Goal: Task Accomplishment & Management: Use online tool/utility

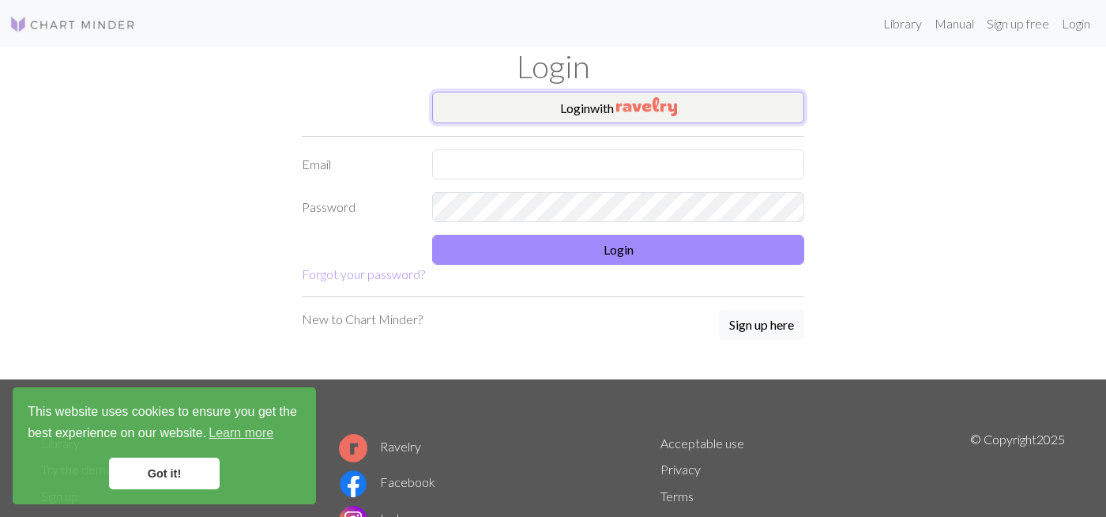
click at [663, 110] on img "button" at bounding box center [646, 106] width 61 height 19
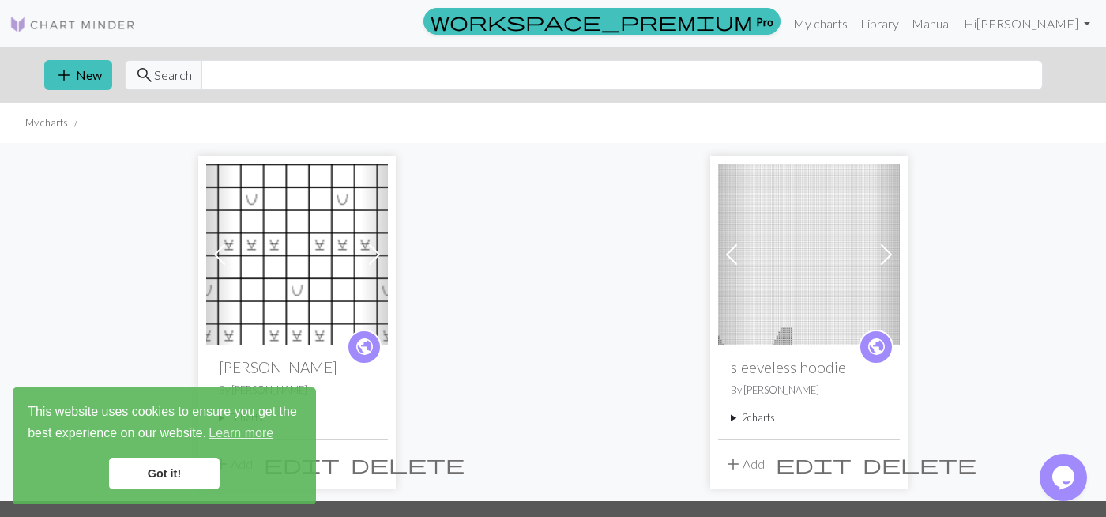
click at [232, 336] on link "Previous" at bounding box center [220, 254] width 28 height 182
click at [182, 468] on link "Got it!" at bounding box center [164, 473] width 111 height 32
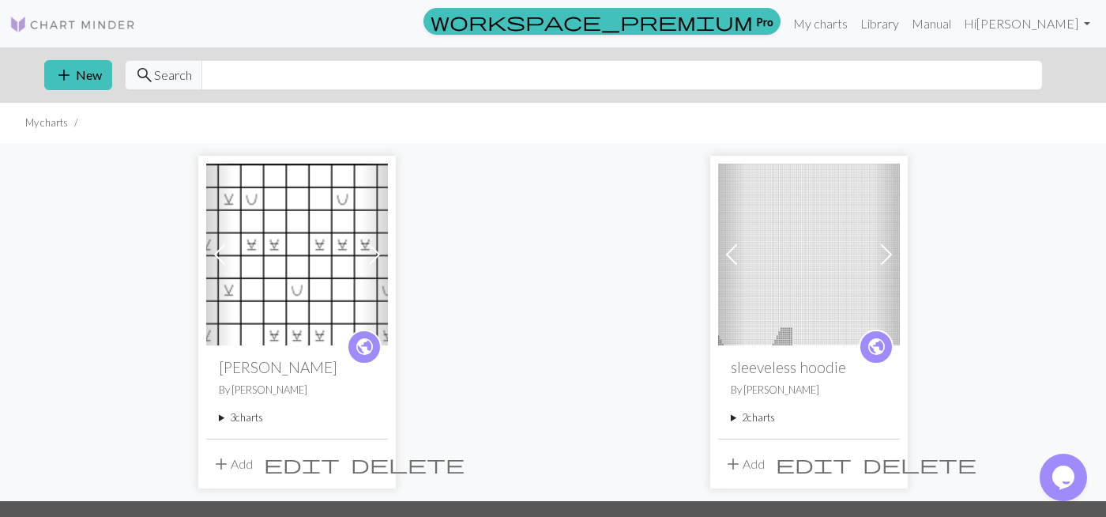
click at [304, 299] on img at bounding box center [297, 254] width 182 height 182
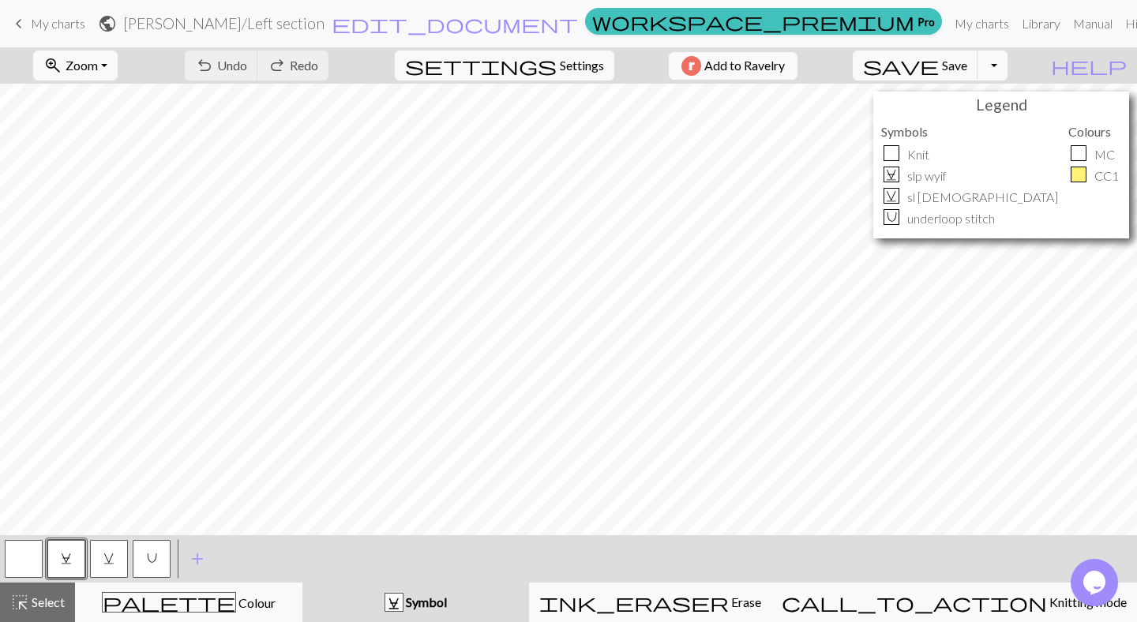
click at [107, 516] on button "v" at bounding box center [109, 559] width 38 height 38
click at [27, 516] on button "button" at bounding box center [24, 559] width 38 height 38
click at [69, 516] on span "C" at bounding box center [66, 558] width 11 height 13
click at [28, 516] on button "button" at bounding box center [24, 559] width 38 height 38
click at [325, 28] on h2 "[PERSON_NAME] / Left section" at bounding box center [223, 23] width 201 height 18
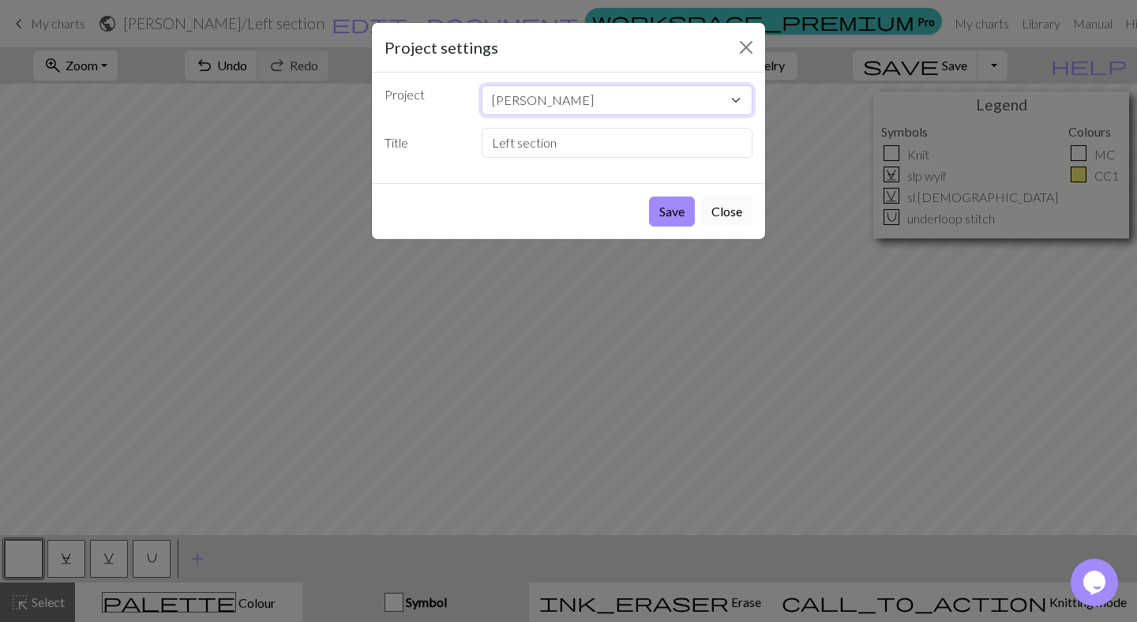
click at [629, 102] on select "[PERSON_NAME] sleeveless hoodie" at bounding box center [618, 100] width 272 height 30
click option "[PERSON_NAME]" at bounding box center [0, 0] width 0 height 0
click at [718, 205] on button "Close" at bounding box center [726, 212] width 51 height 30
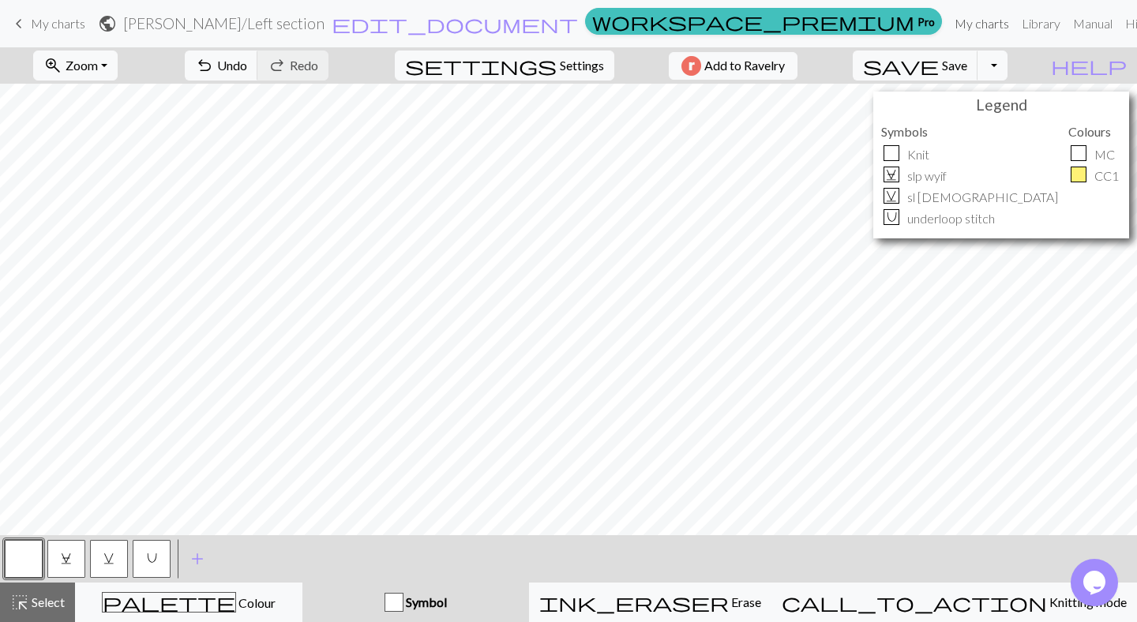
click at [949, 30] on link "My charts" at bounding box center [982, 24] width 67 height 32
click at [968, 72] on span "Save" at bounding box center [954, 65] width 25 height 15
click at [1008, 71] on button "Toggle Dropdown" at bounding box center [993, 66] width 30 height 30
click at [949, 29] on link "My charts" at bounding box center [982, 24] width 67 height 32
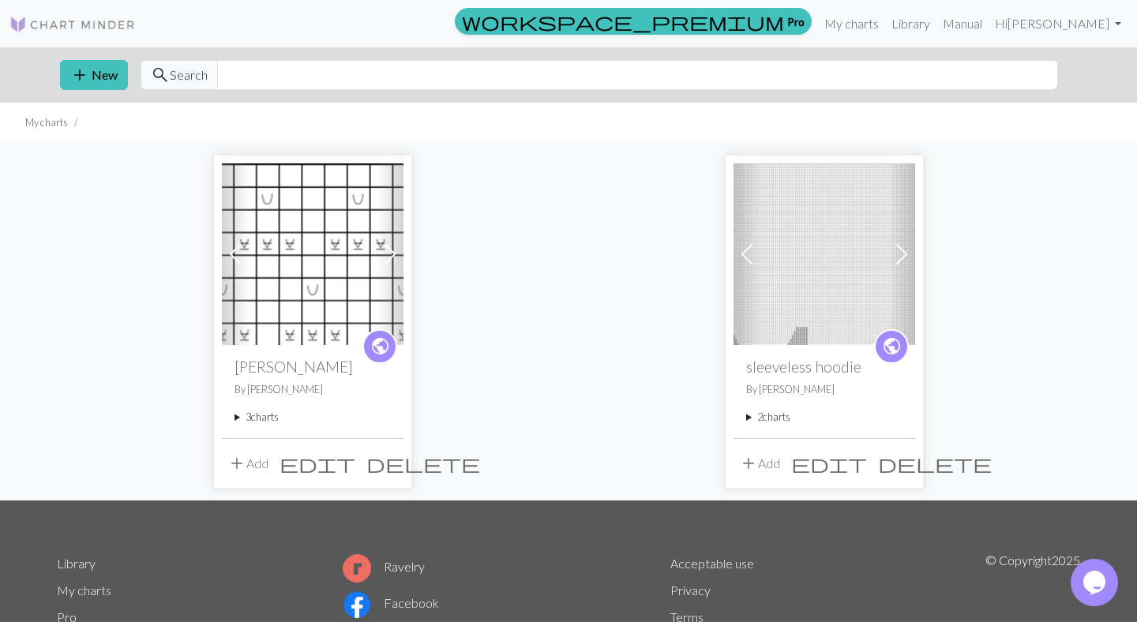
click at [260, 421] on summary "3 charts" at bounding box center [313, 417] width 156 height 15
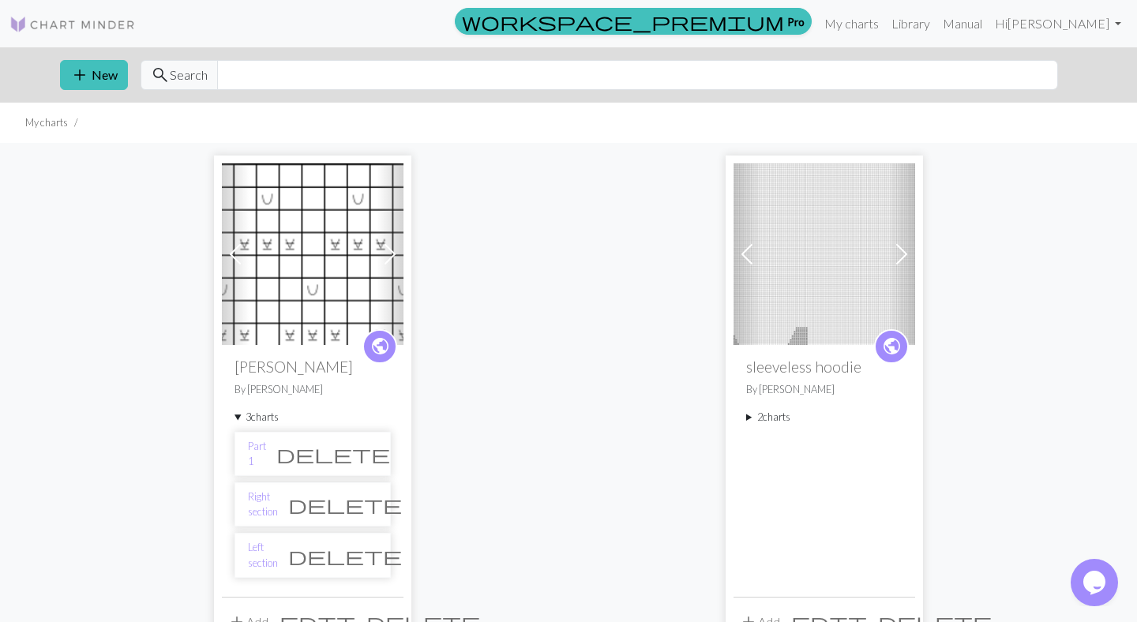
click at [266, 445] on li "Part 1 delete" at bounding box center [313, 454] width 156 height 44
click at [266, 455] on link "Part 1" at bounding box center [257, 454] width 18 height 30
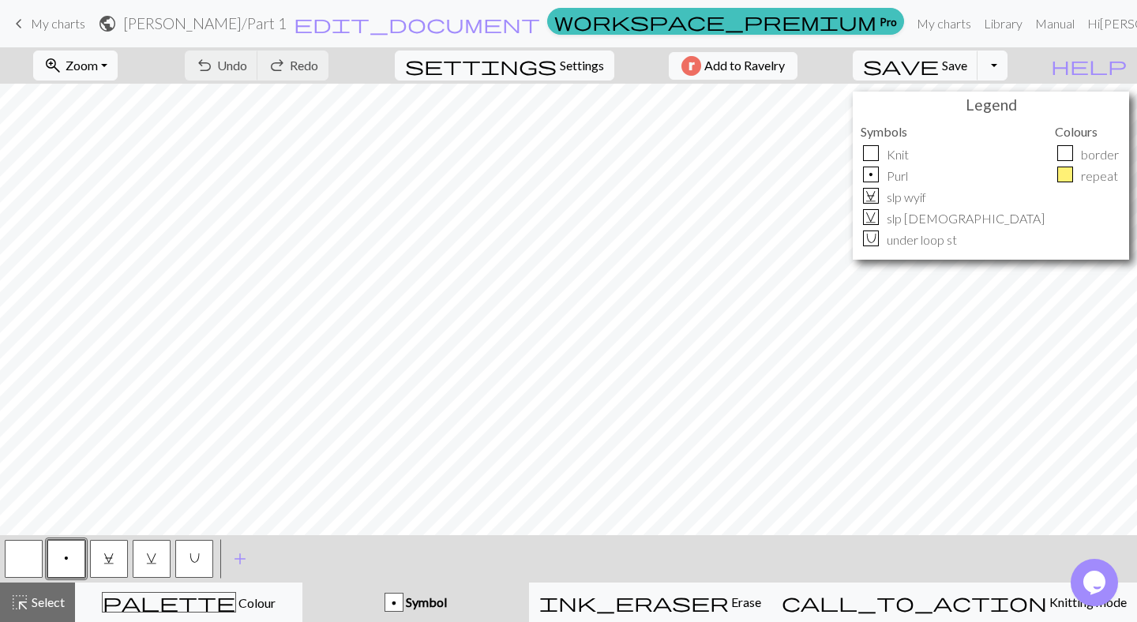
click at [19, 516] on button "button" at bounding box center [24, 559] width 38 height 38
click at [942, 258] on div "Legend Symbols Knit p Purl C slp wyif v slp wyib U under loop st Colours border…" at bounding box center [991, 176] width 276 height 168
click at [108, 516] on span "C" at bounding box center [108, 558] width 11 height 13
click at [861, 103] on div "Legend Symbols Knit p Purl C slp wyif v slp wyib U under loop st Colours border…" at bounding box center [568, 310] width 1137 height 452
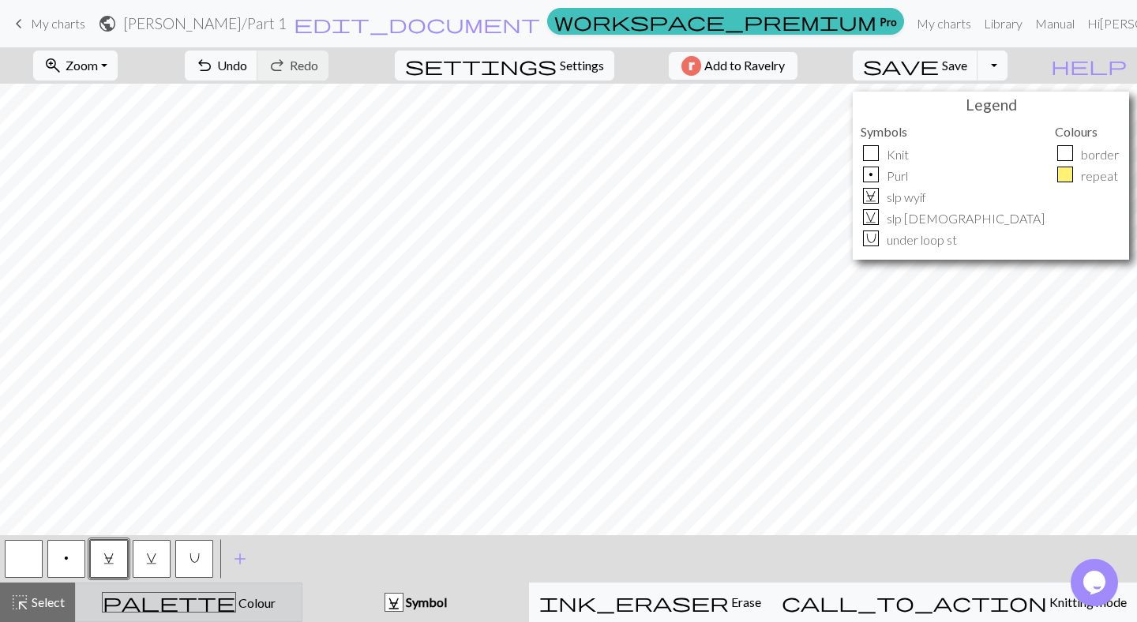
click at [188, 516] on span "palette" at bounding box center [169, 603] width 133 height 22
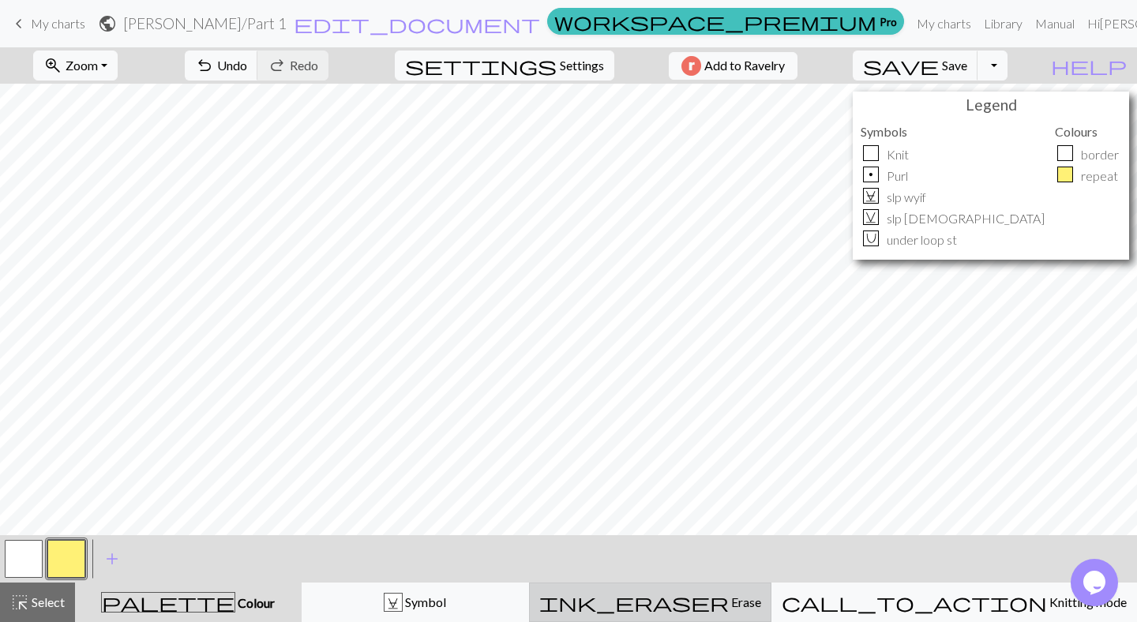
click at [761, 516] on div "ink_eraser Erase Erase" at bounding box center [650, 602] width 222 height 19
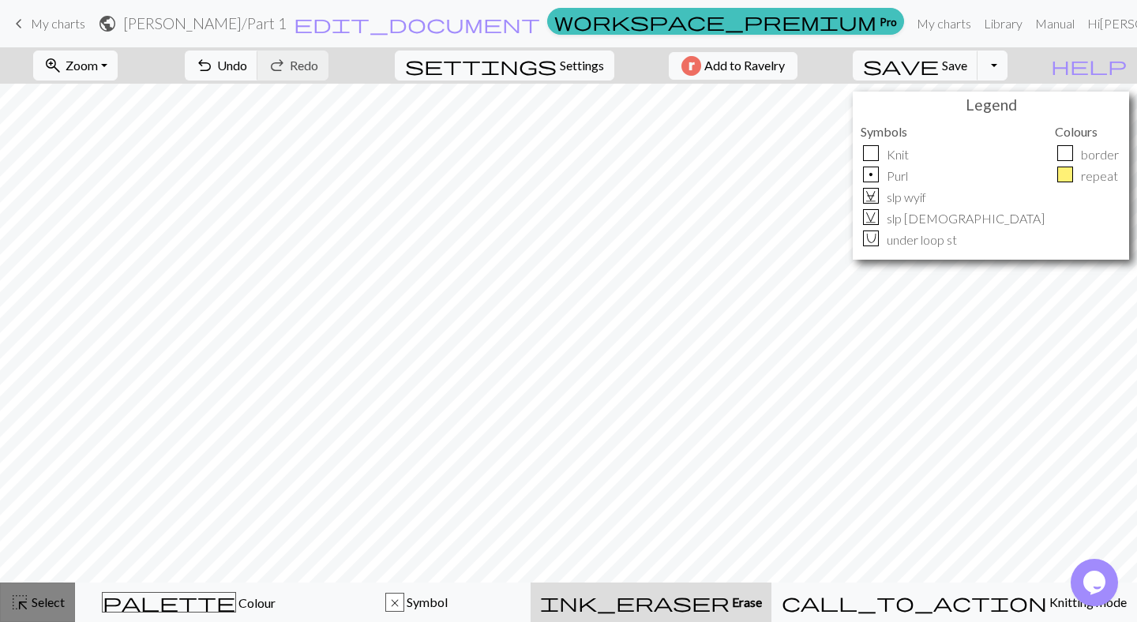
click at [39, 516] on span "Select" at bounding box center [47, 602] width 36 height 15
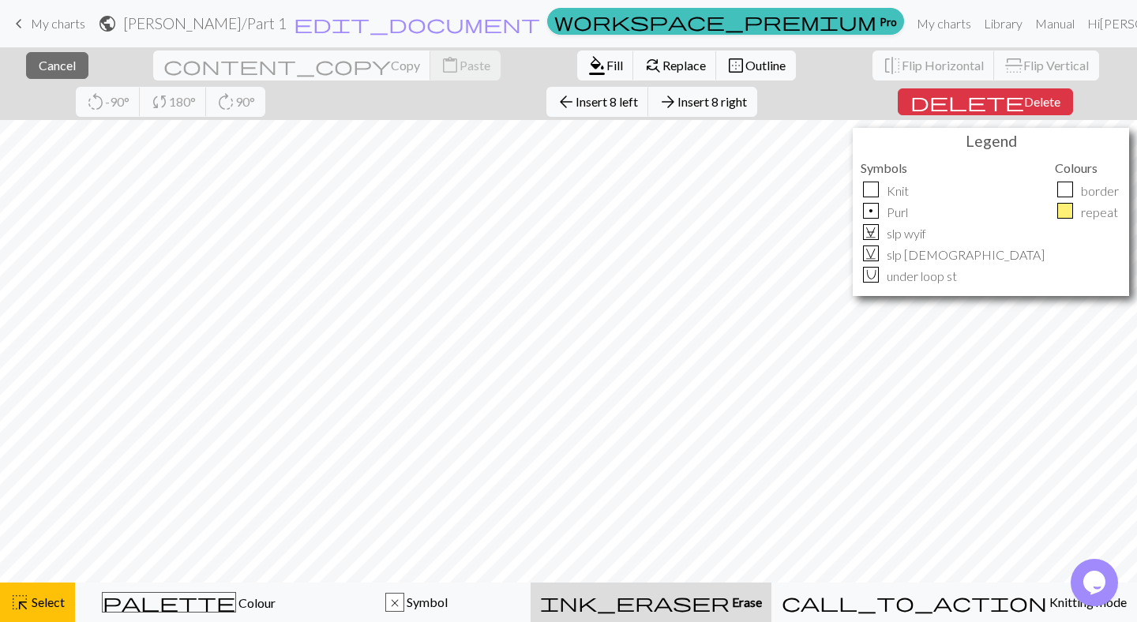
click at [746, 516] on button "ink_eraser Erase Erase" at bounding box center [651, 602] width 241 height 39
click at [752, 516] on span "Erase" at bounding box center [746, 602] width 32 height 15
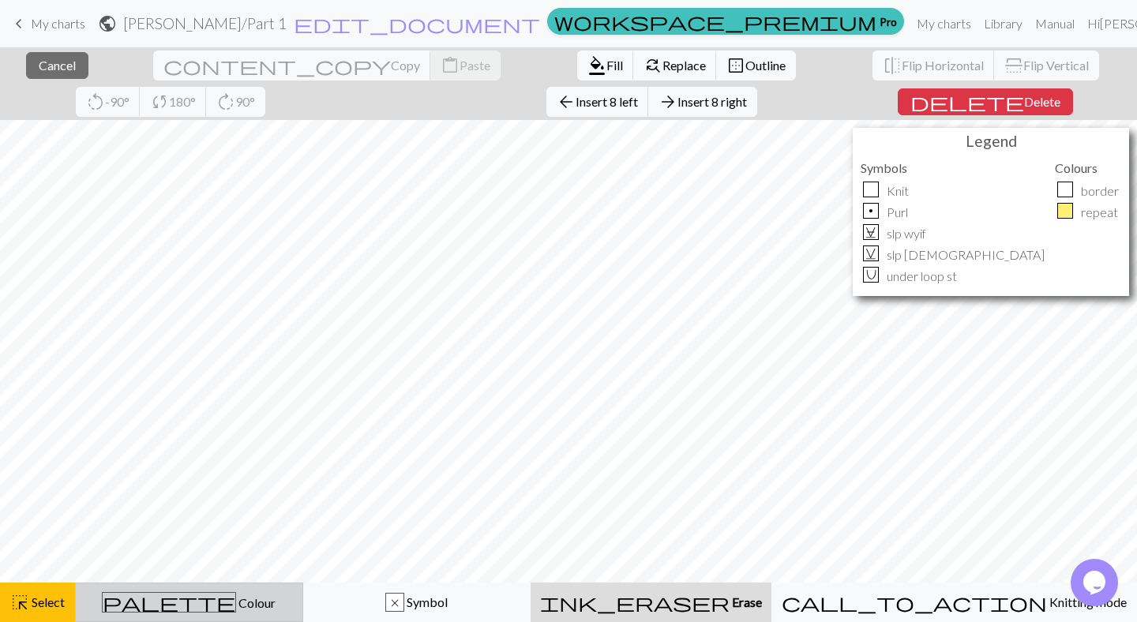
click at [249, 516] on div "palette Colour Colour" at bounding box center [189, 602] width 208 height 21
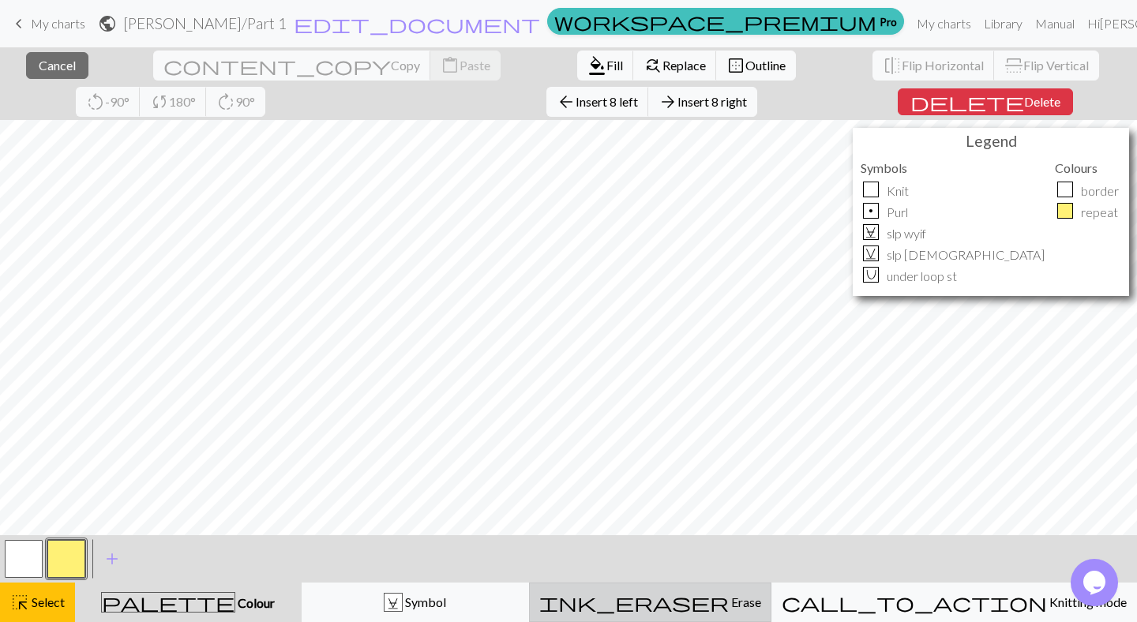
click at [697, 516] on div "ink_eraser Erase Erase" at bounding box center [650, 602] width 222 height 19
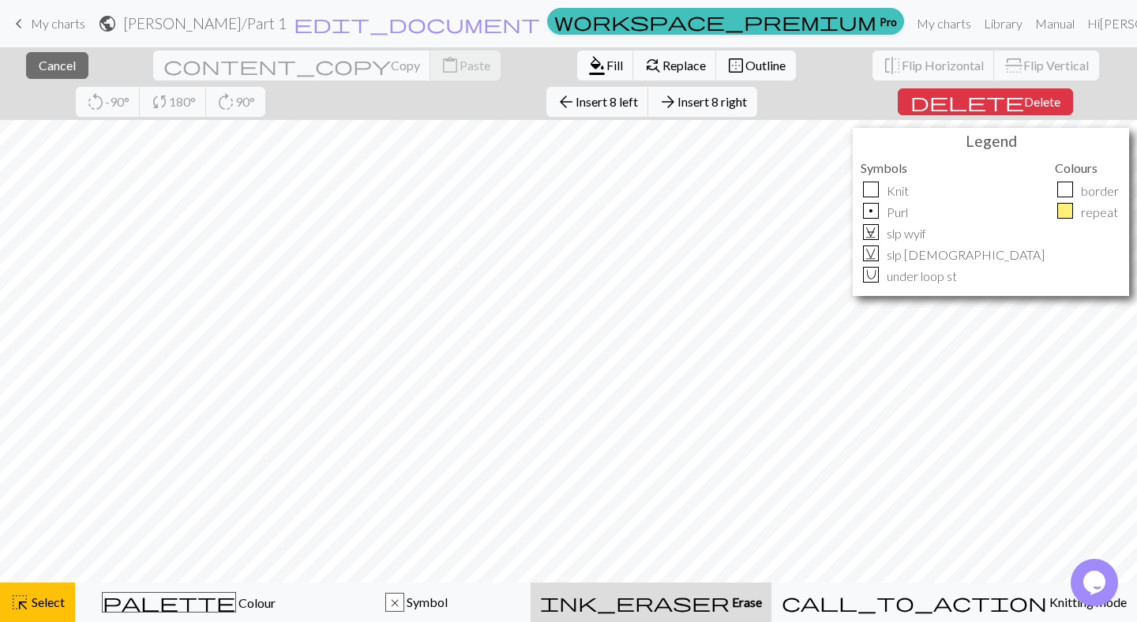
click at [881, 116] on div "close Cancel content_copy Copy content_paste Paste format_color_fill Fill find_…" at bounding box center [568, 83] width 1137 height 73
click at [1024, 109] on span "Delete" at bounding box center [1042, 101] width 36 height 15
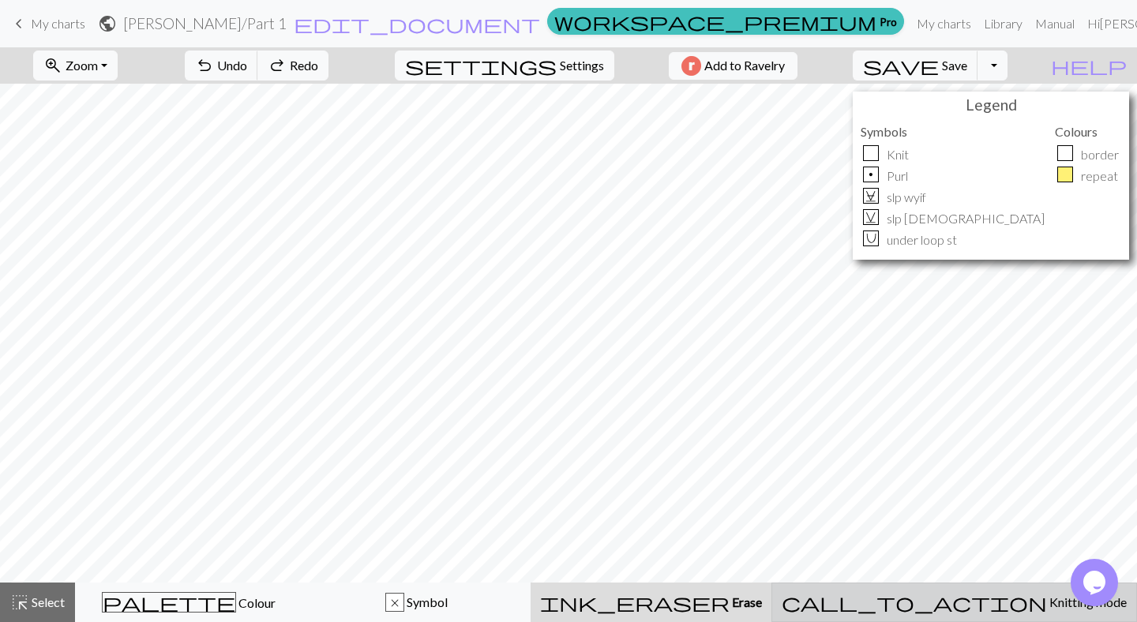
click at [1047, 516] on span "Knitting mode" at bounding box center [1087, 602] width 80 height 15
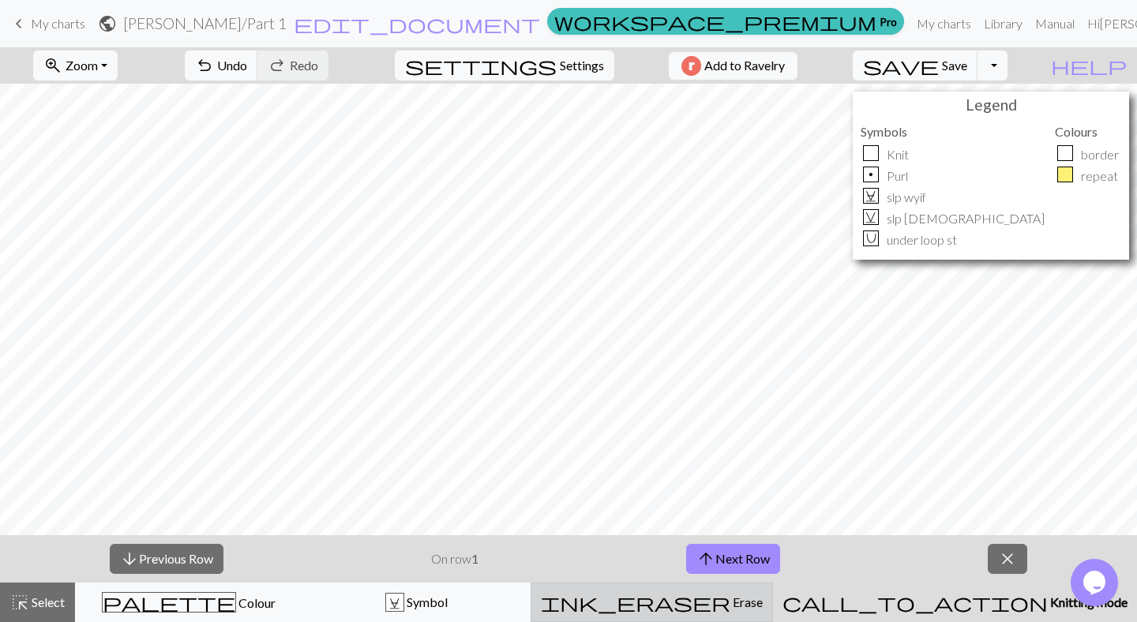
click at [709, 516] on div "ink_eraser Erase Erase" at bounding box center [652, 602] width 222 height 19
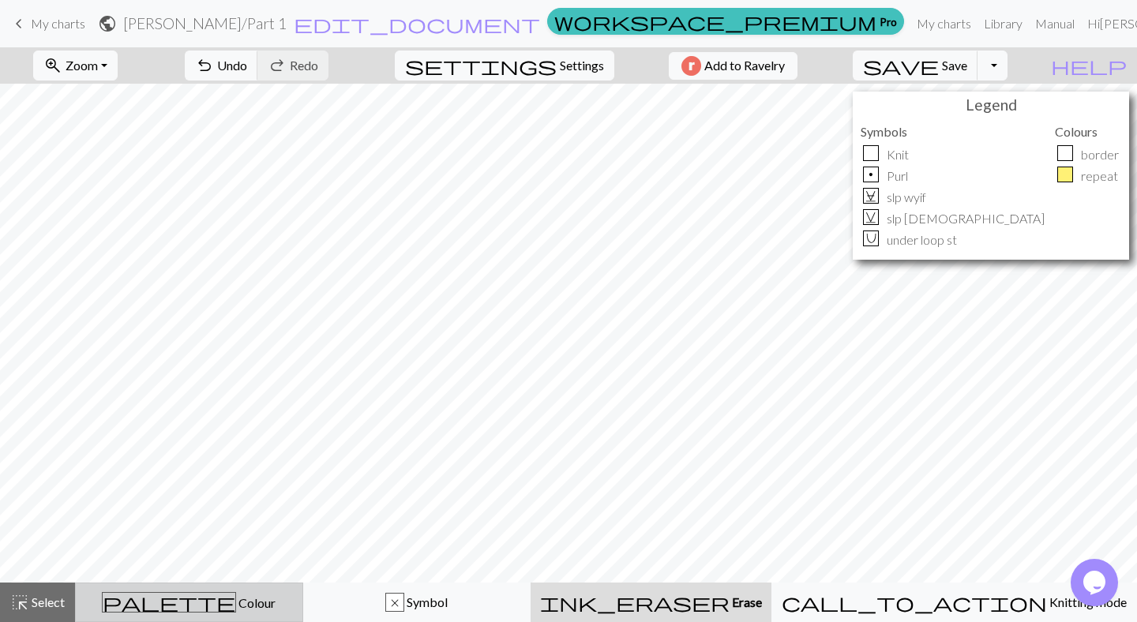
click at [236, 516] on span "Colour" at bounding box center [255, 603] width 39 height 15
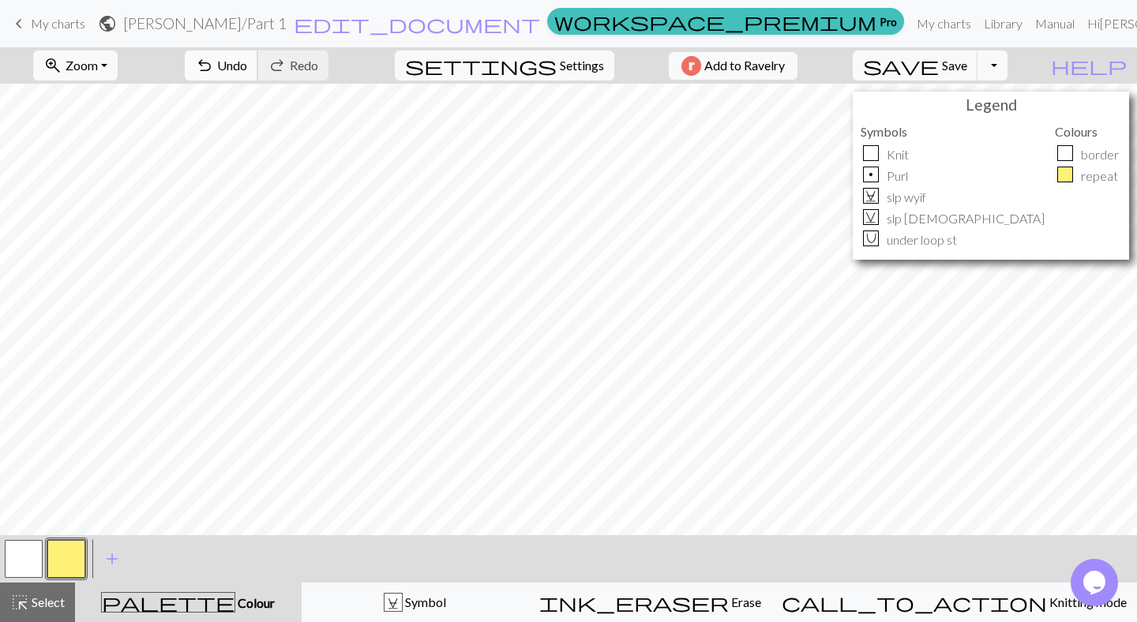
click at [214, 62] on span "undo" at bounding box center [204, 65] width 19 height 22
click at [23, 516] on button "button" at bounding box center [24, 559] width 38 height 38
click at [113, 516] on span "add" at bounding box center [112, 559] width 19 height 22
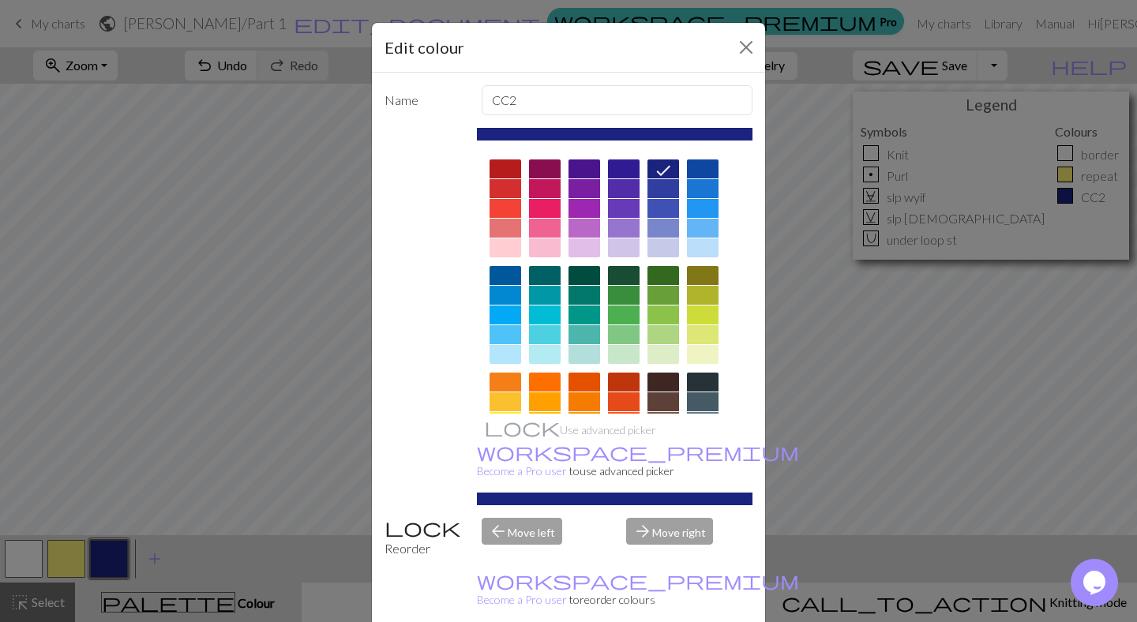
click at [566, 117] on div "Name CC2 Use advanced picker workspace_premium Become a Pro user to use advance…" at bounding box center [568, 354] width 393 height 562
click at [577, 104] on input "CC2" at bounding box center [618, 100] width 272 height 30
click at [377, 345] on div "Name CC2 Use advanced picker workspace_premium Become a Pro user to use advance…" at bounding box center [568, 354] width 393 height 562
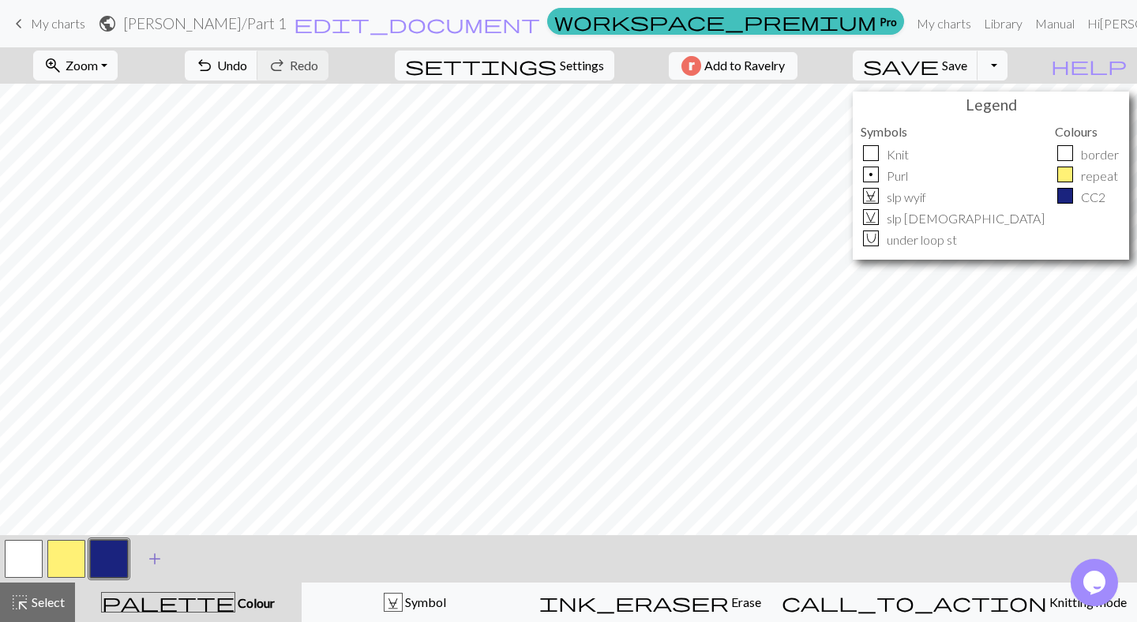
click at [157, 516] on span "add" at bounding box center [154, 559] width 19 height 22
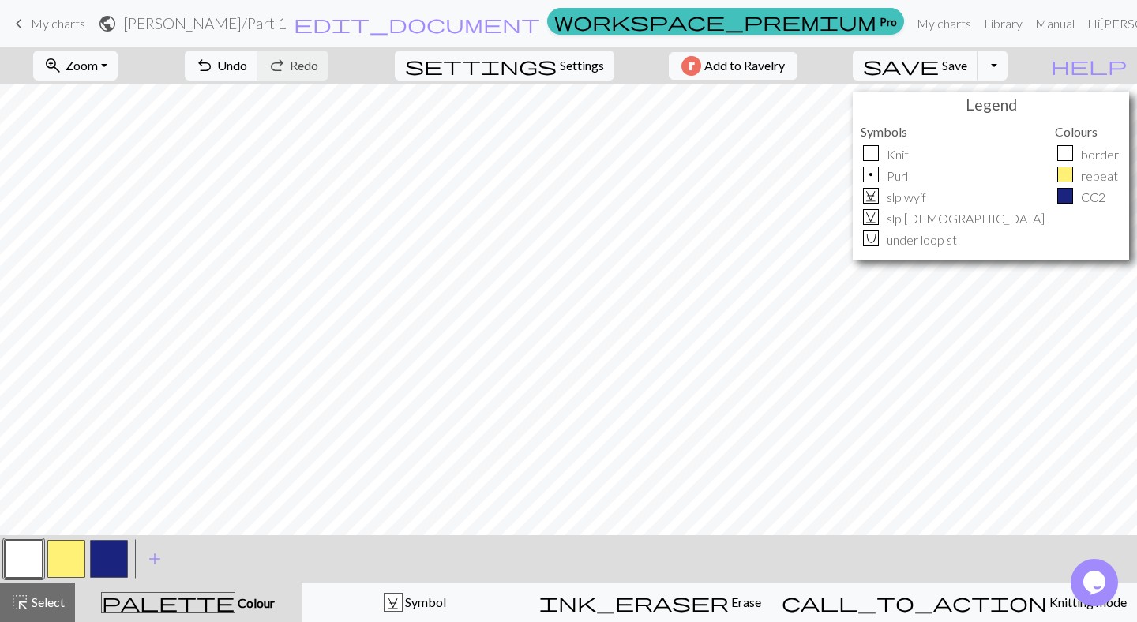
click at [104, 516] on button "button" at bounding box center [109, 559] width 38 height 38
click at [111, 516] on button "button" at bounding box center [109, 559] width 38 height 38
click at [214, 75] on span "undo" at bounding box center [204, 65] width 19 height 22
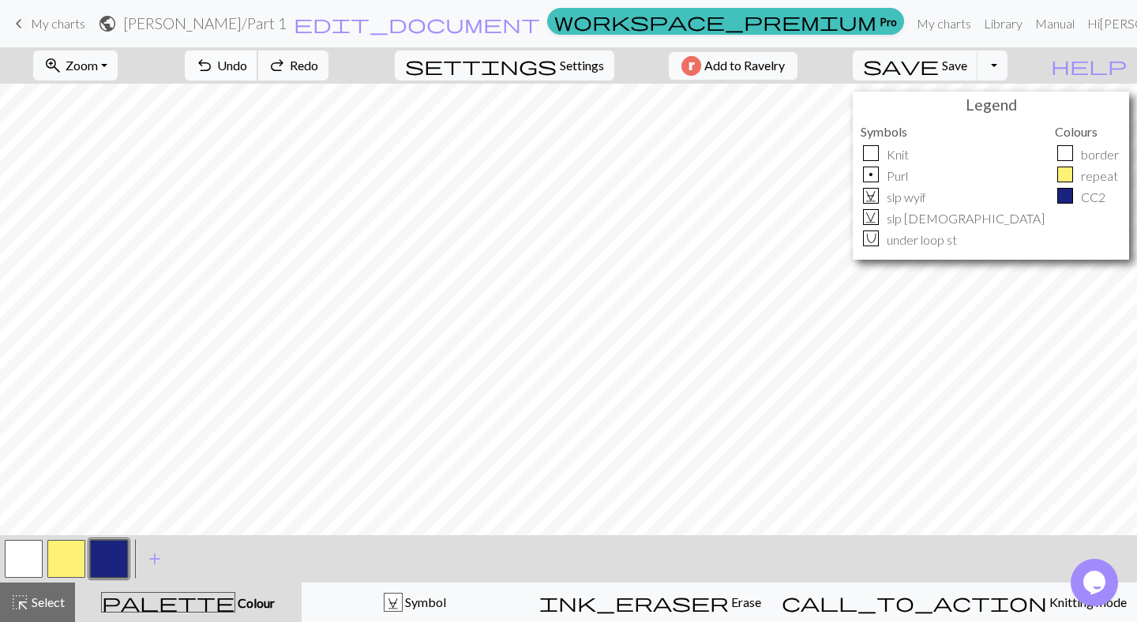
click at [214, 75] on span "undo" at bounding box center [204, 65] width 19 height 22
click at [43, 516] on span "Select" at bounding box center [47, 602] width 36 height 15
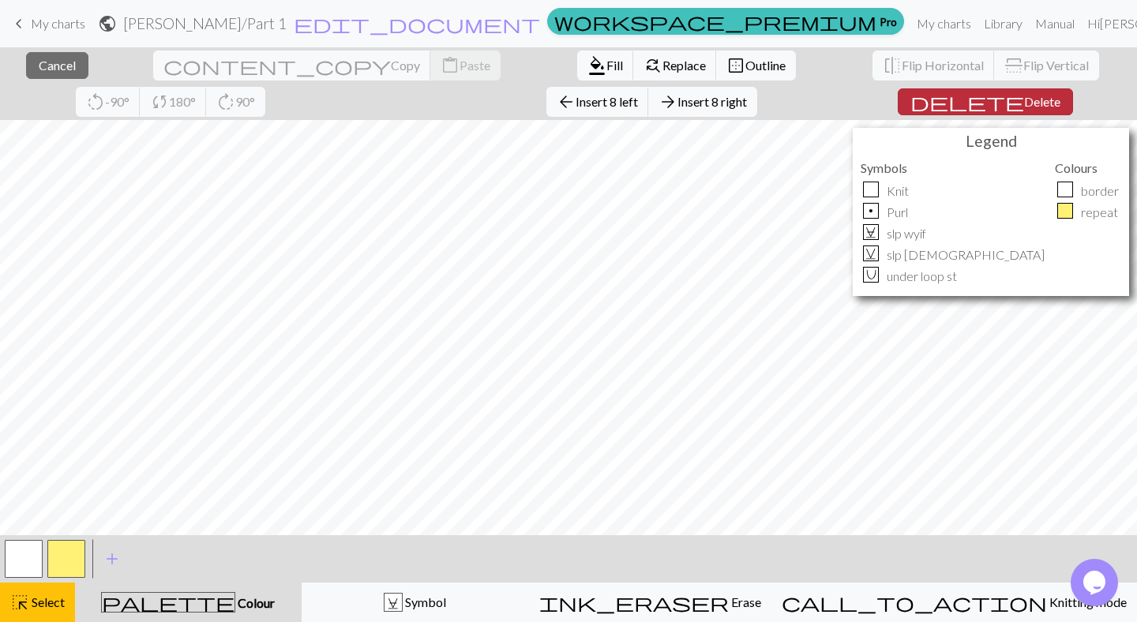
click at [1024, 101] on span "Delete" at bounding box center [1042, 101] width 36 height 15
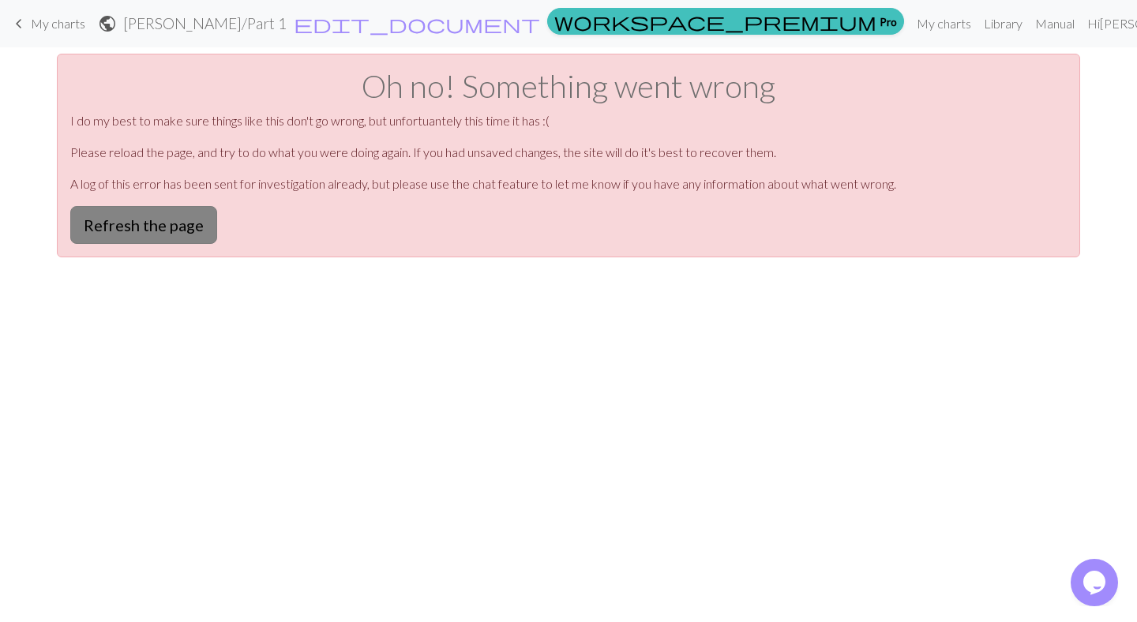
click at [160, 229] on button "Refresh the page" at bounding box center [143, 225] width 147 height 38
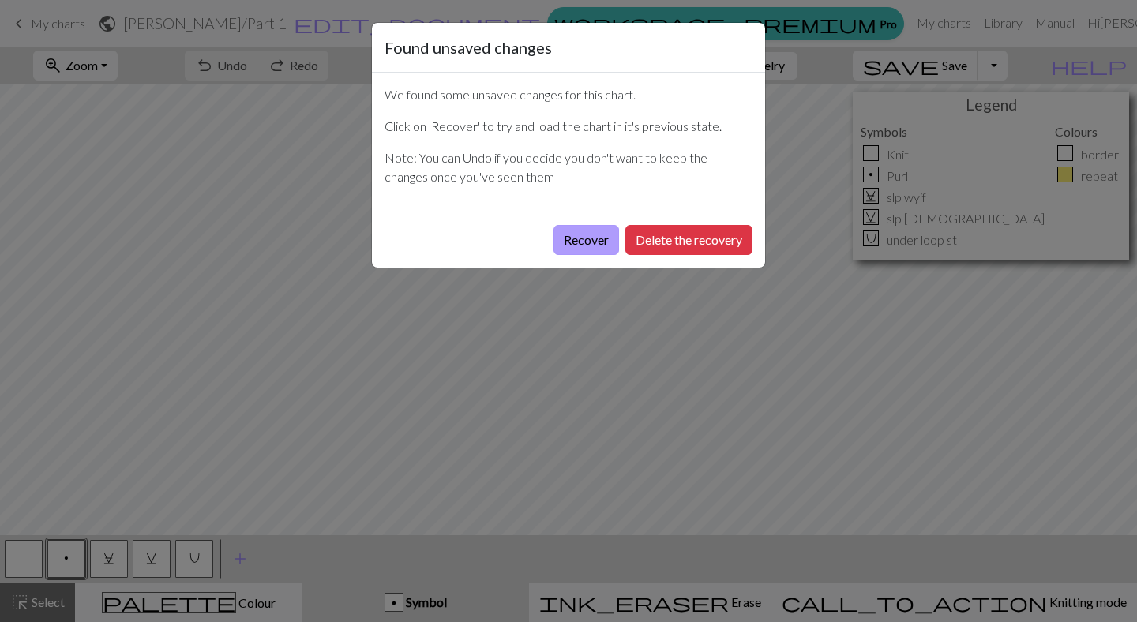
click at [603, 246] on button "Recover" at bounding box center [587, 240] width 66 height 30
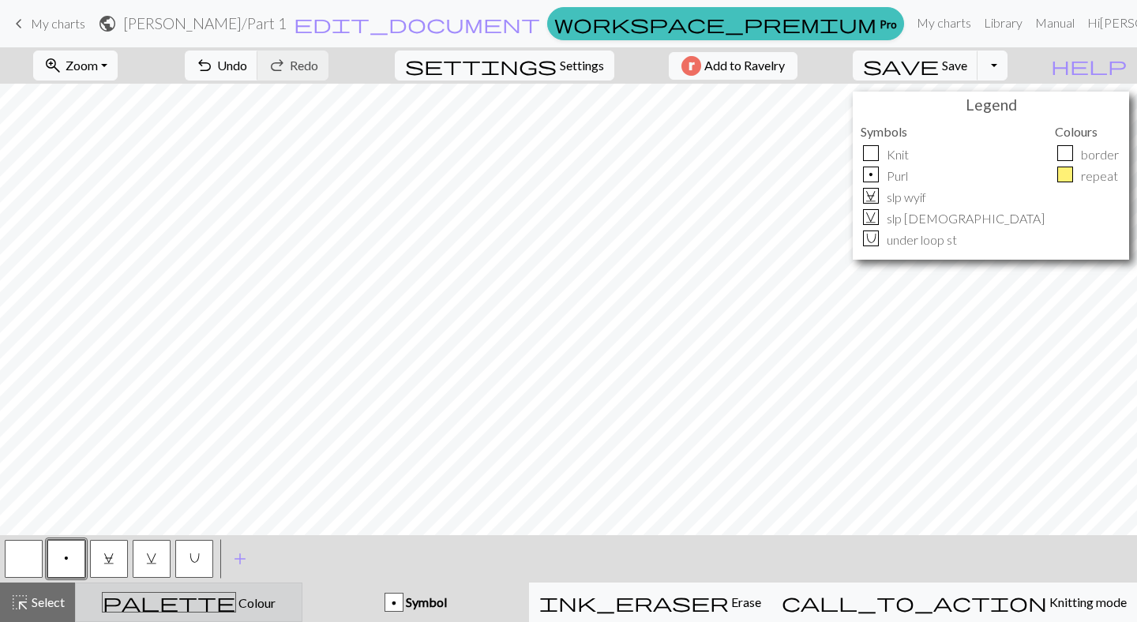
click at [163, 594] on div "palette Colour Colour" at bounding box center [188, 602] width 207 height 21
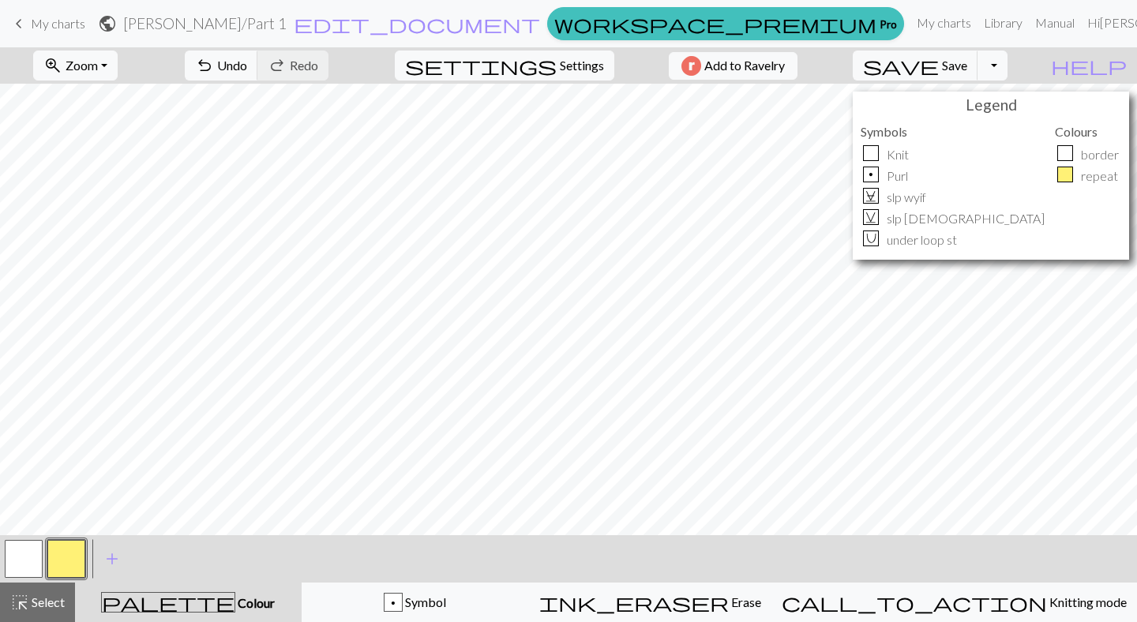
click at [21, 557] on button "button" at bounding box center [24, 559] width 38 height 38
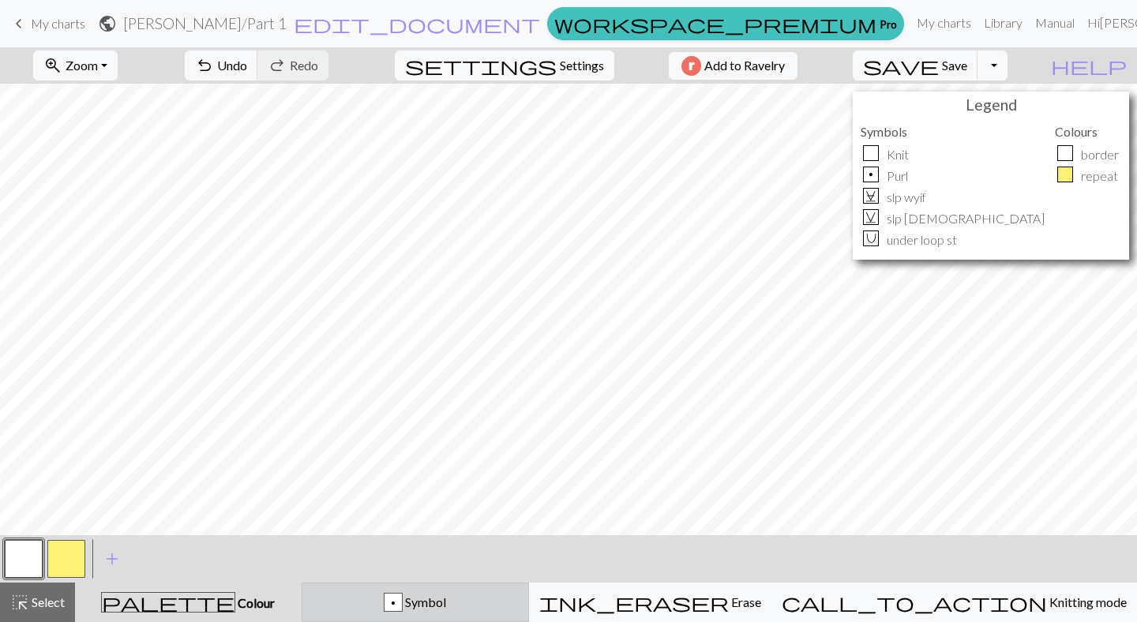
click at [402, 599] on div "p" at bounding box center [393, 603] width 17 height 19
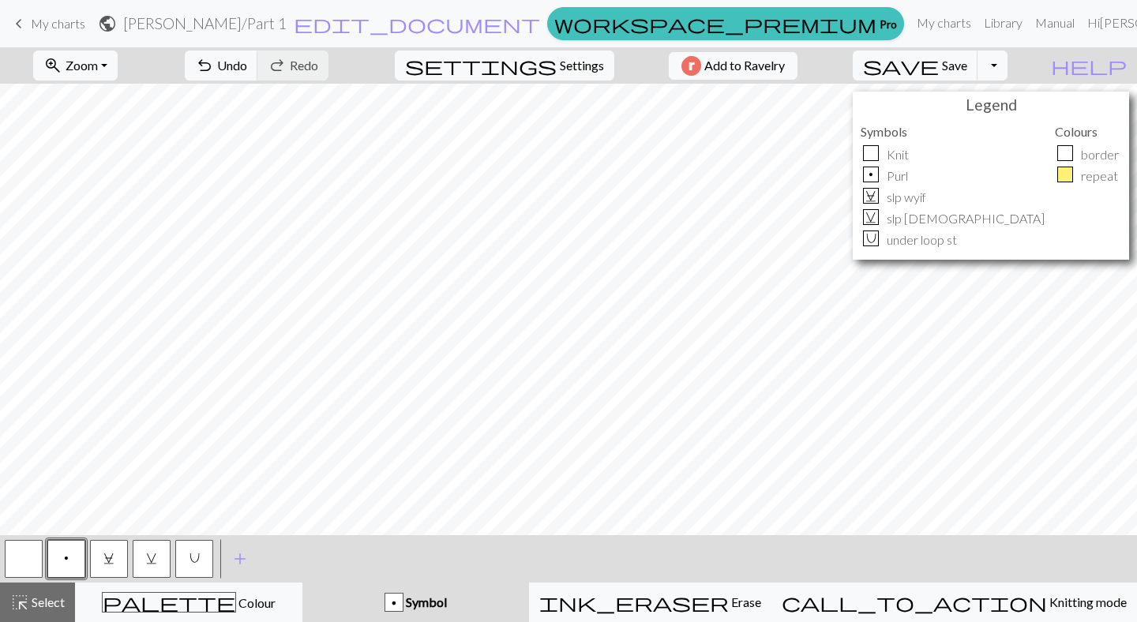
click at [19, 566] on button "button" at bounding box center [24, 559] width 38 height 38
click at [119, 553] on button "C" at bounding box center [109, 559] width 38 height 38
click at [64, 556] on button "p" at bounding box center [66, 559] width 38 height 38
click at [571, 76] on button "settings Settings" at bounding box center [505, 66] width 220 height 30
select select "aran"
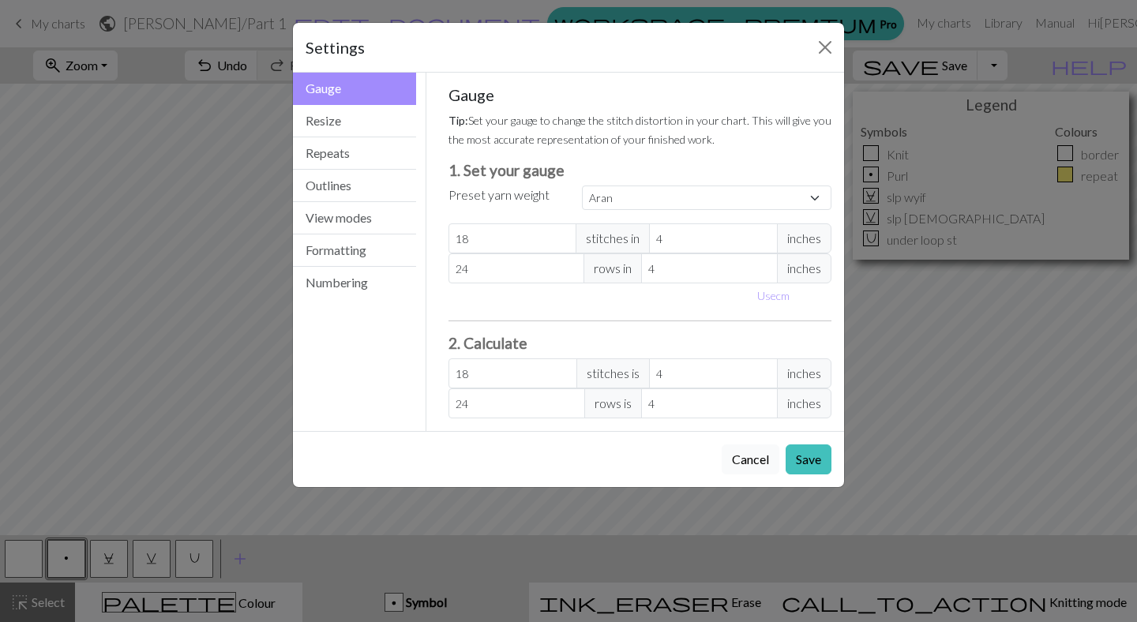
click at [754, 457] on button "Cancel" at bounding box center [751, 460] width 58 height 30
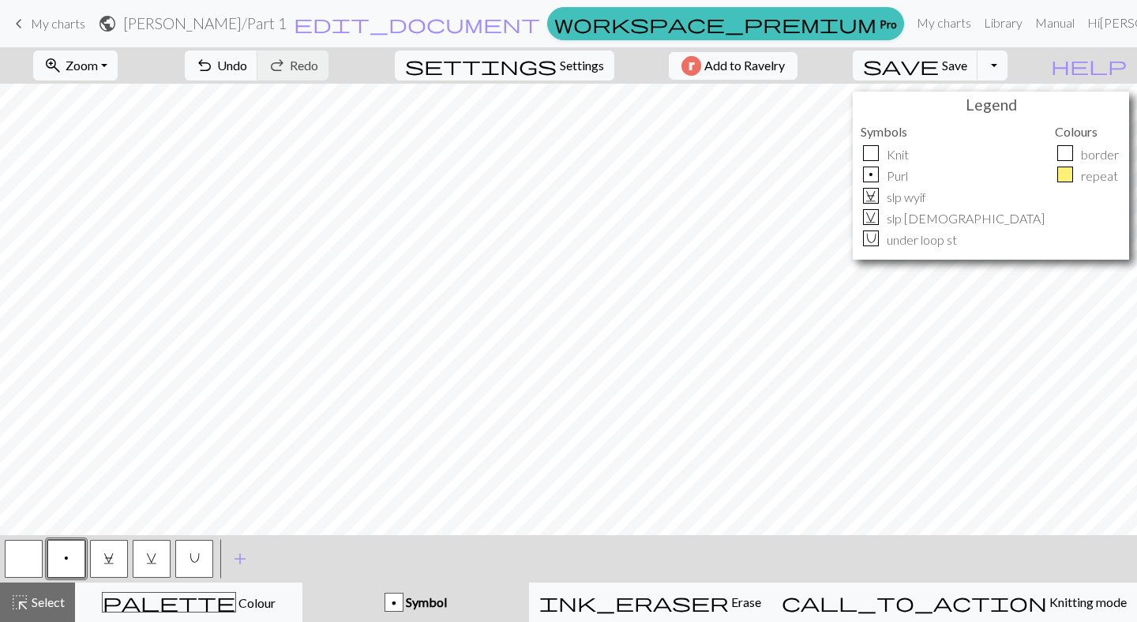
click at [28, 554] on button "button" at bounding box center [24, 559] width 38 height 38
click at [102, 551] on button "C" at bounding box center [109, 559] width 38 height 38
click at [27, 554] on button "button" at bounding box center [24, 559] width 38 height 38
click at [98, 558] on button "C" at bounding box center [109, 559] width 38 height 38
click at [23, 554] on button "button" at bounding box center [24, 559] width 38 height 38
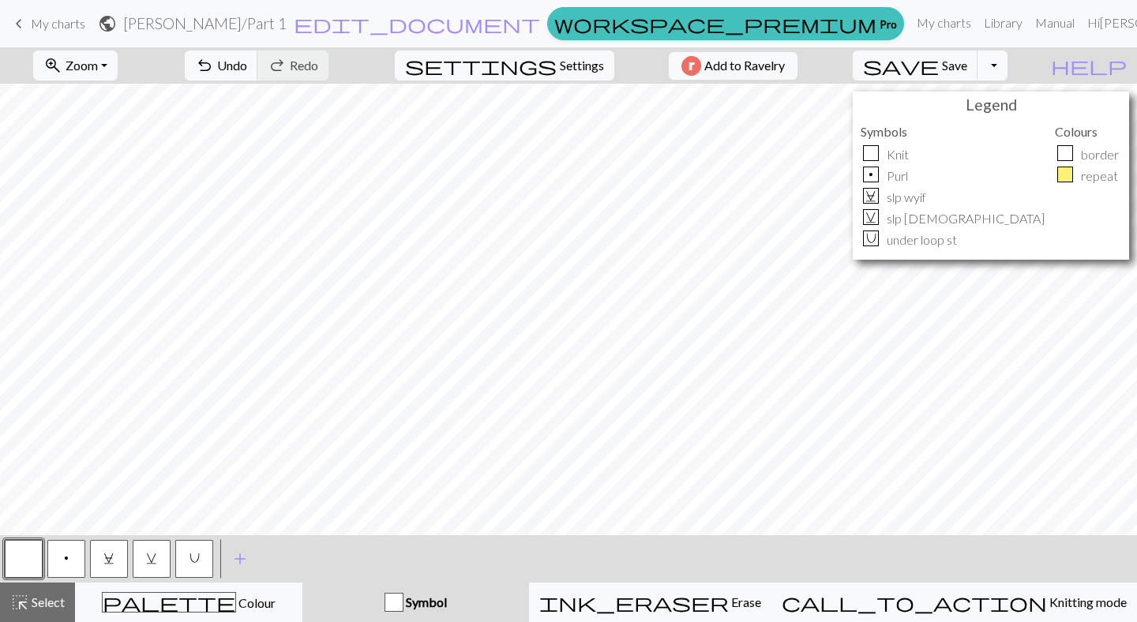
click at [193, 559] on span "U" at bounding box center [195, 558] width 10 height 13
click at [78, 551] on button "p" at bounding box center [66, 559] width 38 height 38
click at [107, 559] on span "C" at bounding box center [108, 558] width 11 height 13
click at [3, 558] on div at bounding box center [23, 559] width 43 height 43
click at [34, 561] on button "button" at bounding box center [24, 559] width 38 height 38
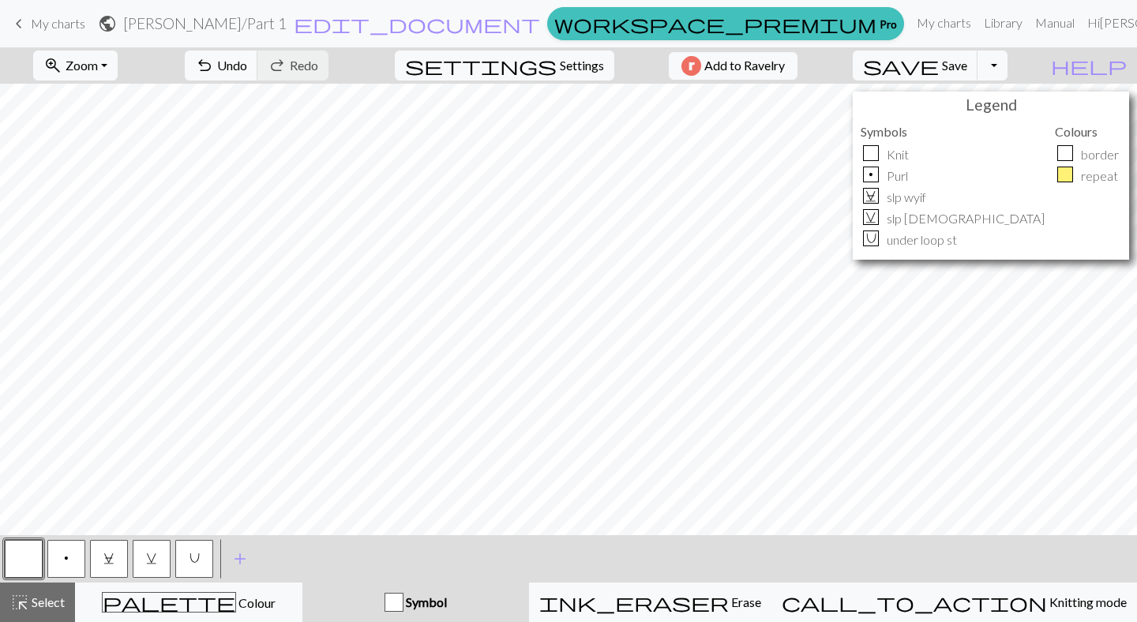
click at [96, 547] on button "C" at bounding box center [109, 559] width 38 height 38
click at [13, 565] on button "button" at bounding box center [24, 559] width 38 height 38
click at [79, 554] on button "p" at bounding box center [66, 559] width 38 height 38
click at [36, 559] on button "button" at bounding box center [24, 559] width 38 height 38
click at [201, 545] on button "U" at bounding box center [194, 559] width 38 height 38
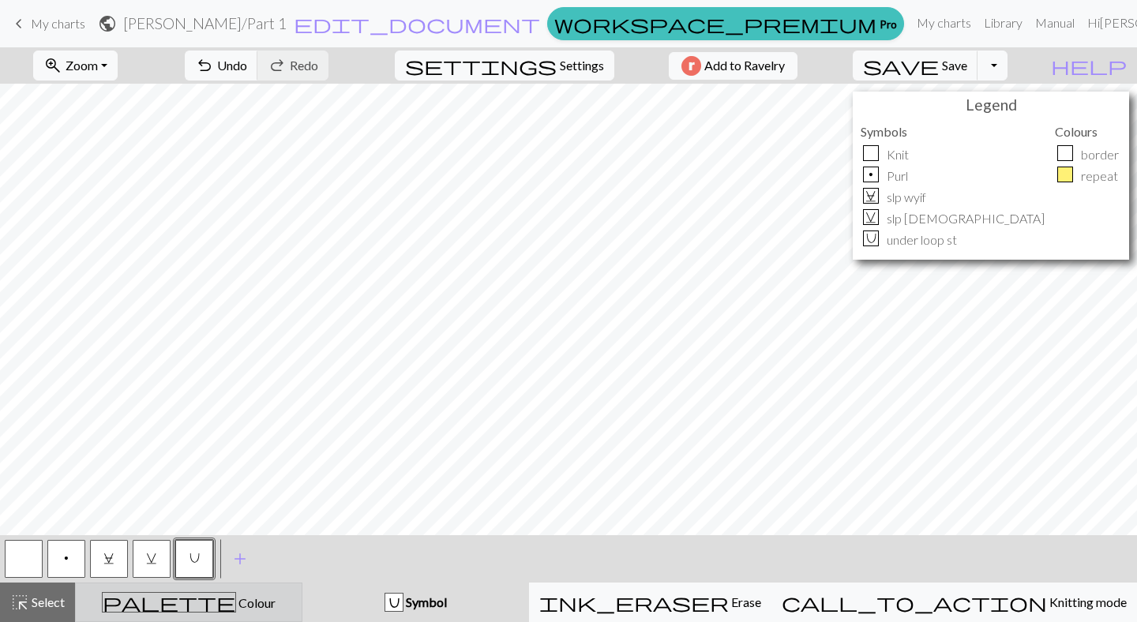
click at [237, 583] on button "palette Colour Colour" at bounding box center [188, 602] width 227 height 39
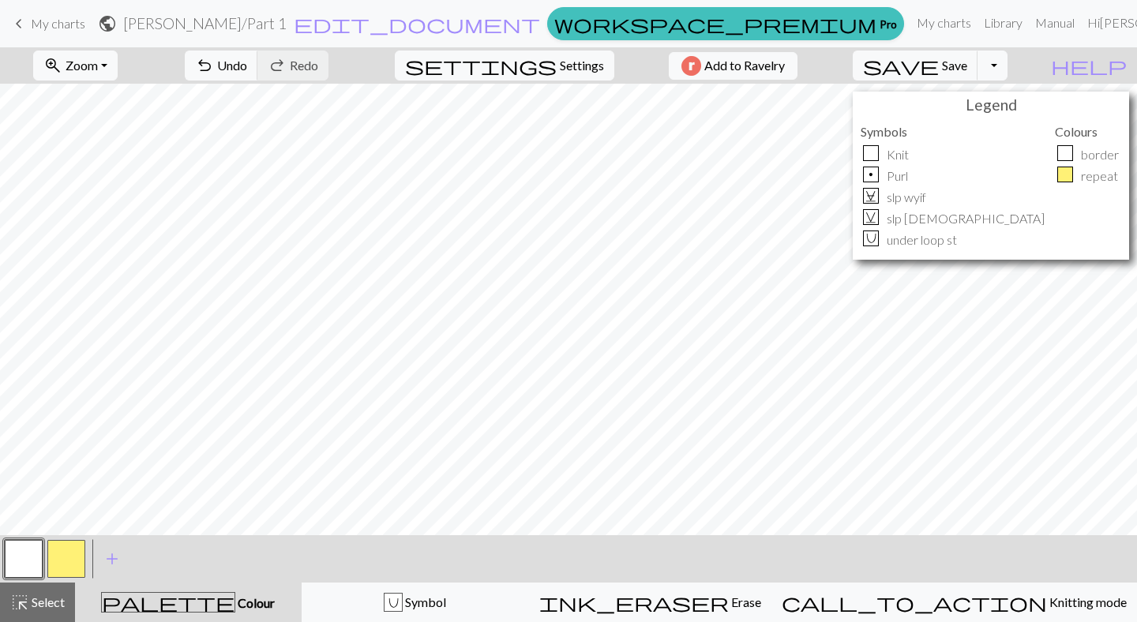
click at [58, 557] on button "button" at bounding box center [66, 559] width 38 height 38
click at [972, 66] on button "save Save Save" at bounding box center [916, 66] width 126 height 30
click at [62, 18] on span "My charts" at bounding box center [58, 23] width 54 height 15
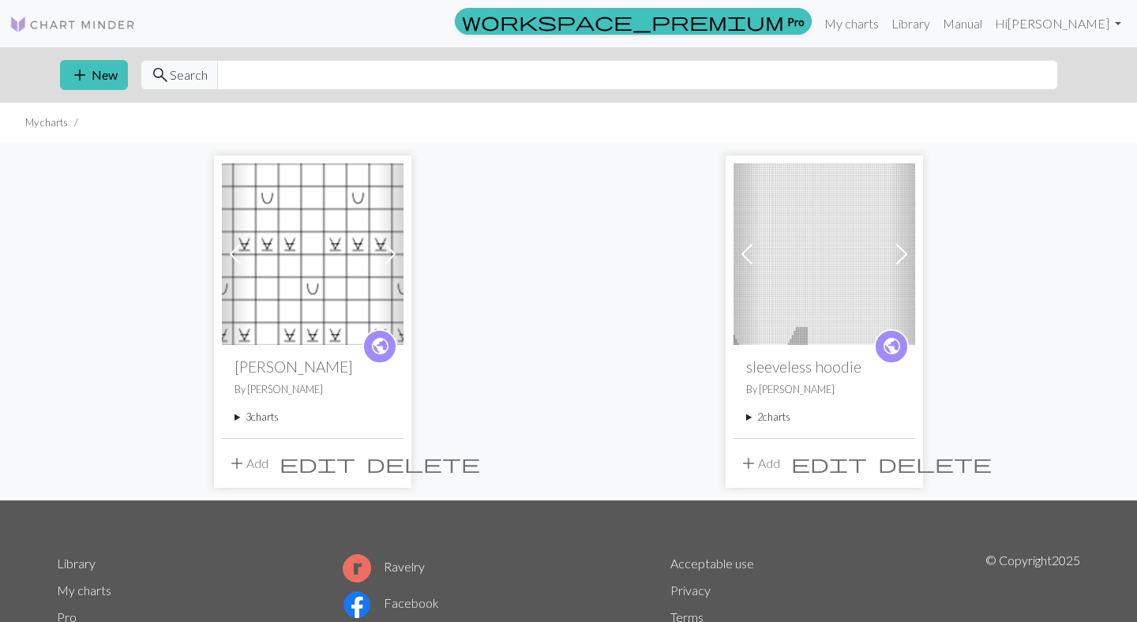
click at [261, 417] on summary "3 charts" at bounding box center [313, 417] width 156 height 15
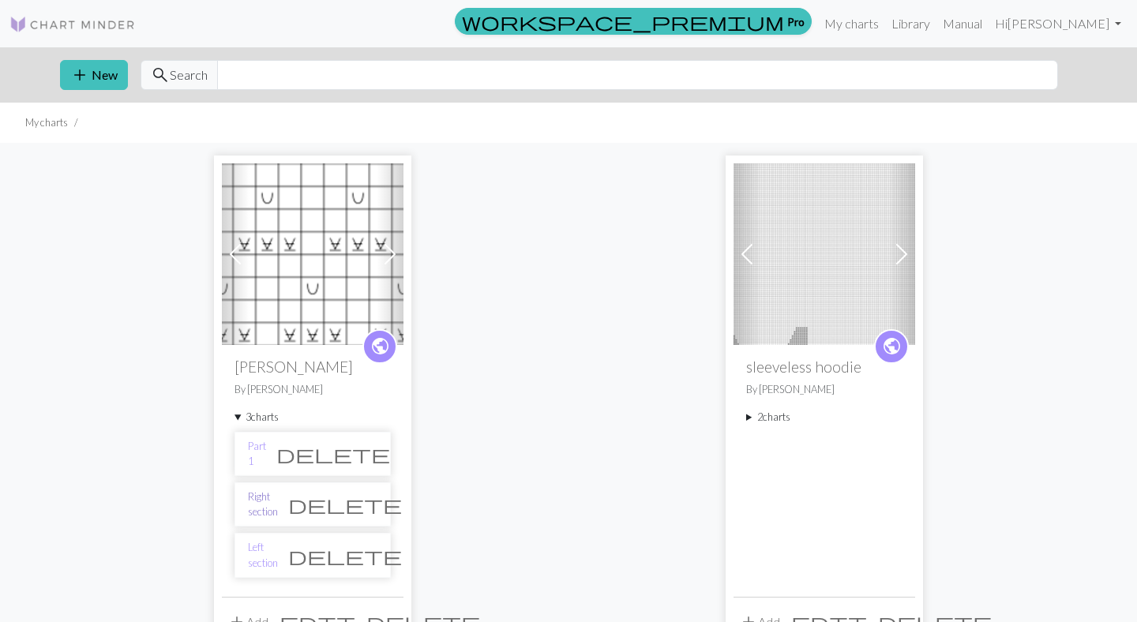
click at [278, 509] on link "Right section" at bounding box center [263, 505] width 30 height 30
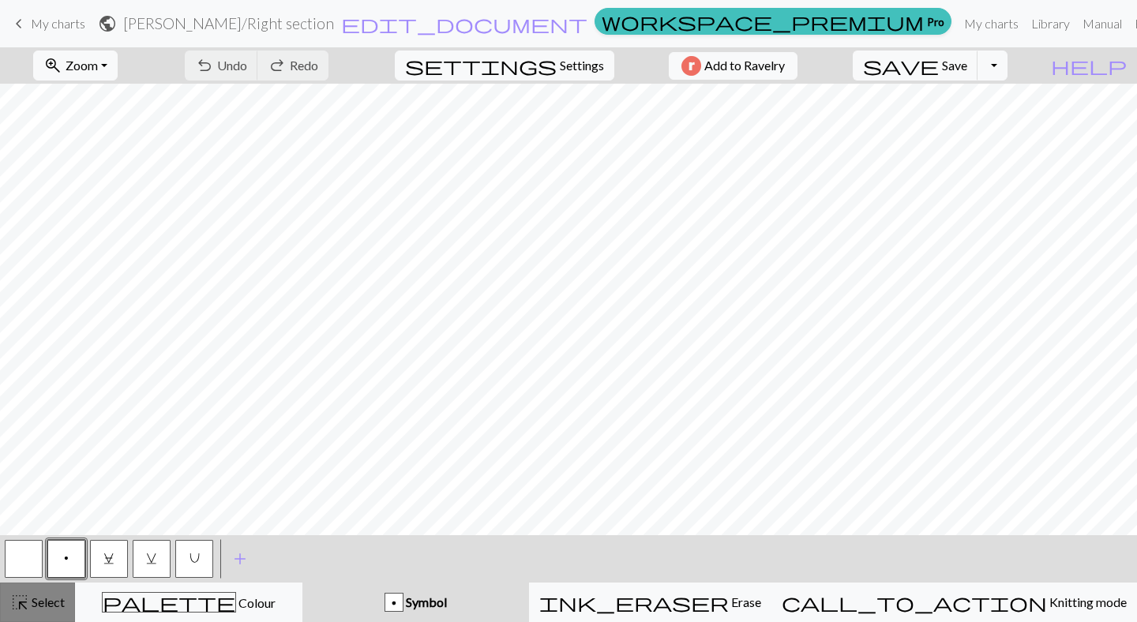
click at [37, 592] on button "highlight_alt Select Select" at bounding box center [37, 602] width 75 height 39
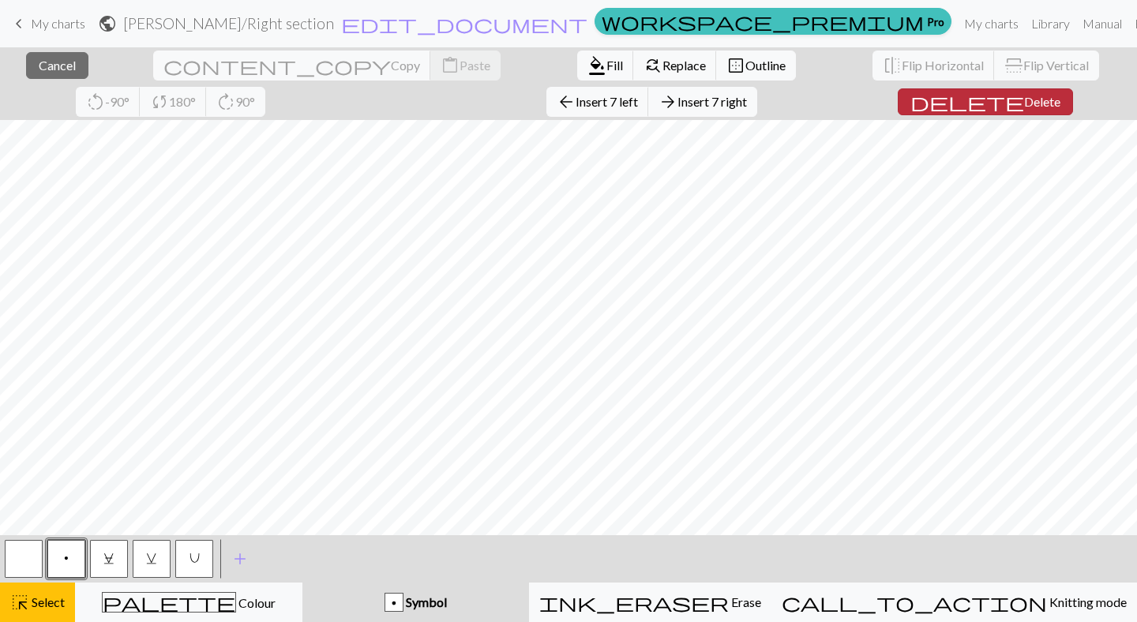
click at [1024, 96] on span "Delete" at bounding box center [1042, 101] width 36 height 15
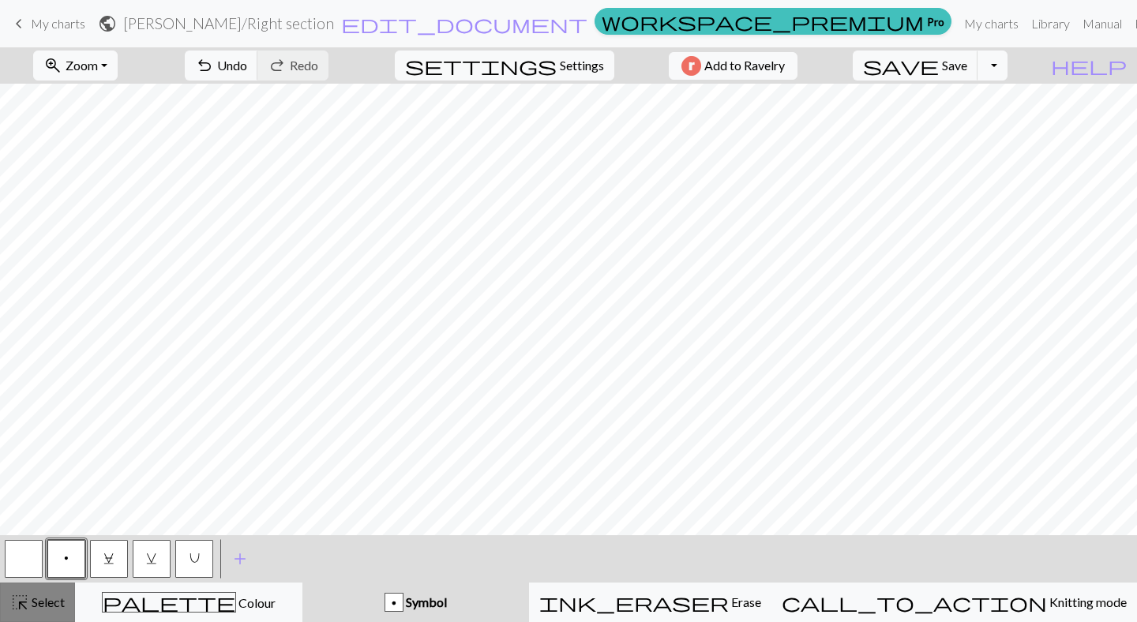
click at [44, 611] on div "highlight_alt Select Select" at bounding box center [37, 602] width 54 height 19
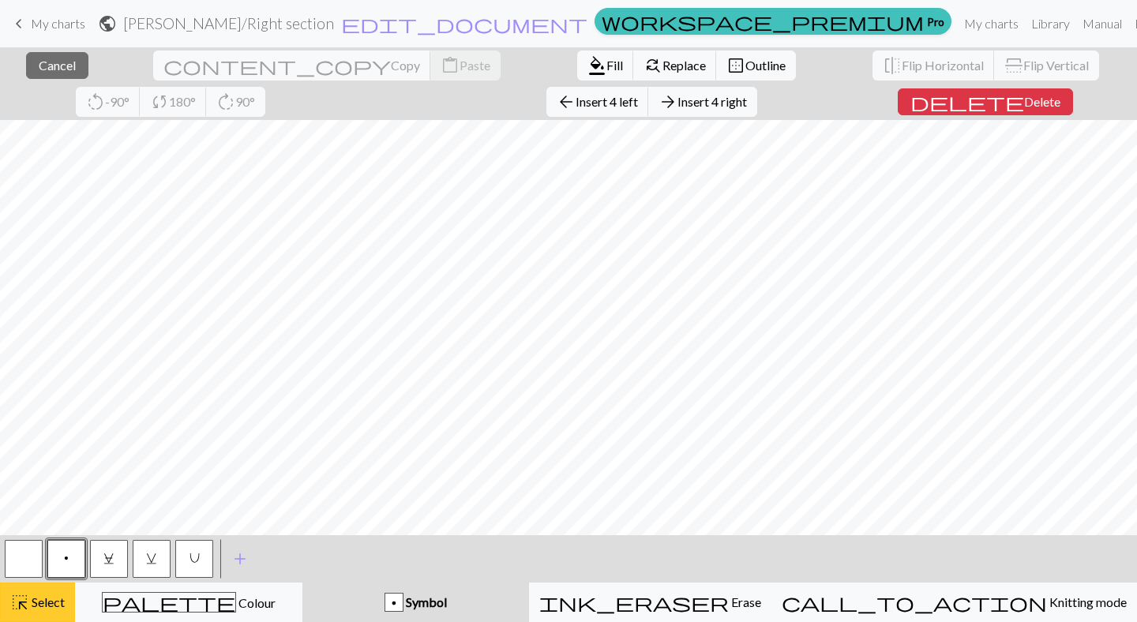
click at [50, 594] on div "highlight_alt Select Select" at bounding box center [37, 602] width 54 height 19
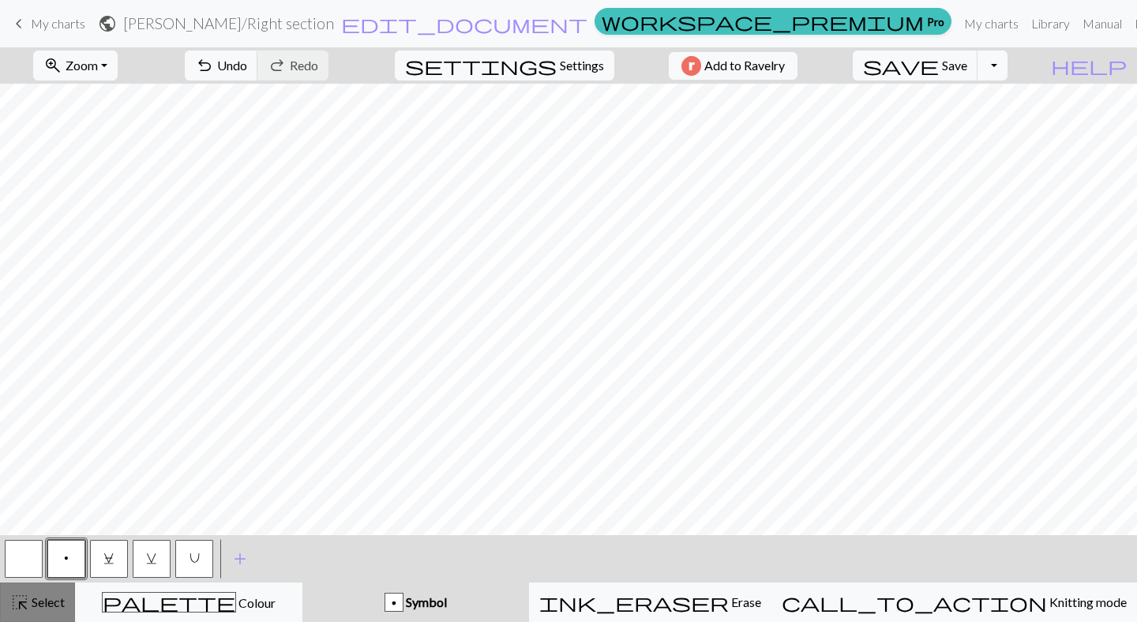
click at [40, 612] on button "highlight_alt Select Select" at bounding box center [37, 602] width 75 height 39
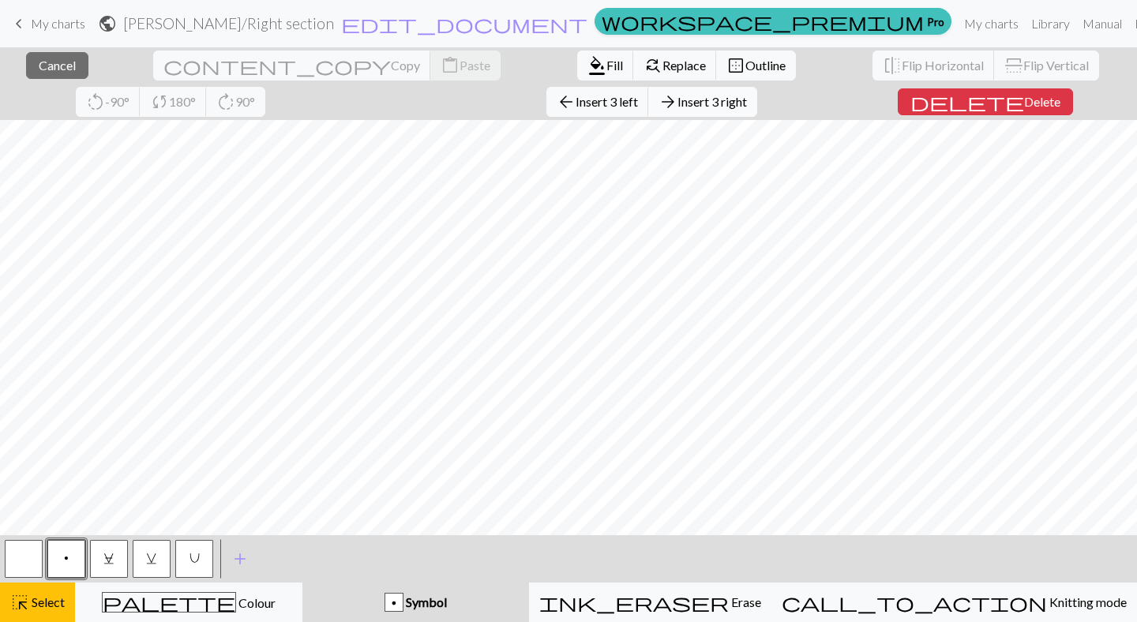
click at [678, 103] on span "Insert 3 right" at bounding box center [713, 101] width 70 height 15
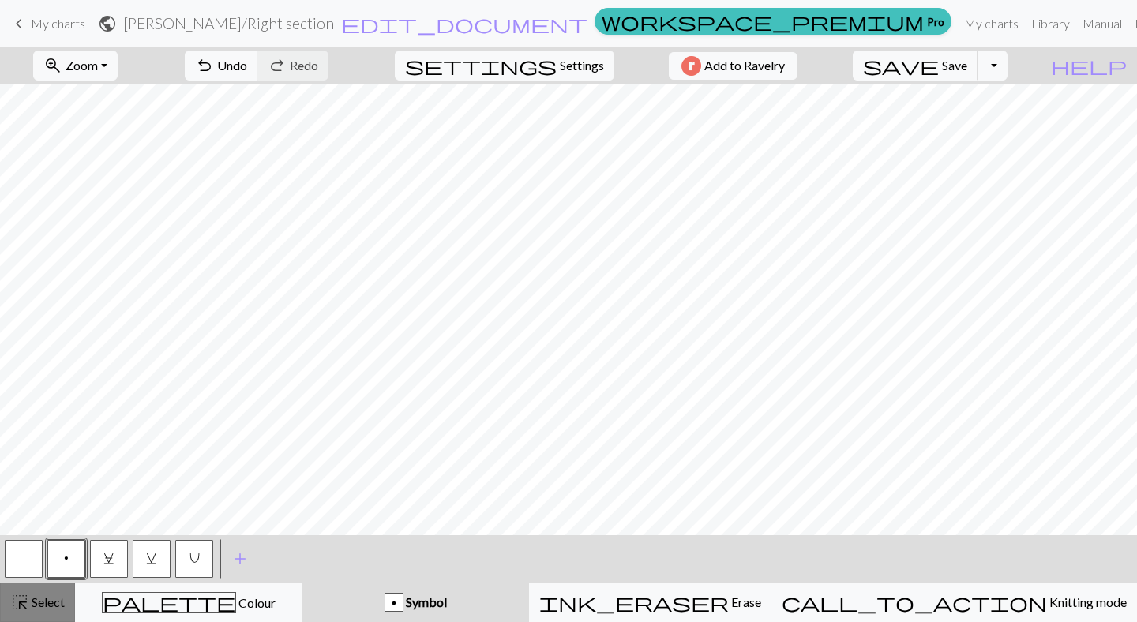
click at [22, 593] on span "highlight_alt" at bounding box center [19, 603] width 19 height 22
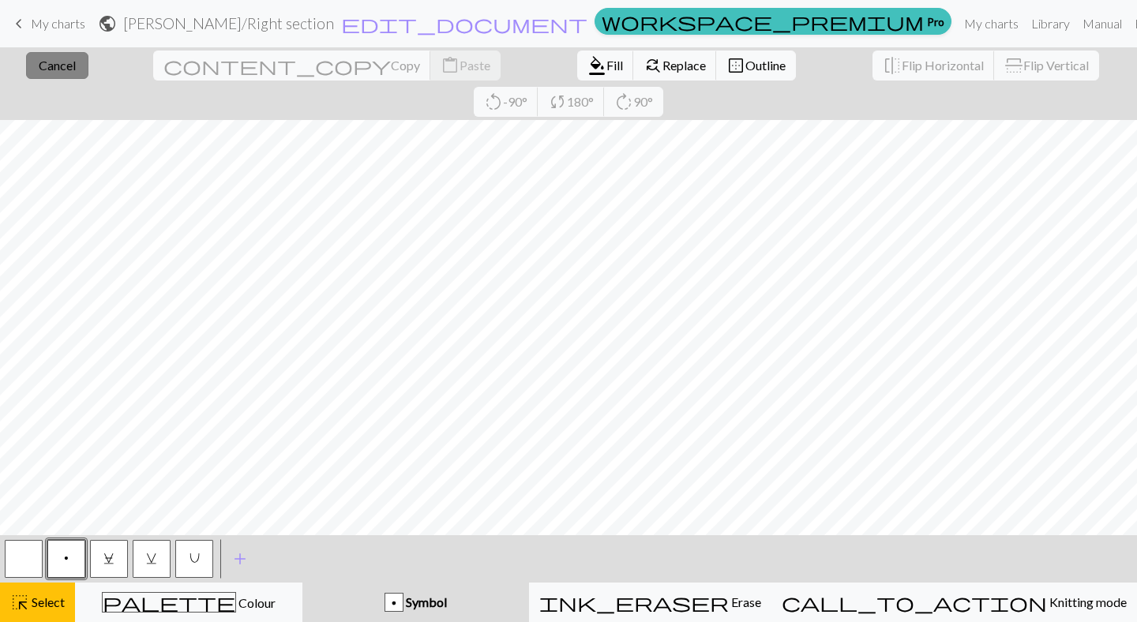
click at [58, 67] on span "Cancel" at bounding box center [57, 65] width 37 height 15
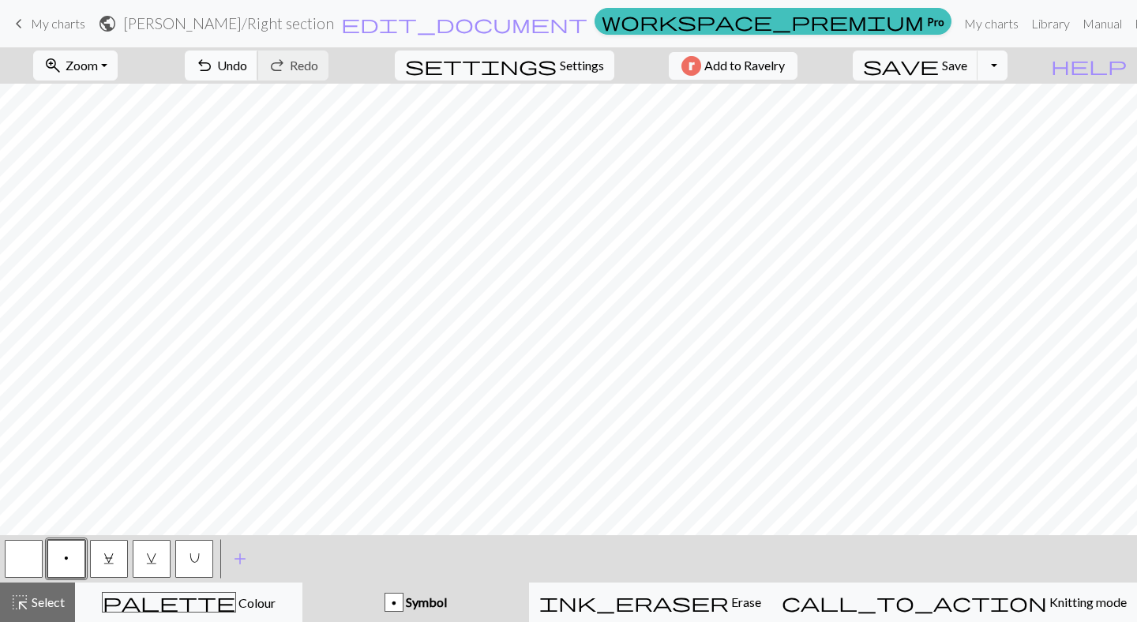
click at [247, 62] on span "Undo" at bounding box center [232, 65] width 30 height 15
click at [60, 599] on span "Select" at bounding box center [47, 602] width 36 height 15
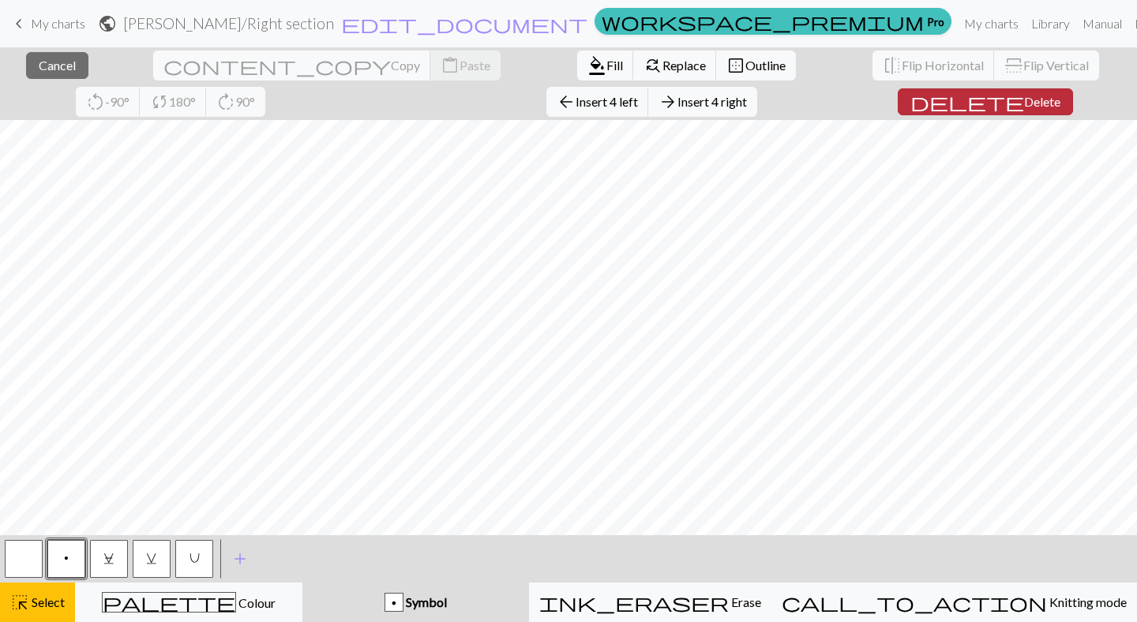
click at [913, 111] on button "delete Delete" at bounding box center [985, 101] width 175 height 27
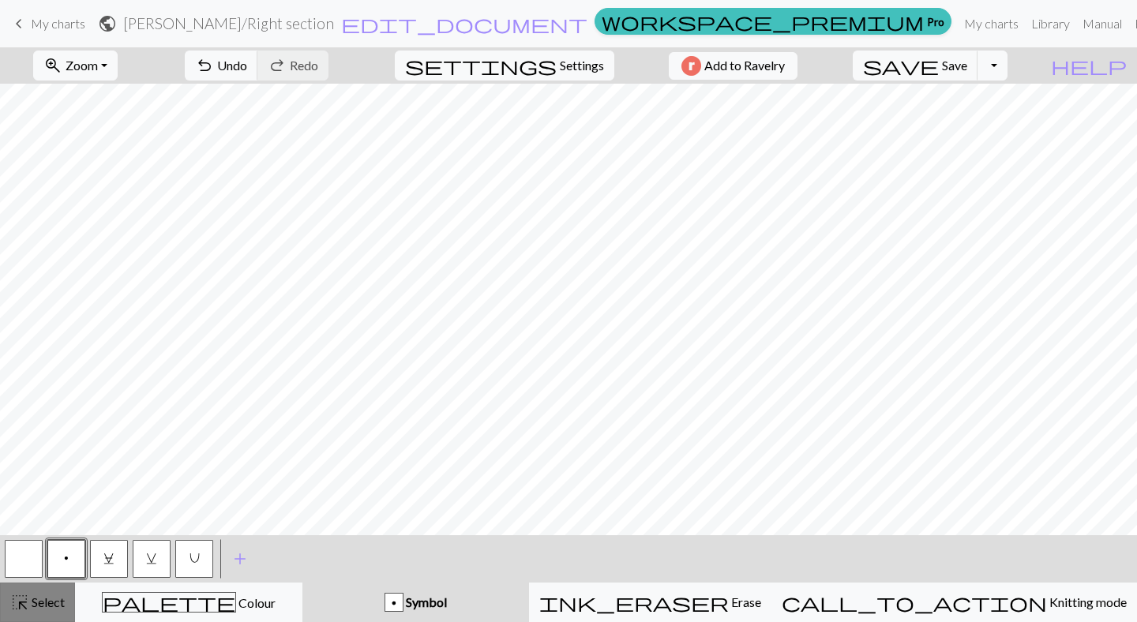
click at [36, 596] on span "Select" at bounding box center [47, 602] width 36 height 15
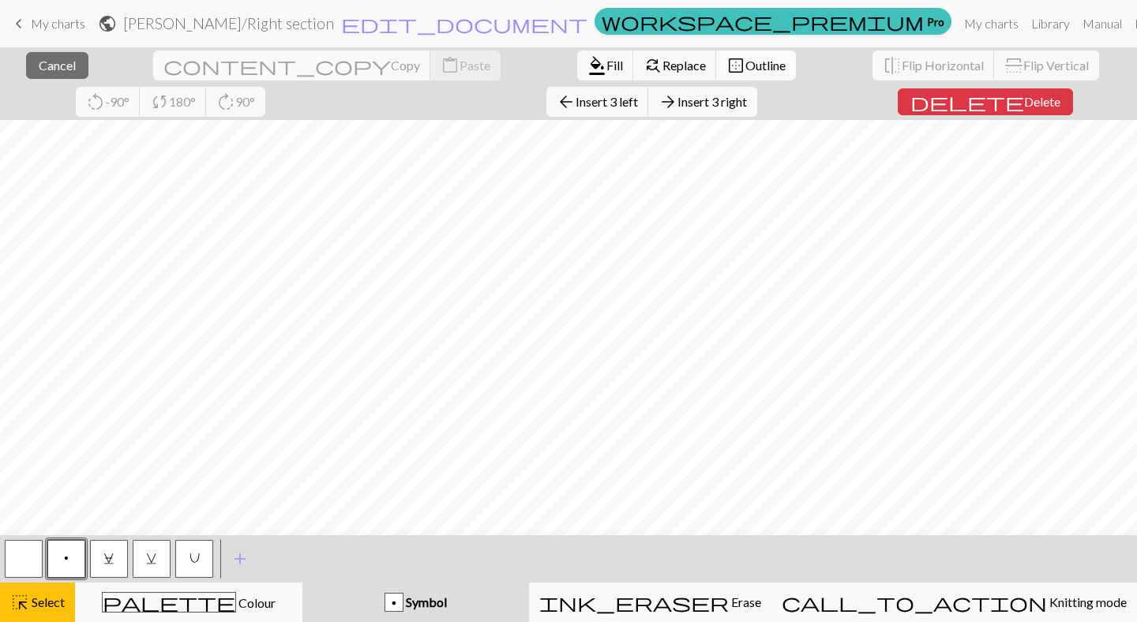
click at [746, 72] on span "Outline" at bounding box center [766, 65] width 40 height 15
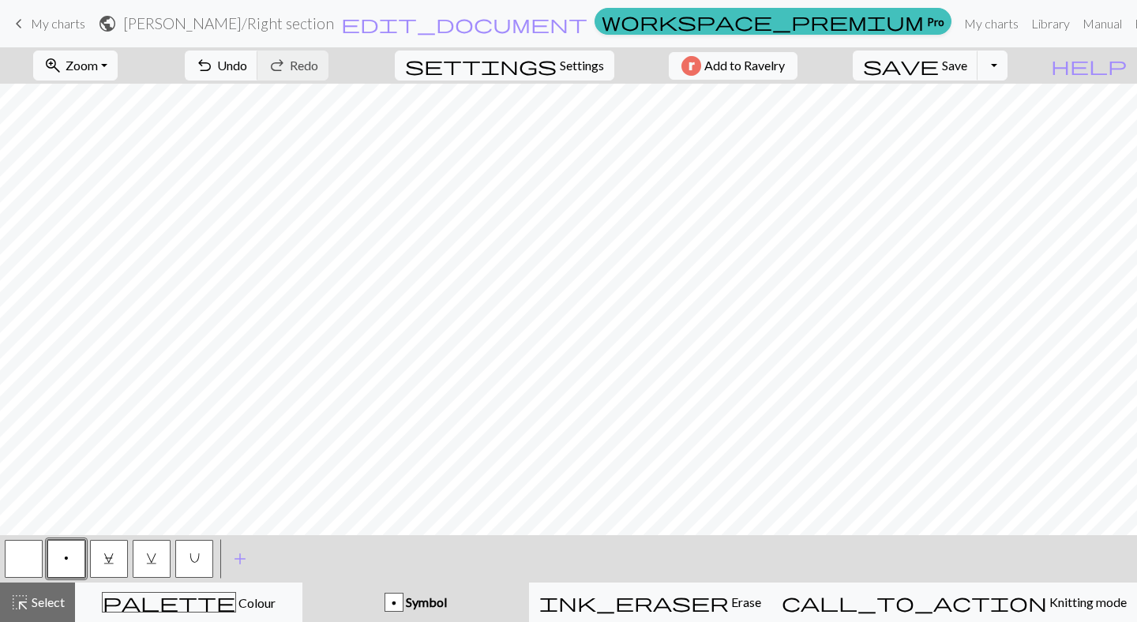
click at [24, 551] on button "button" at bounding box center [24, 559] width 38 height 38
click at [116, 545] on button "C" at bounding box center [109, 559] width 38 height 38
click at [28, 551] on button "button" at bounding box center [24, 559] width 38 height 38
click at [968, 66] on span "Save" at bounding box center [954, 65] width 25 height 15
click at [56, 27] on span "My charts" at bounding box center [58, 23] width 54 height 15
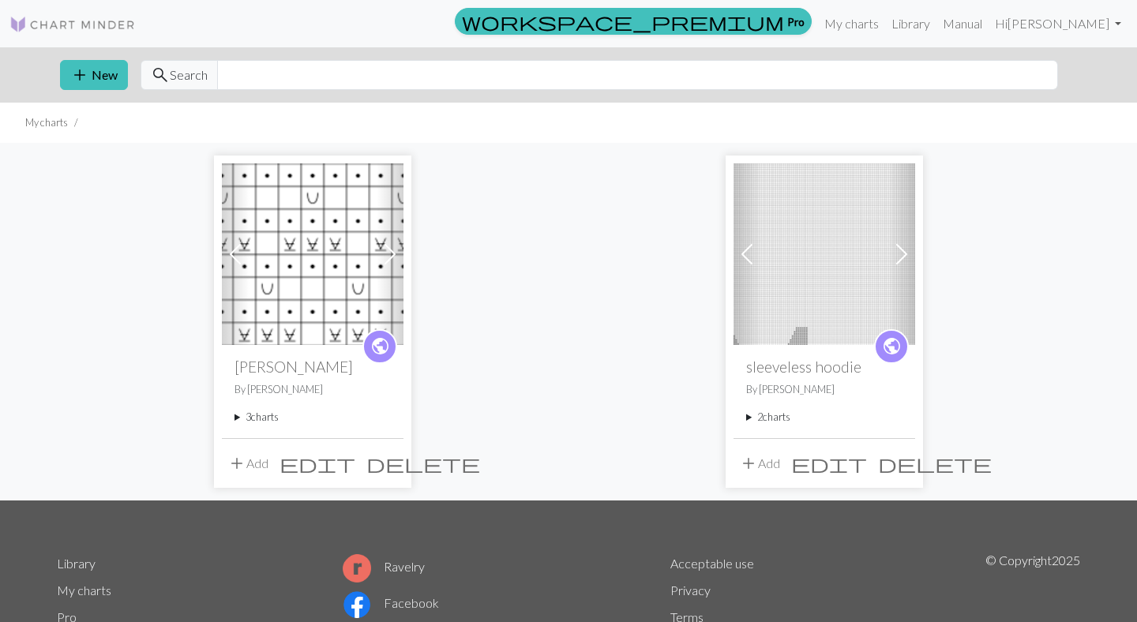
click at [263, 412] on summary "3 charts" at bounding box center [313, 417] width 156 height 15
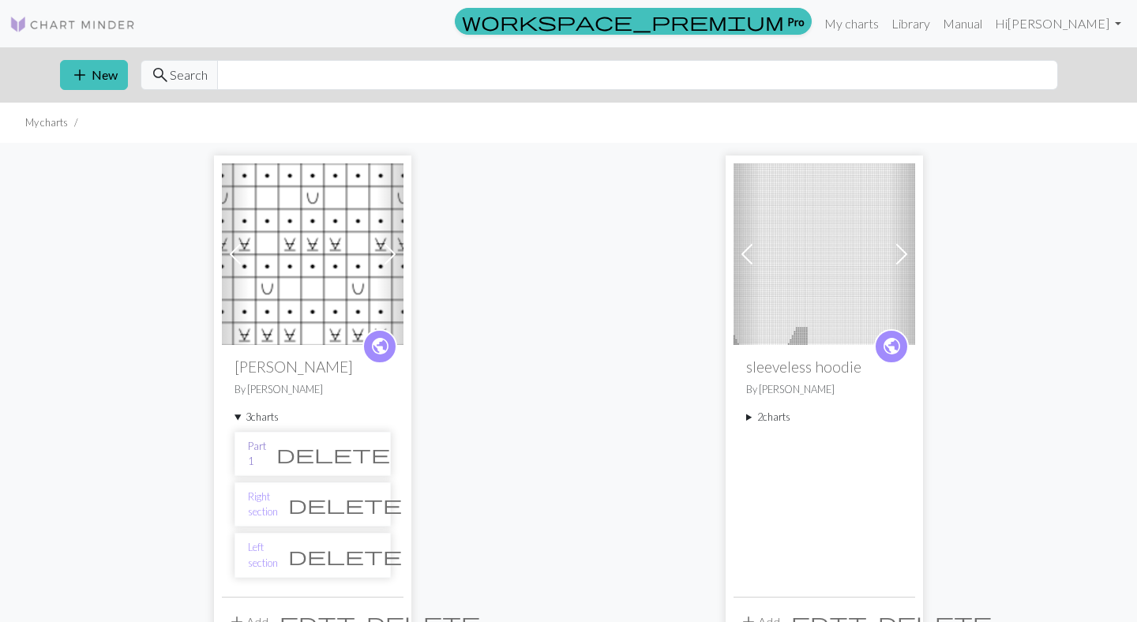
click at [266, 458] on link "Part 1" at bounding box center [257, 454] width 18 height 30
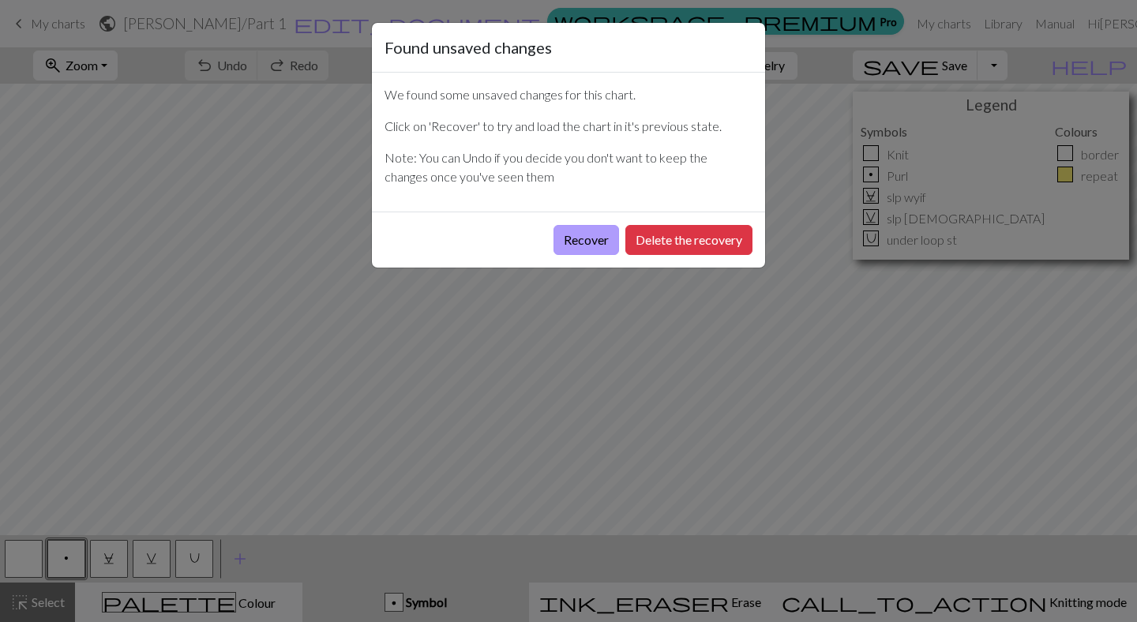
click at [605, 253] on button "Recover" at bounding box center [587, 240] width 66 height 30
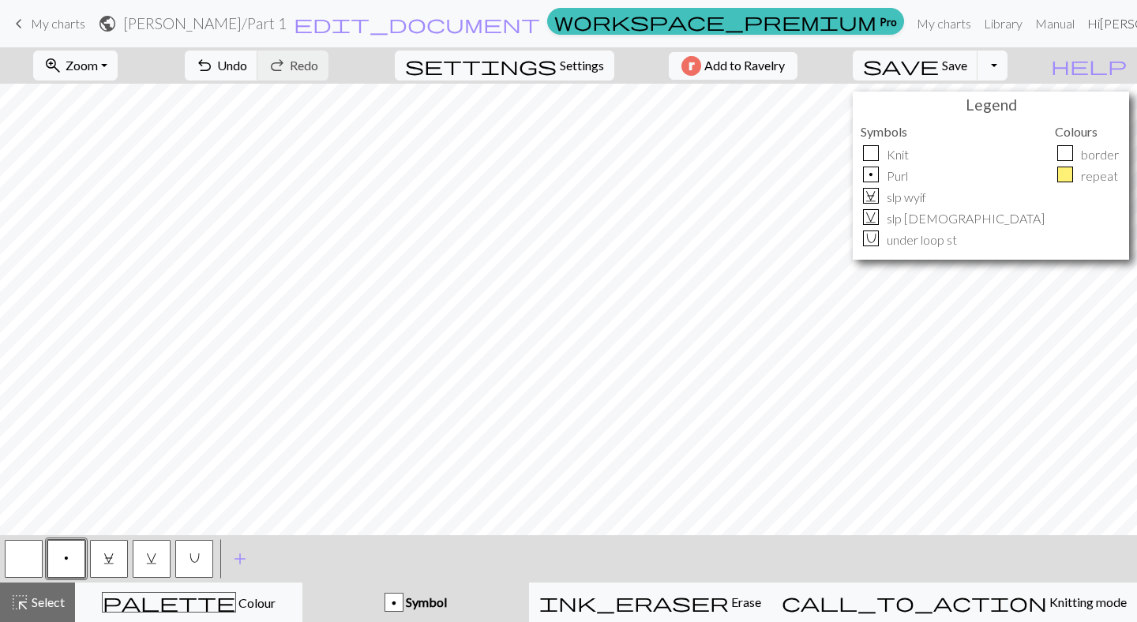
click at [1122, 21] on link "Hi Kathleen-verelst" at bounding box center [1150, 24] width 139 height 32
click at [242, 554] on span "add" at bounding box center [240, 559] width 19 height 22
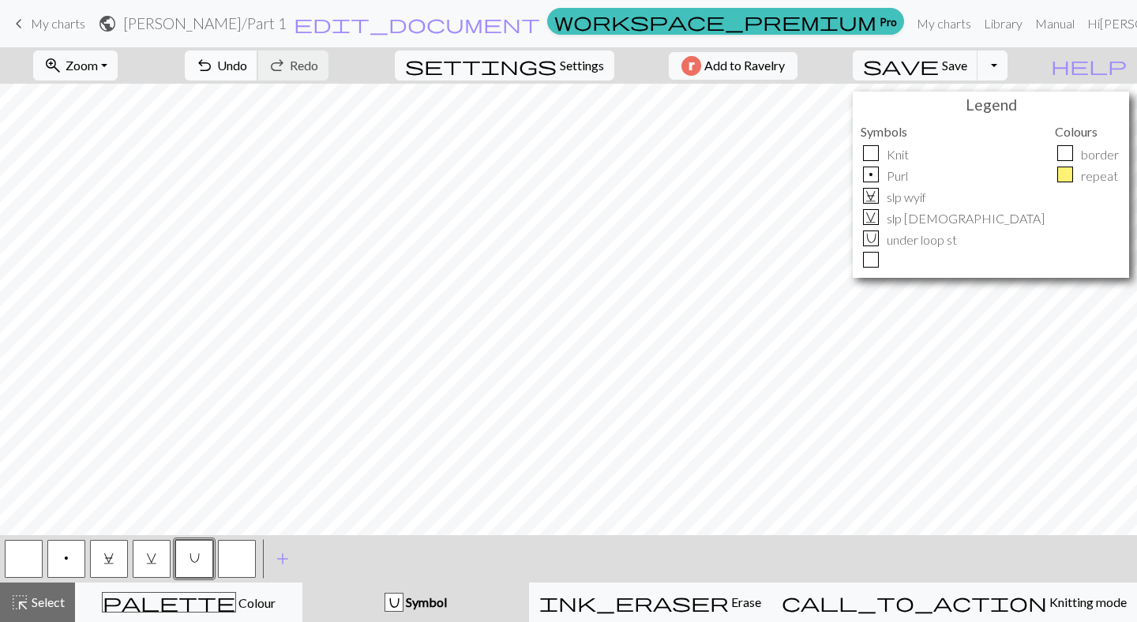
click at [258, 64] on button "undo Undo Undo" at bounding box center [221, 66] width 73 height 30
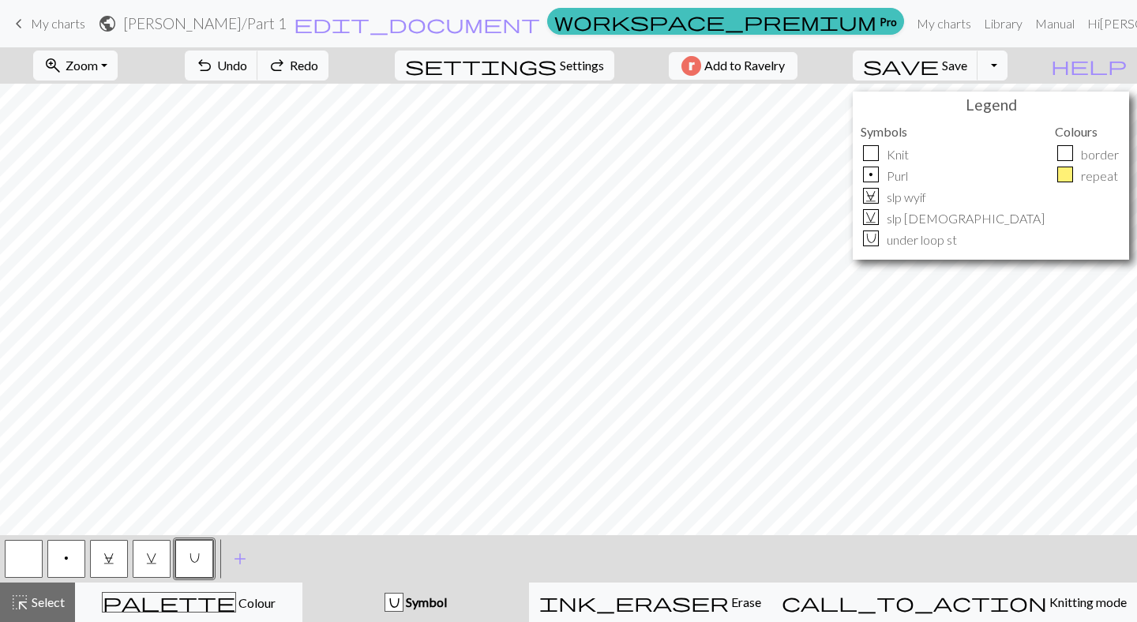
click at [31, 559] on button "button" at bounding box center [24, 559] width 38 height 38
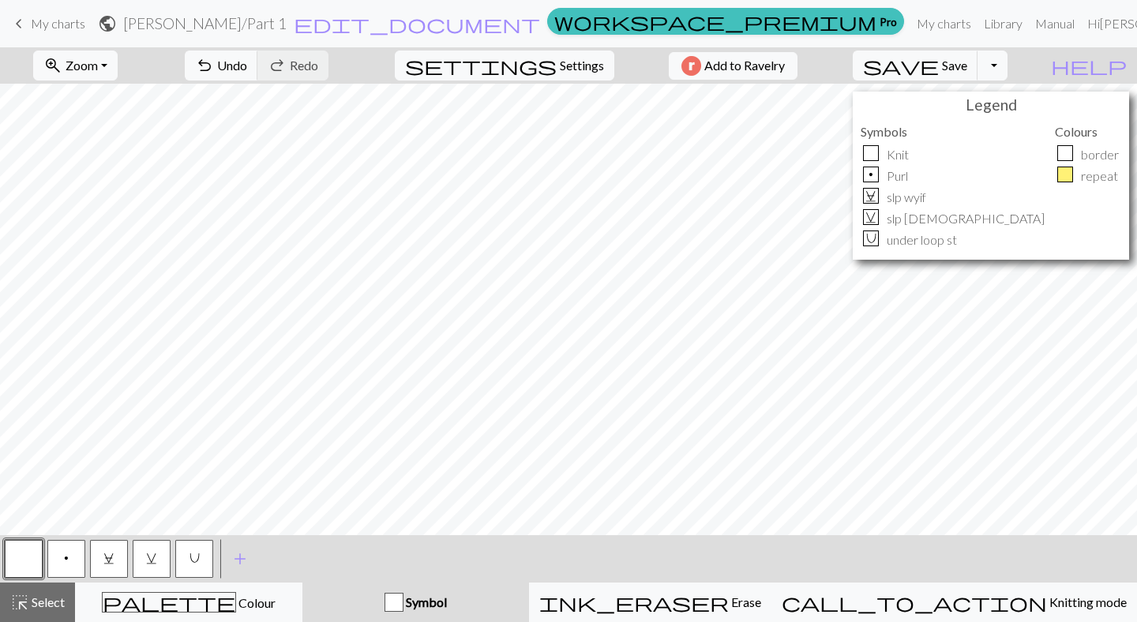
click at [152, 554] on span "v" at bounding box center [151, 558] width 11 height 13
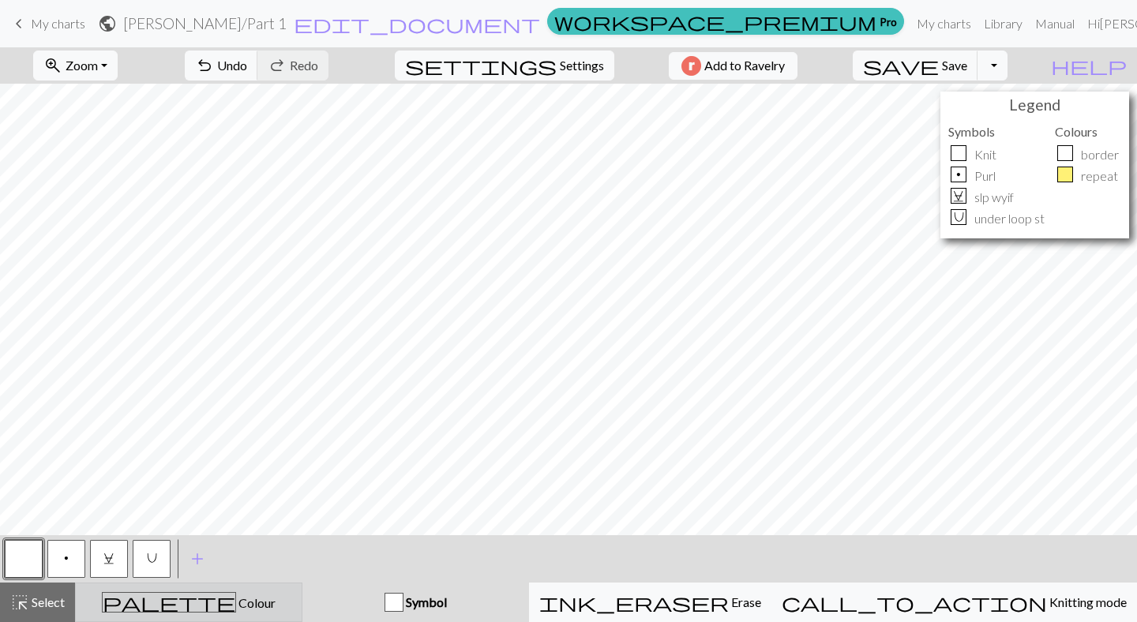
click at [280, 604] on div "palette Colour Colour" at bounding box center [188, 602] width 207 height 21
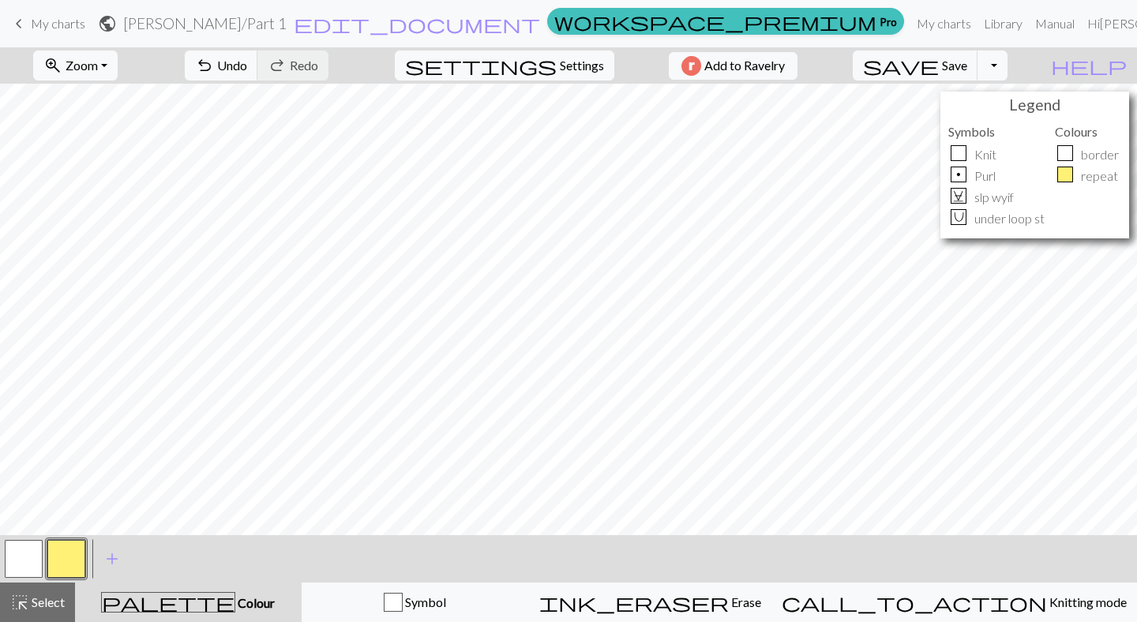
click at [24, 557] on button "button" at bounding box center [24, 559] width 38 height 38
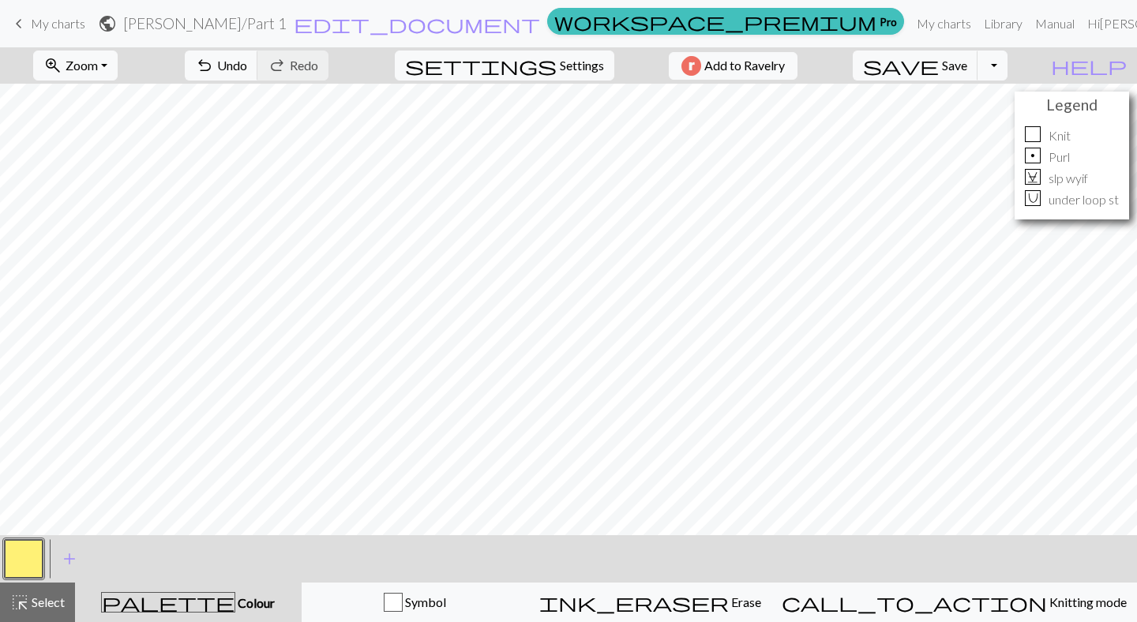
click at [28, 560] on button "button" at bounding box center [24, 559] width 38 height 38
click at [214, 67] on span "undo" at bounding box center [204, 65] width 19 height 22
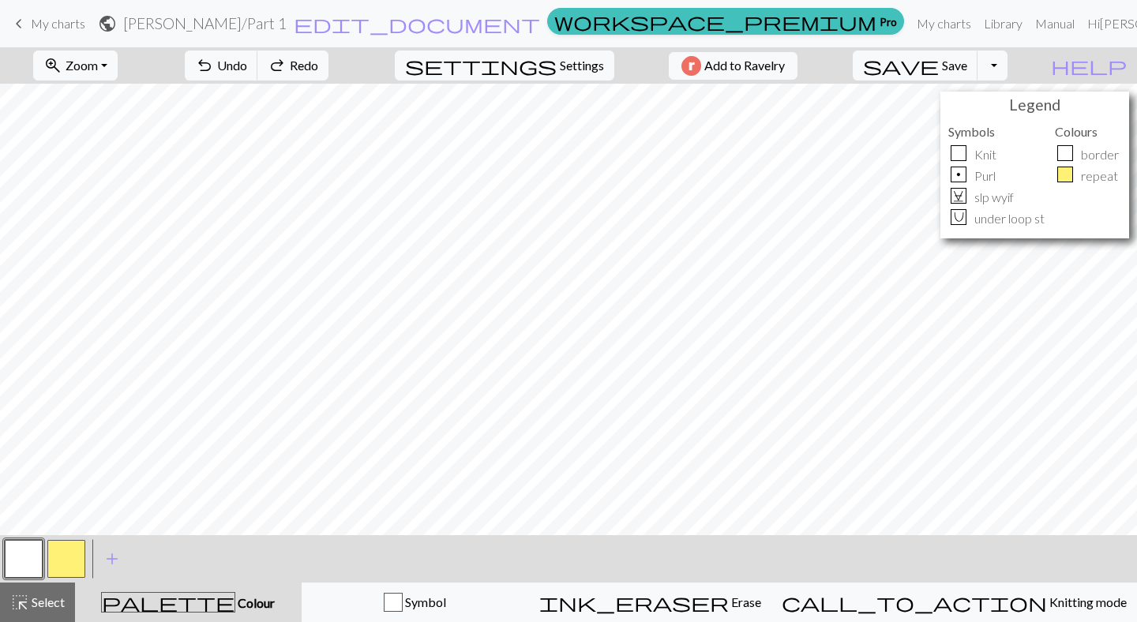
click at [23, 547] on button "button" at bounding box center [24, 559] width 38 height 38
click at [22, 561] on button "button" at bounding box center [24, 559] width 38 height 38
click at [122, 554] on button "add Add a colour" at bounding box center [111, 558] width 39 height 39
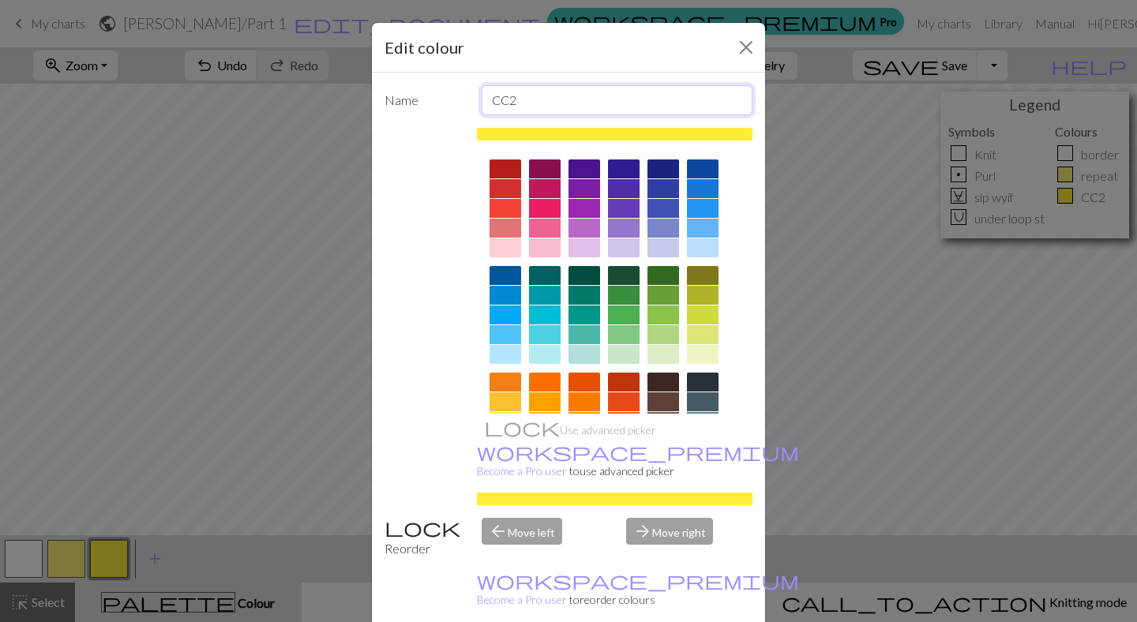
click at [519, 103] on input "CC2" at bounding box center [618, 100] width 272 height 30
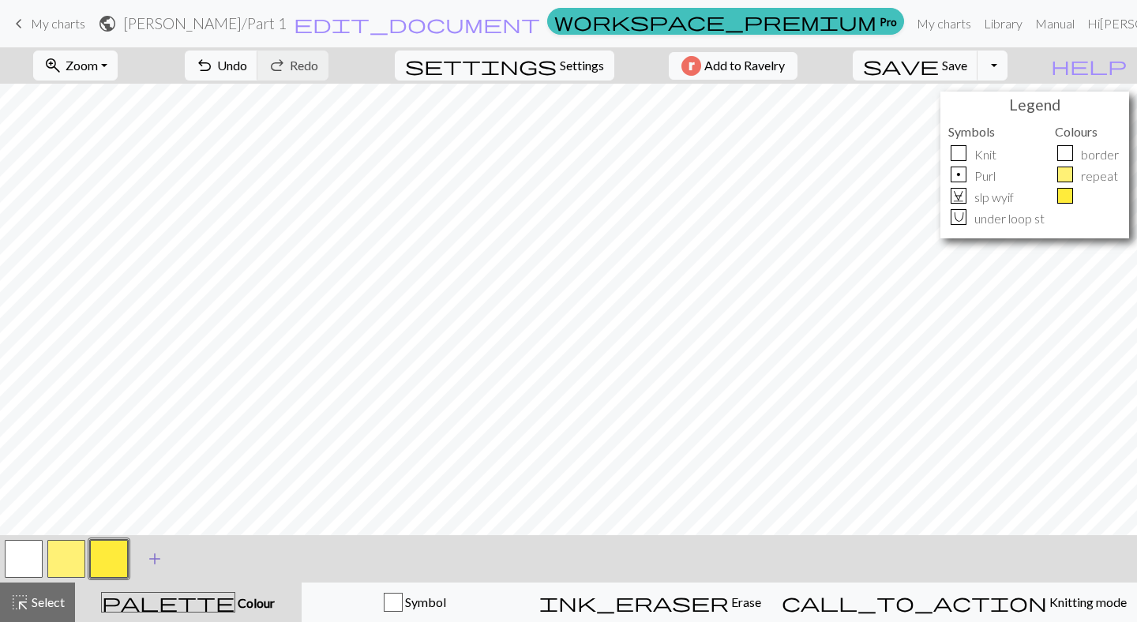
click at [162, 553] on span "add" at bounding box center [154, 559] width 19 height 22
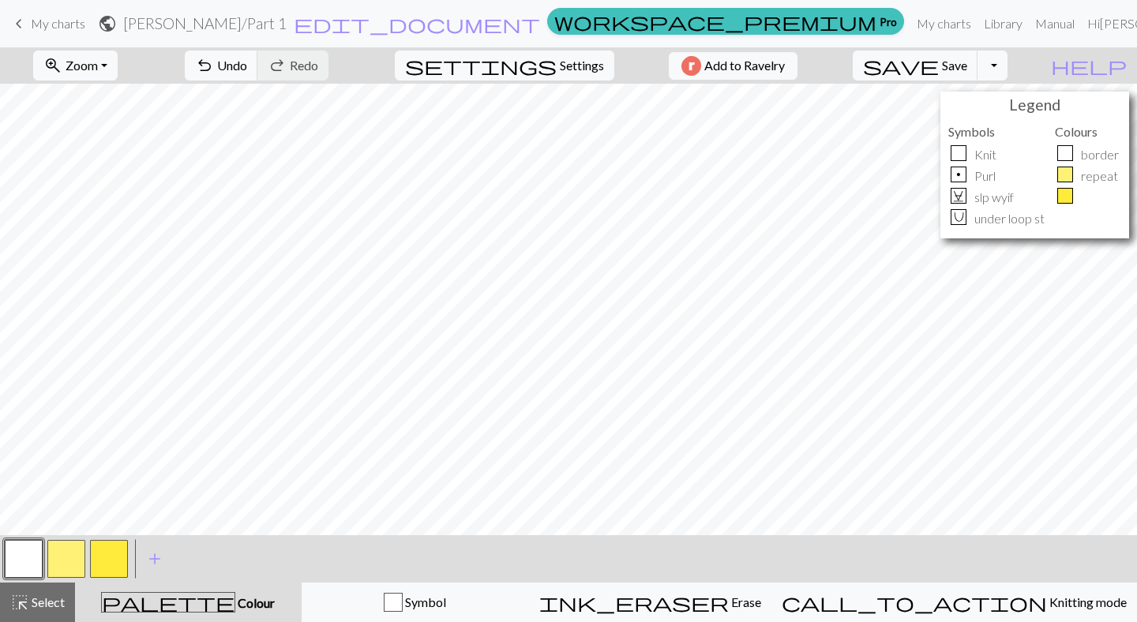
click at [107, 548] on button "button" at bounding box center [109, 559] width 38 height 38
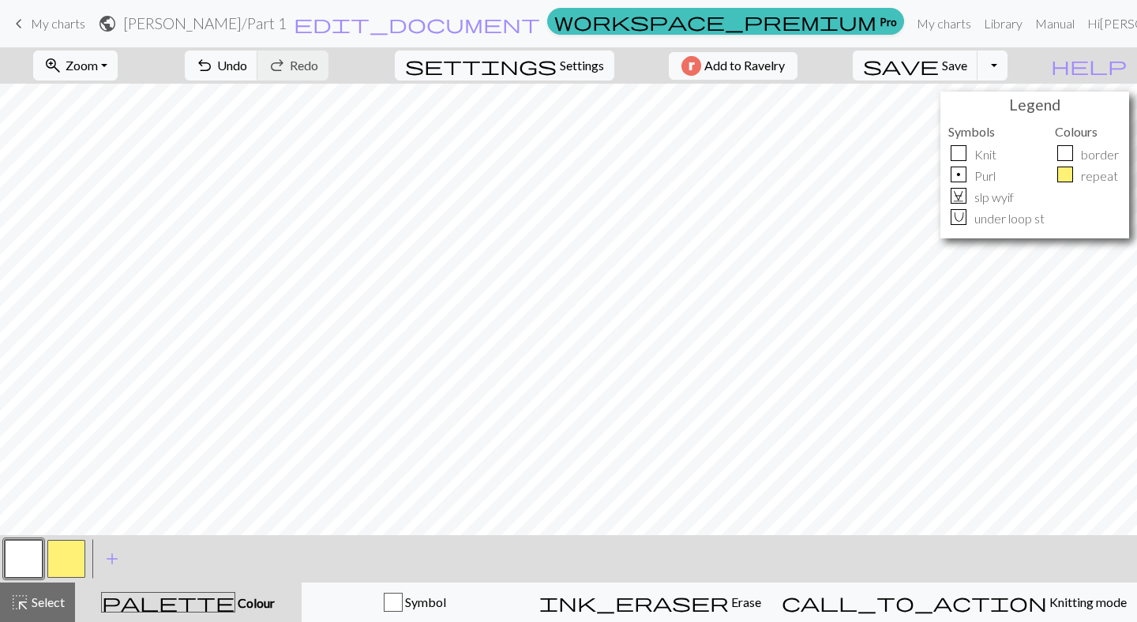
click at [25, 554] on button "button" at bounding box center [24, 559] width 38 height 38
click at [25, 554] on div "Edit colour Name border Use advanced picker workspace_premium Become a Pro user…" at bounding box center [568, 311] width 1137 height 622
click at [25, 554] on button "button" at bounding box center [24, 559] width 38 height 38
click at [25, 554] on div "Edit colour Name border Use advanced picker workspace_premium Become a Pro user…" at bounding box center [568, 311] width 1137 height 622
click at [25, 554] on button "button" at bounding box center [24, 559] width 38 height 38
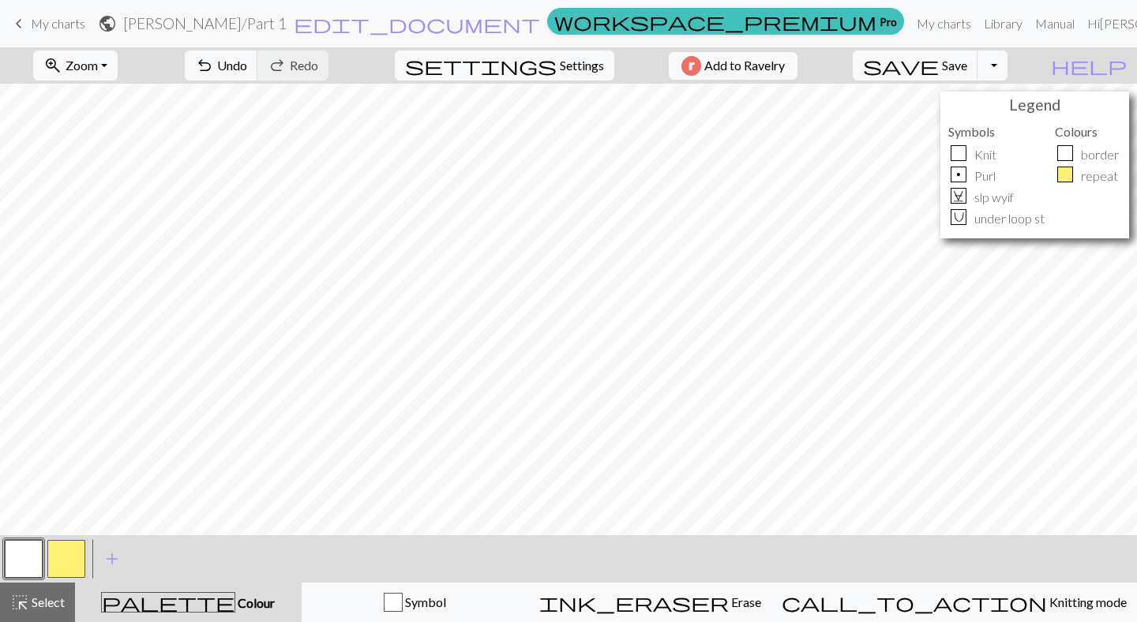
click at [25, 554] on div "Edit colour Name border Use advanced picker workspace_premium Become a Pro user…" at bounding box center [568, 311] width 1137 height 622
click at [58, 558] on button "button" at bounding box center [66, 559] width 38 height 38
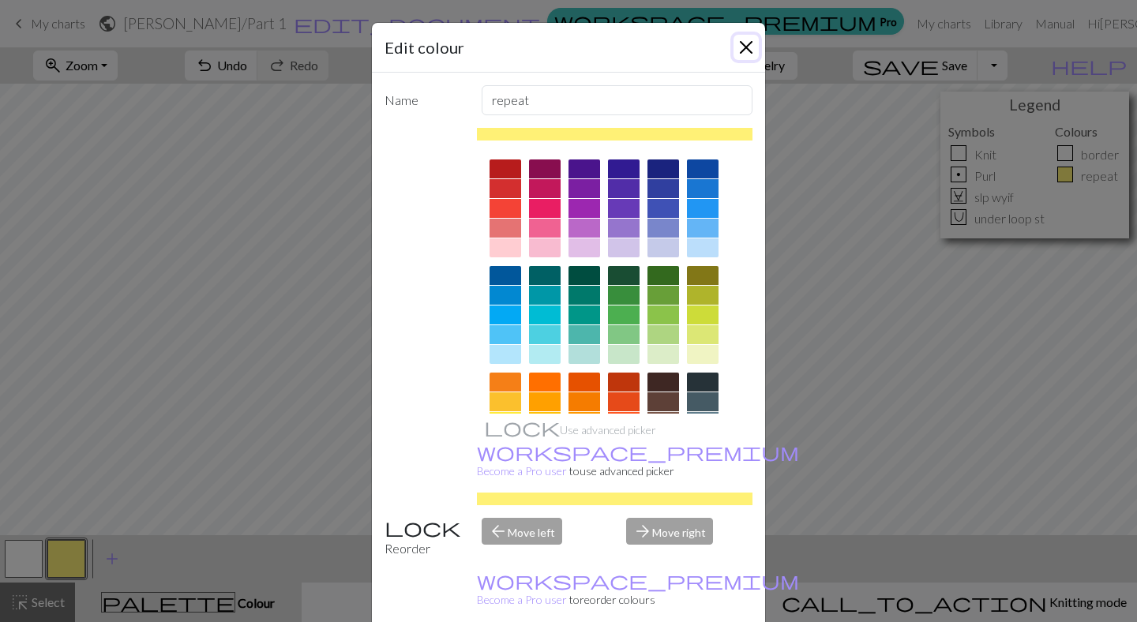
click at [746, 54] on button "Close" at bounding box center [746, 47] width 25 height 25
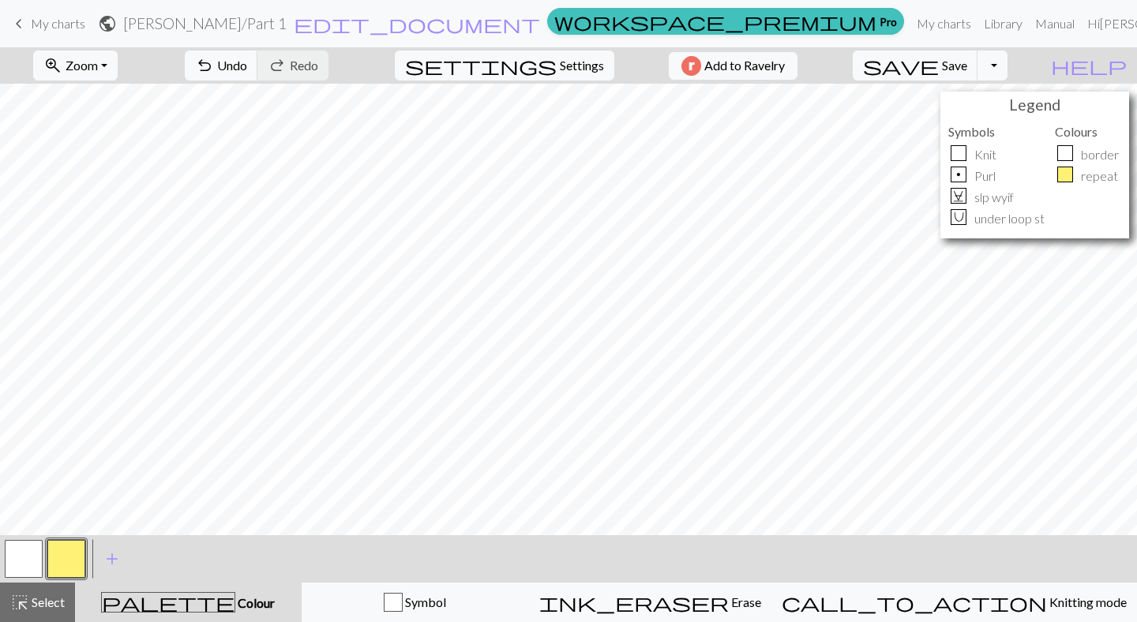
click at [29, 558] on button "button" at bounding box center [24, 559] width 38 height 38
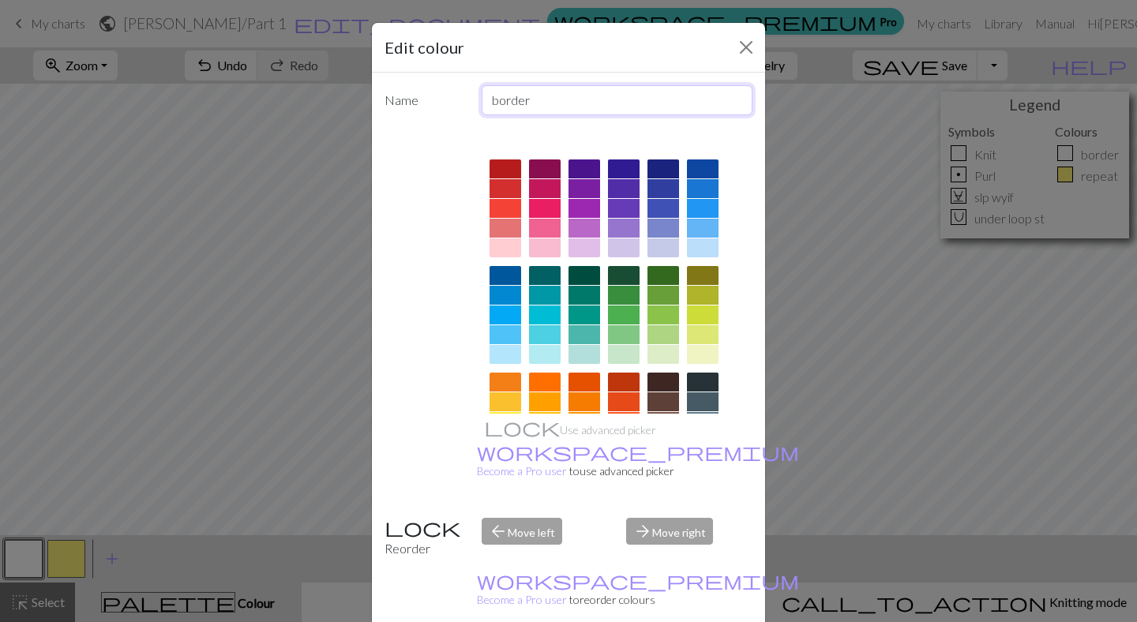
click at [504, 105] on input "border" at bounding box center [618, 100] width 272 height 30
type input "general chart"
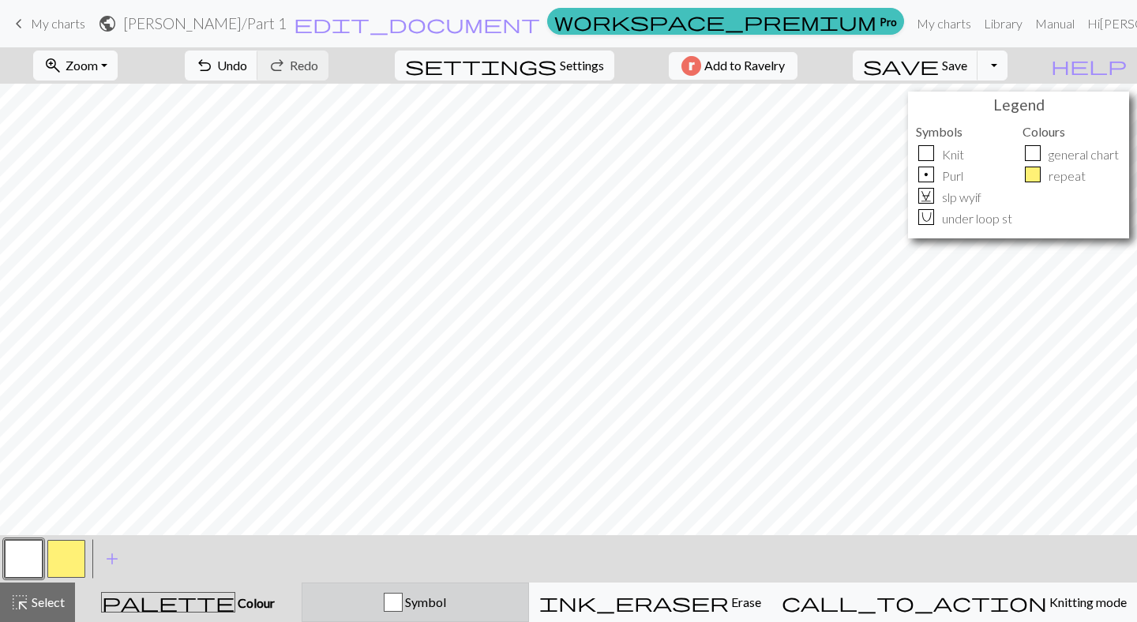
click at [446, 599] on span "Symbol" at bounding box center [424, 602] width 43 height 15
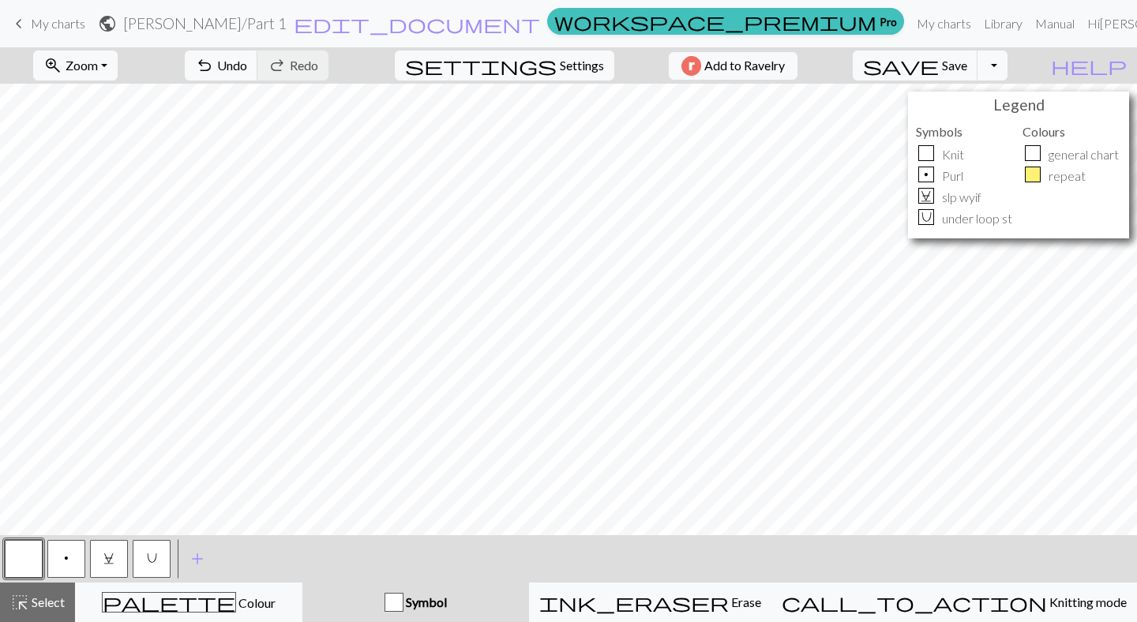
click at [104, 558] on span "C" at bounding box center [108, 558] width 11 height 13
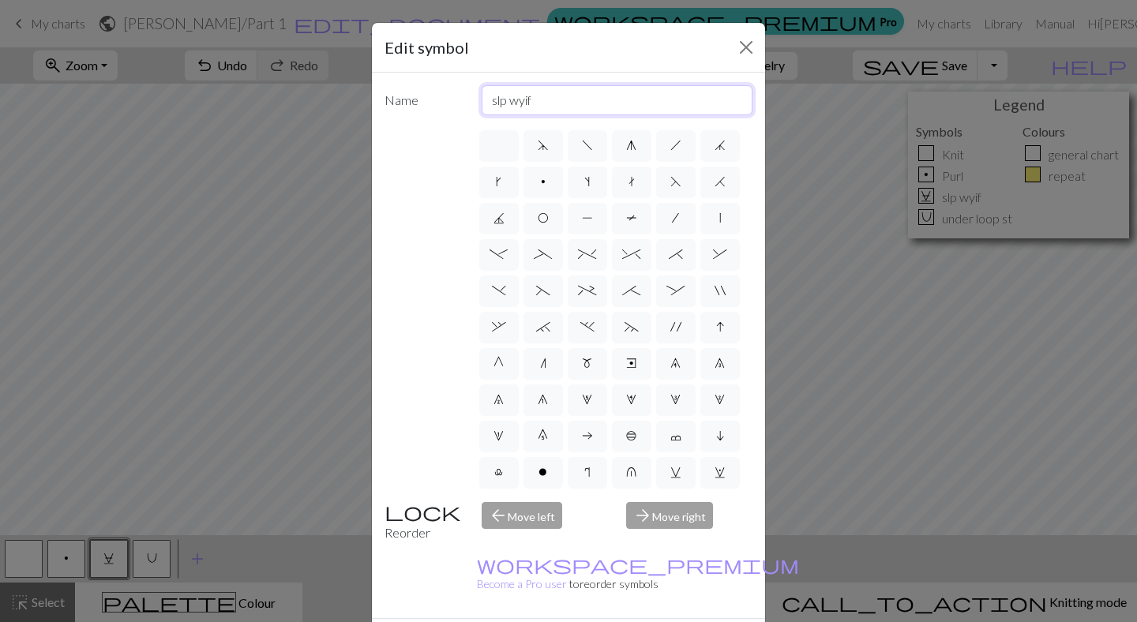
click at [507, 103] on input "slp wyif" at bounding box center [618, 100] width 272 height 30
type input "sl wyif"
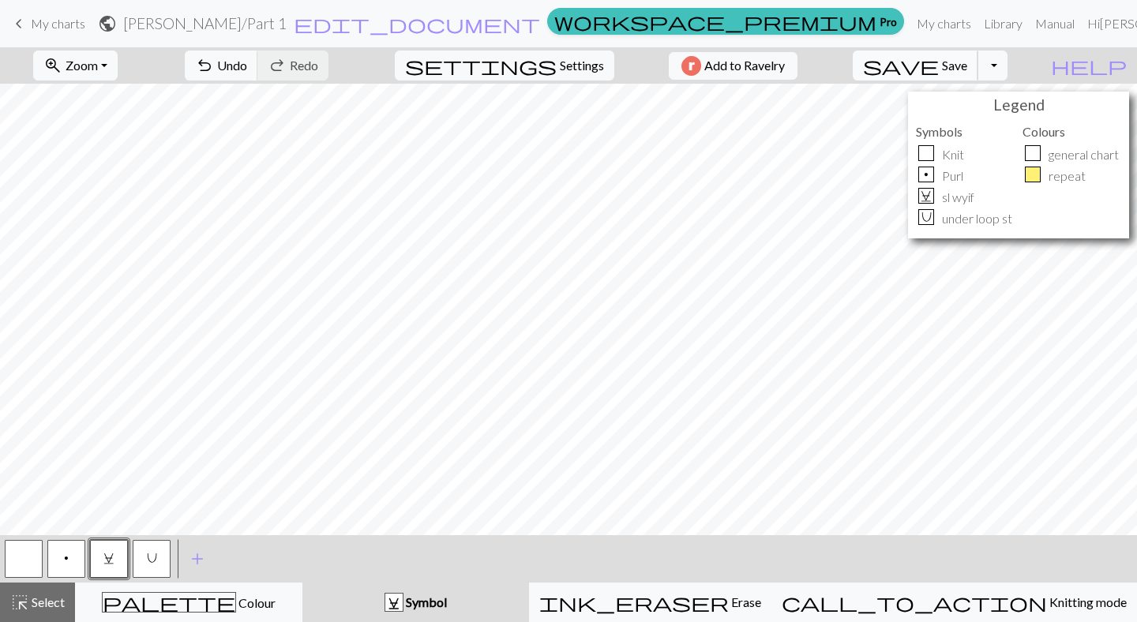
click at [939, 72] on span "save" at bounding box center [901, 65] width 76 height 22
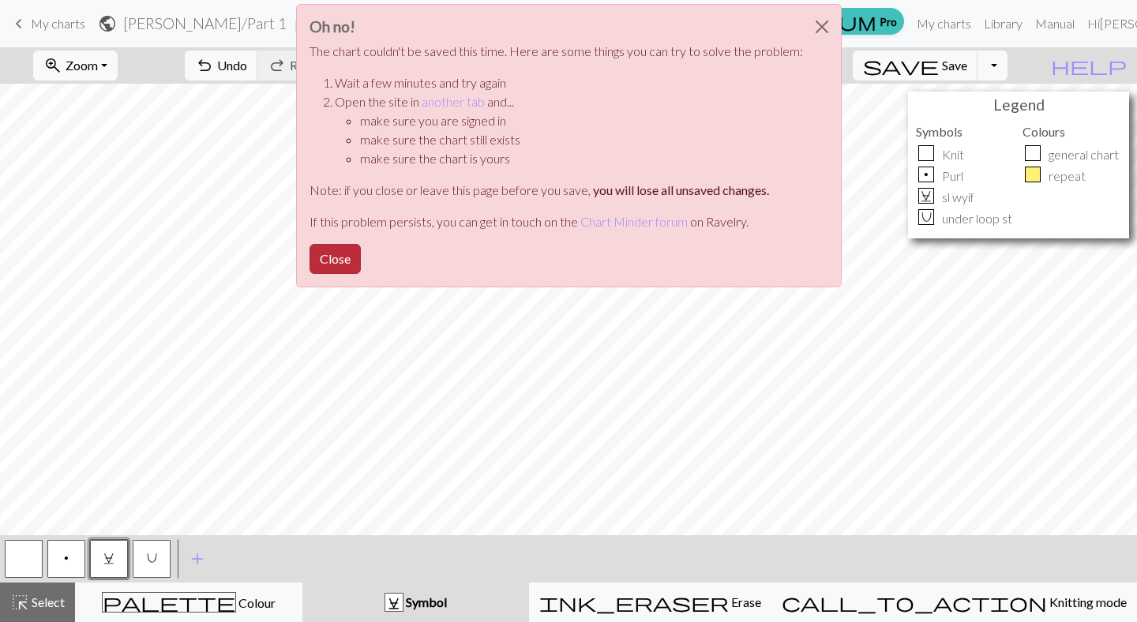
click at [334, 250] on button "Close" at bounding box center [335, 259] width 51 height 30
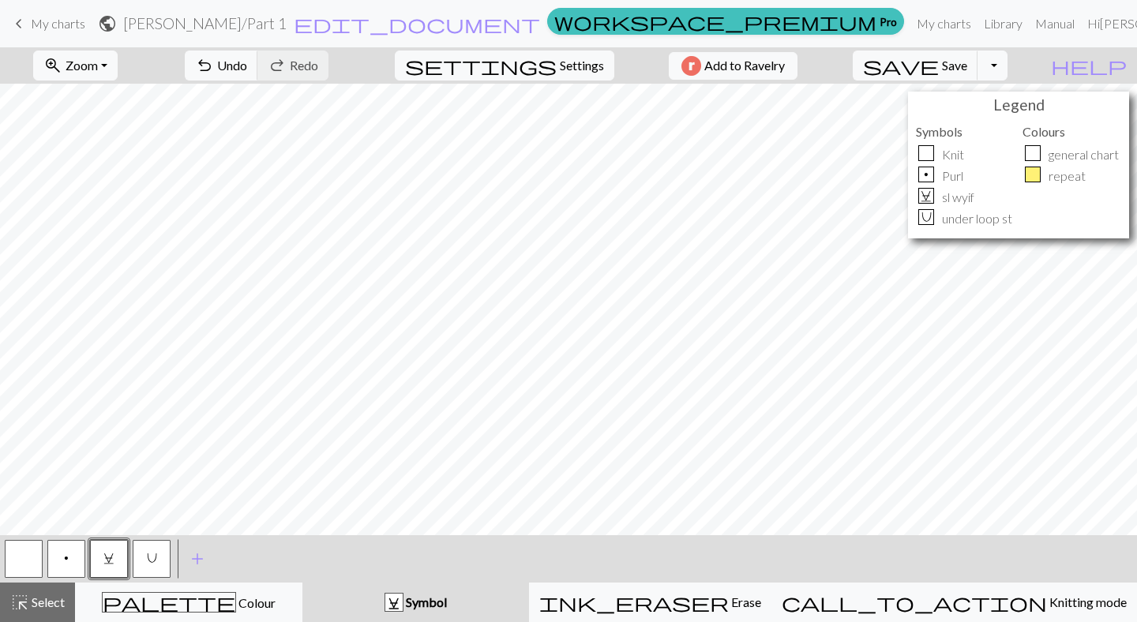
click at [58, 24] on span "My charts" at bounding box center [58, 23] width 54 height 15
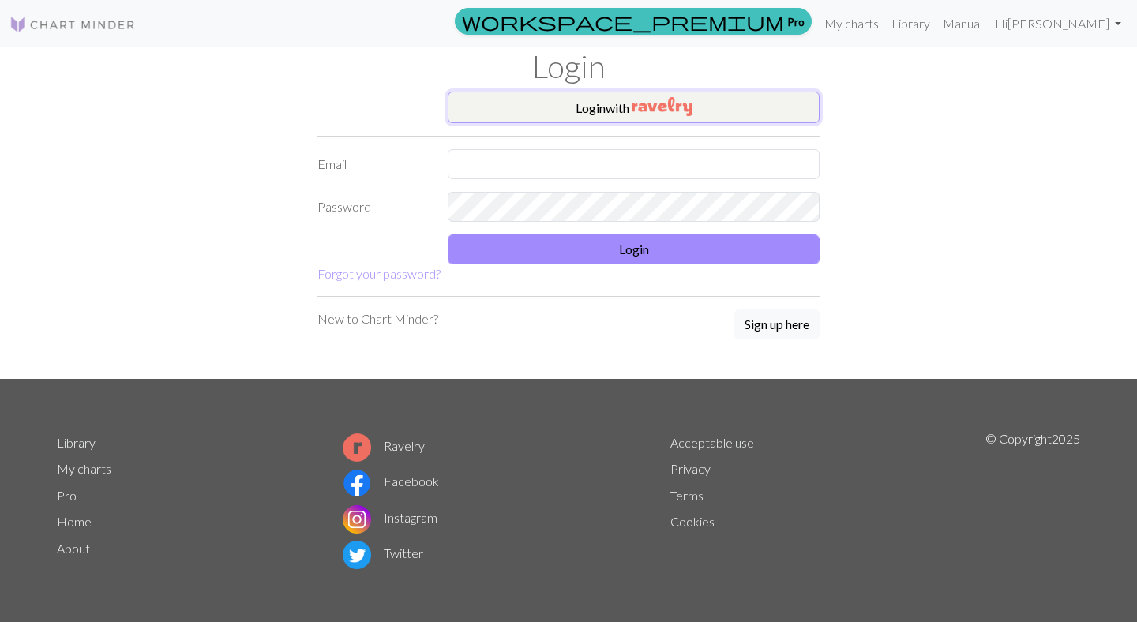
click at [665, 107] on img "button" at bounding box center [662, 106] width 61 height 19
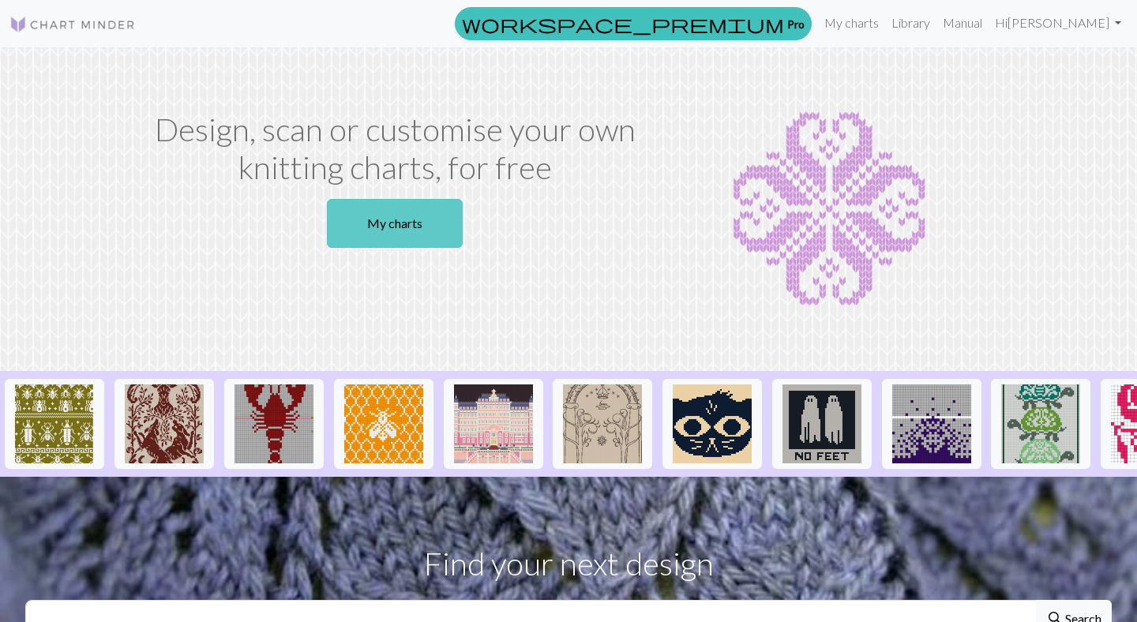
click at [385, 232] on link "My charts" at bounding box center [395, 223] width 136 height 49
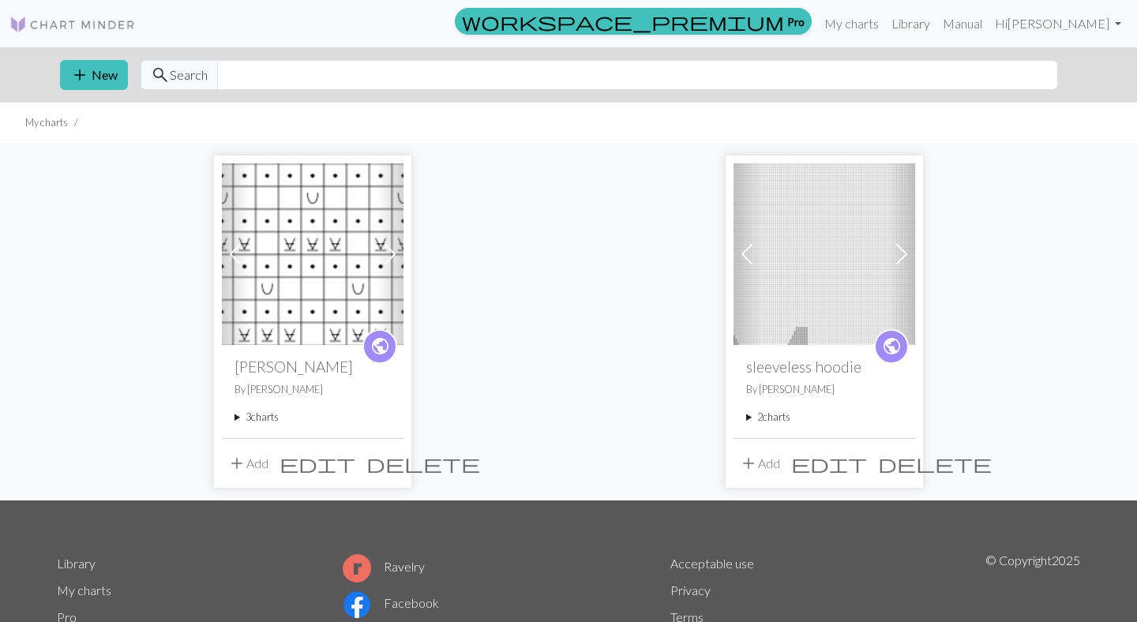
click at [266, 414] on summary "3 charts" at bounding box center [313, 417] width 156 height 15
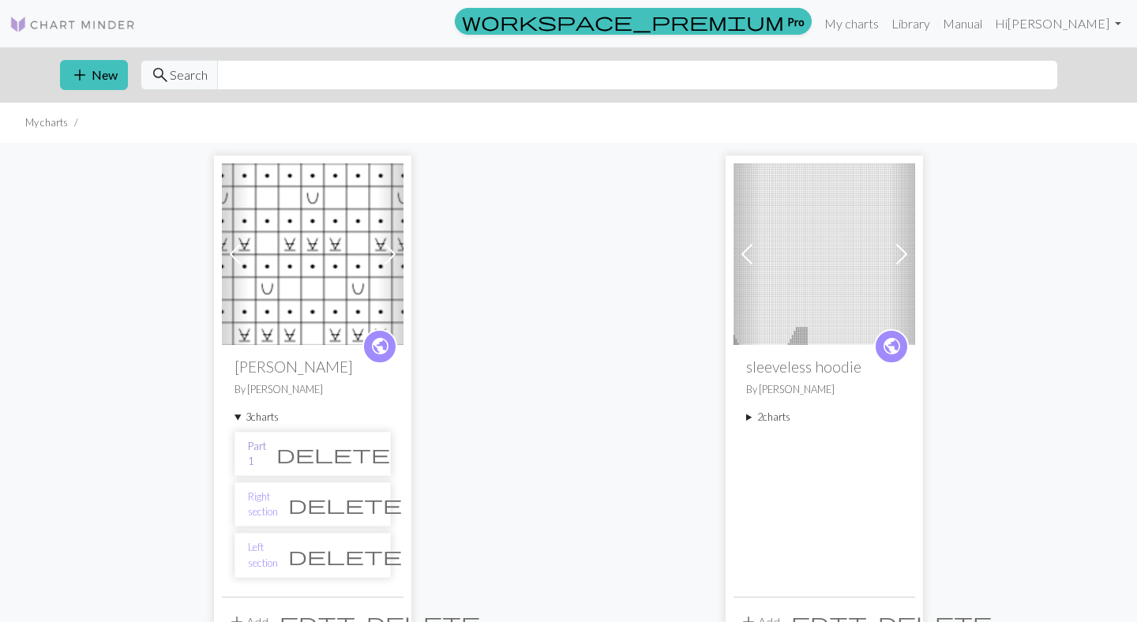
click at [266, 448] on link "Part 1" at bounding box center [257, 454] width 18 height 30
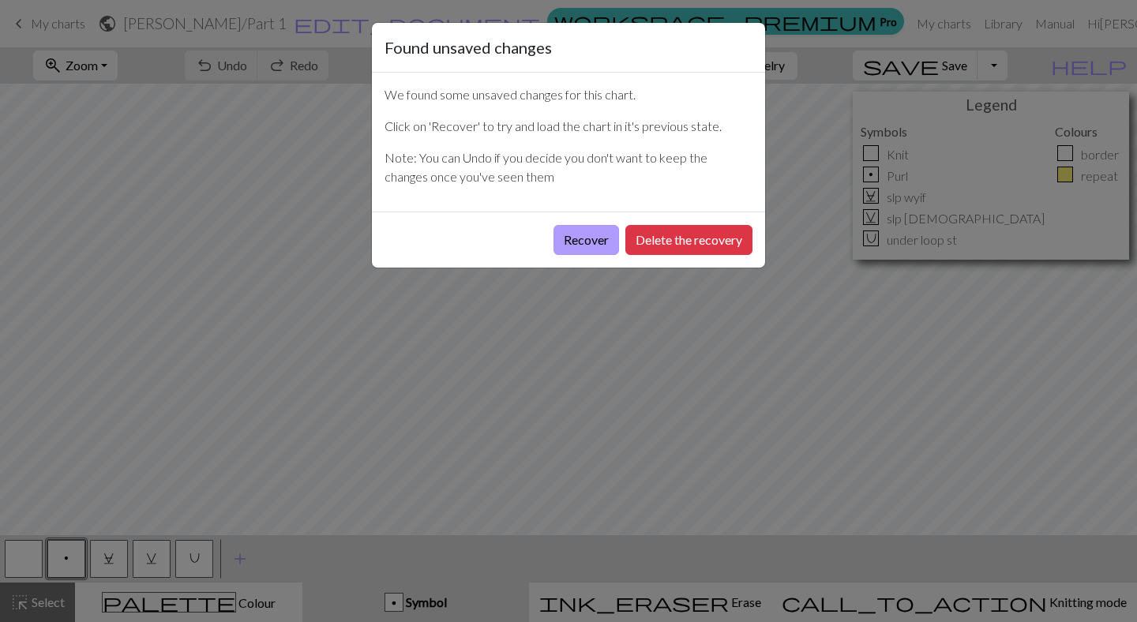
click at [581, 247] on button "Recover" at bounding box center [587, 240] width 66 height 30
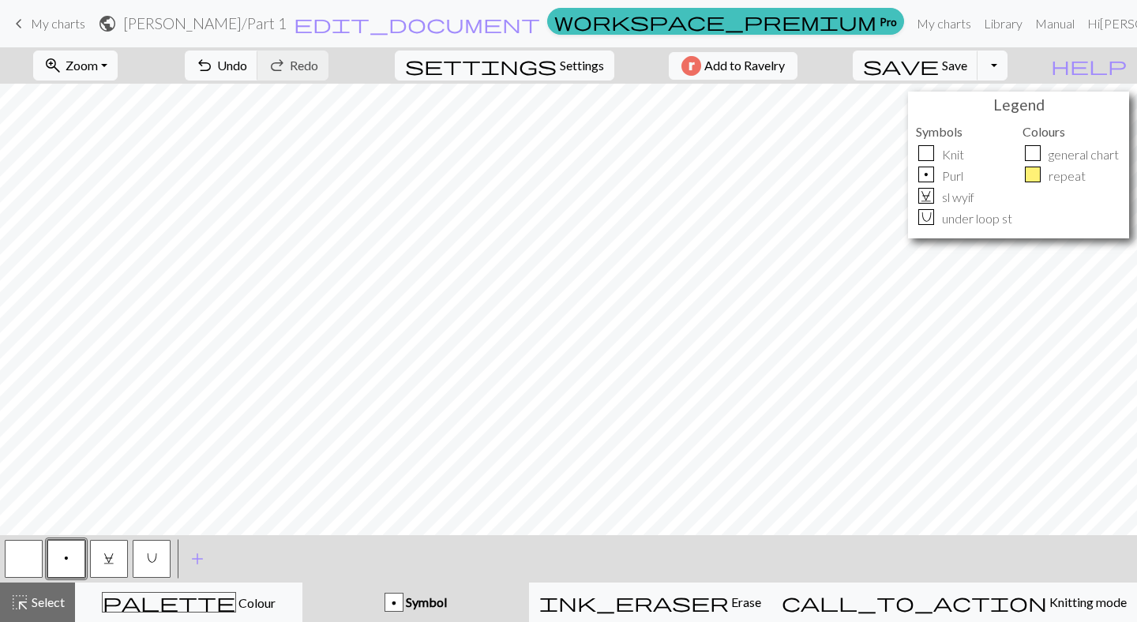
click at [27, 28] on span "keyboard_arrow_left" at bounding box center [18, 24] width 19 height 22
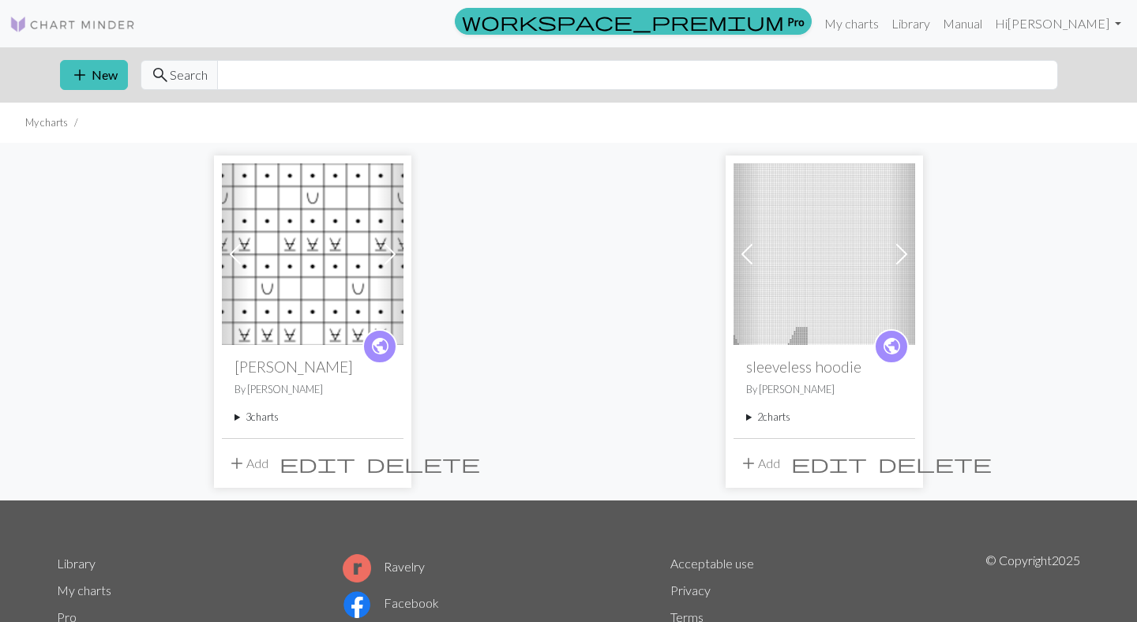
click at [259, 413] on summary "3 charts" at bounding box center [313, 417] width 156 height 15
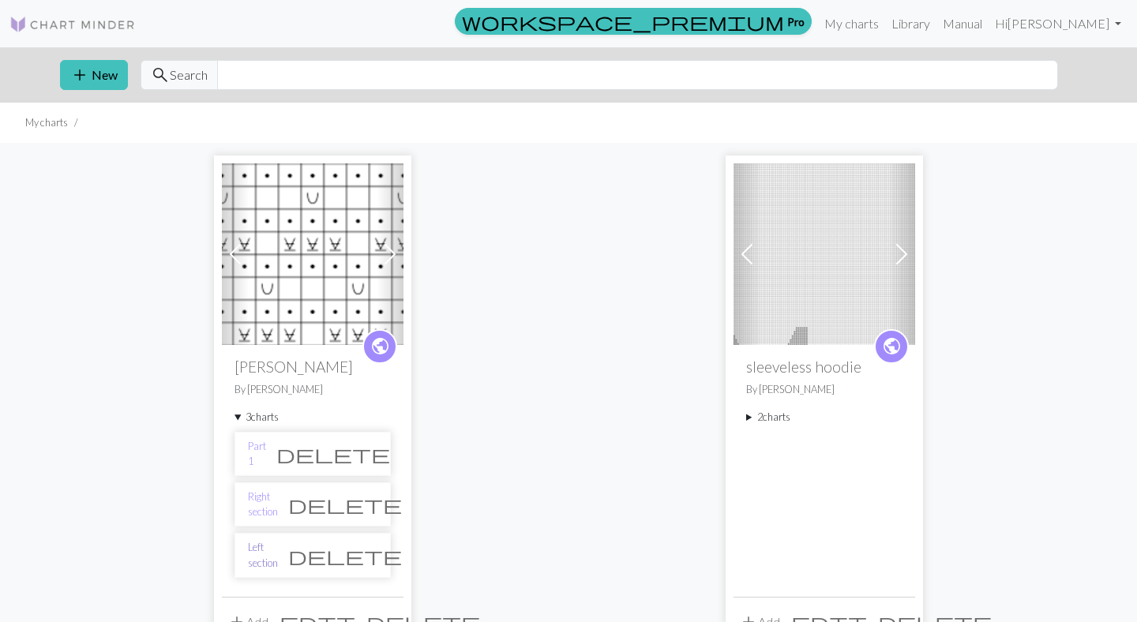
click at [267, 557] on link "Left section" at bounding box center [263, 555] width 30 height 30
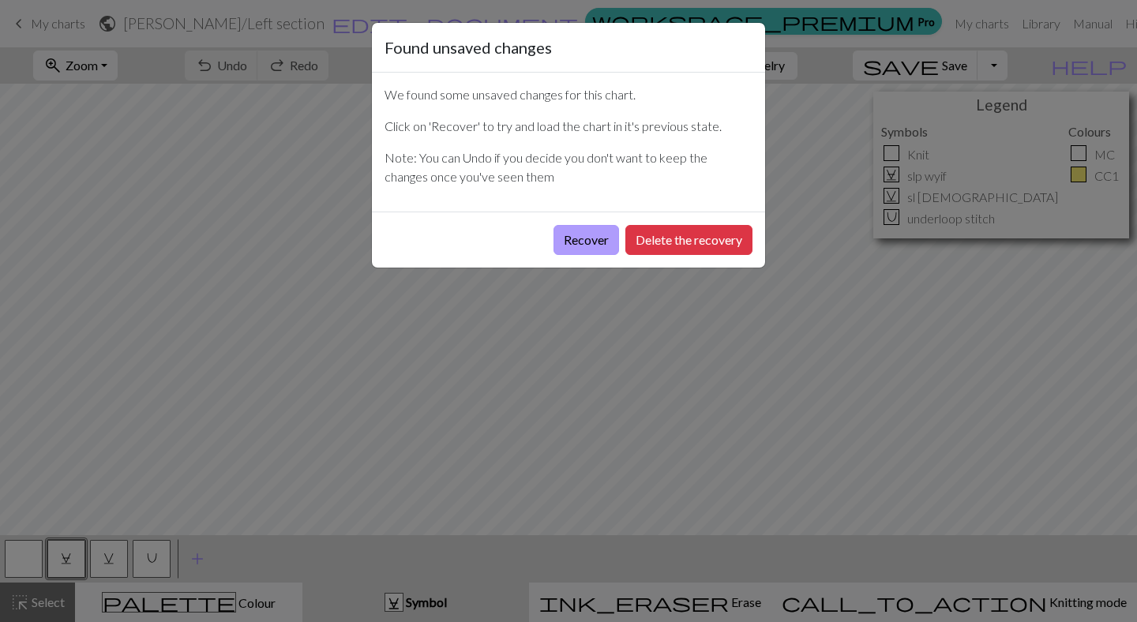
click at [586, 239] on button "Recover" at bounding box center [587, 240] width 66 height 30
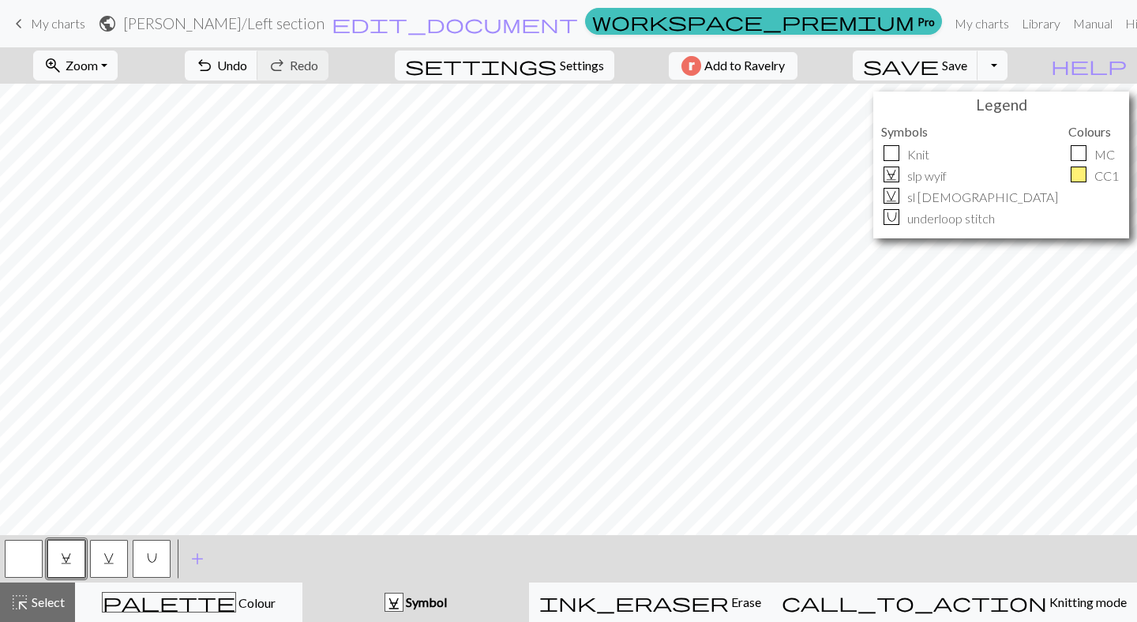
click at [140, 557] on button "U" at bounding box center [152, 559] width 38 height 38
click at [30, 549] on button "button" at bounding box center [24, 559] width 38 height 38
click at [158, 551] on button "U" at bounding box center [152, 559] width 38 height 38
click at [63, 558] on span "C" at bounding box center [66, 558] width 11 height 13
click at [25, 565] on button "button" at bounding box center [24, 559] width 38 height 38
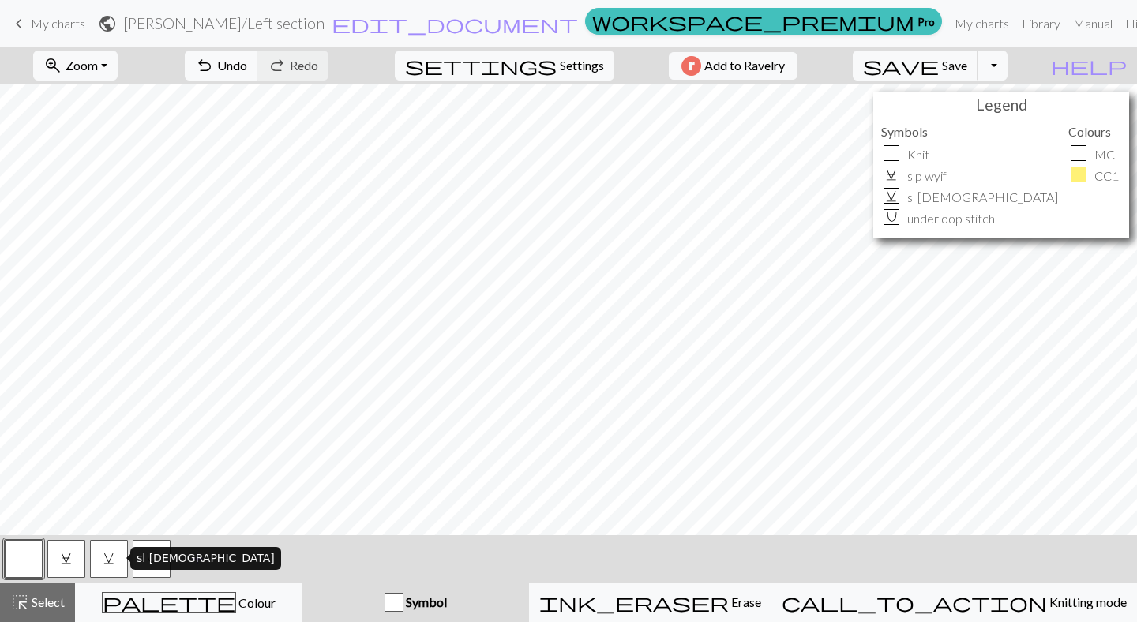
click at [107, 551] on button "v" at bounding box center [109, 559] width 38 height 38
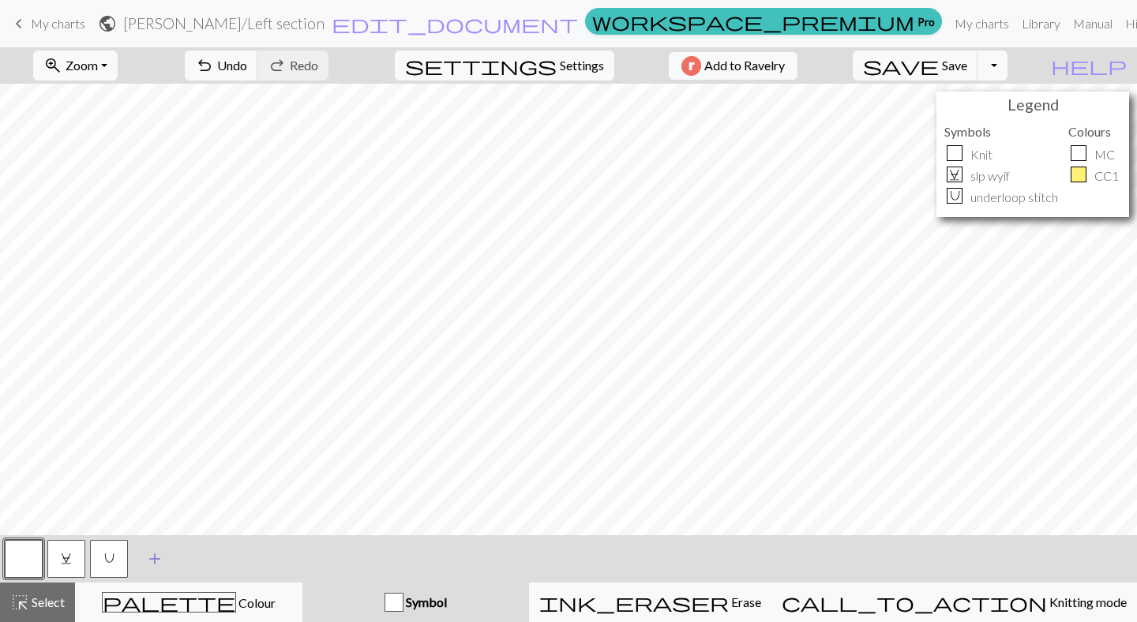
click at [161, 551] on span "add" at bounding box center [154, 559] width 19 height 22
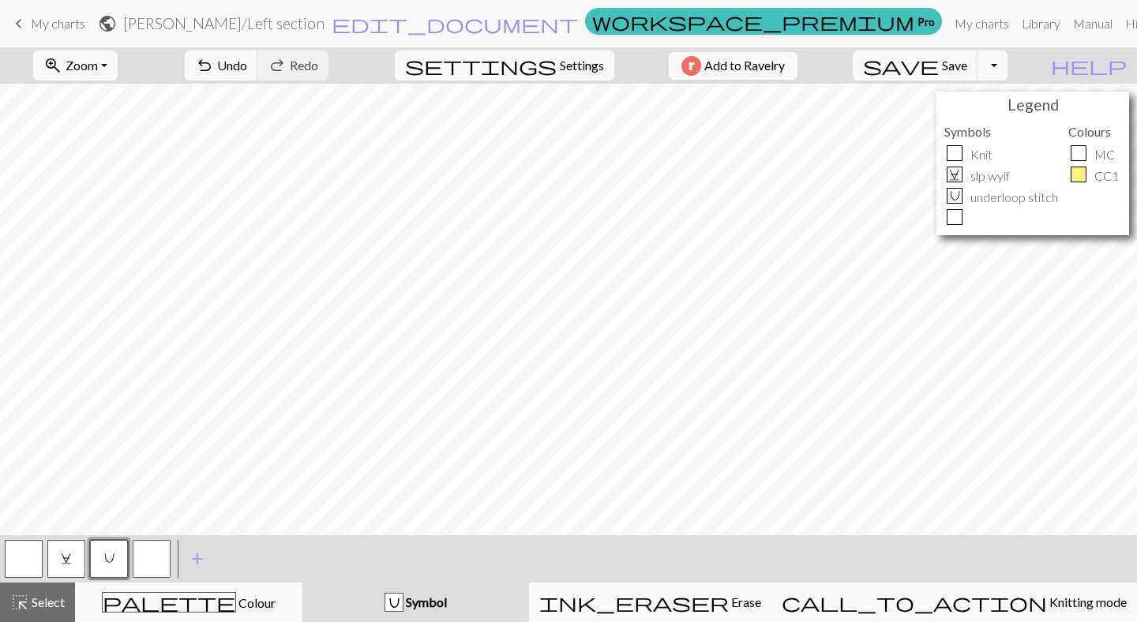
click at [63, 553] on span "C" at bounding box center [66, 558] width 11 height 13
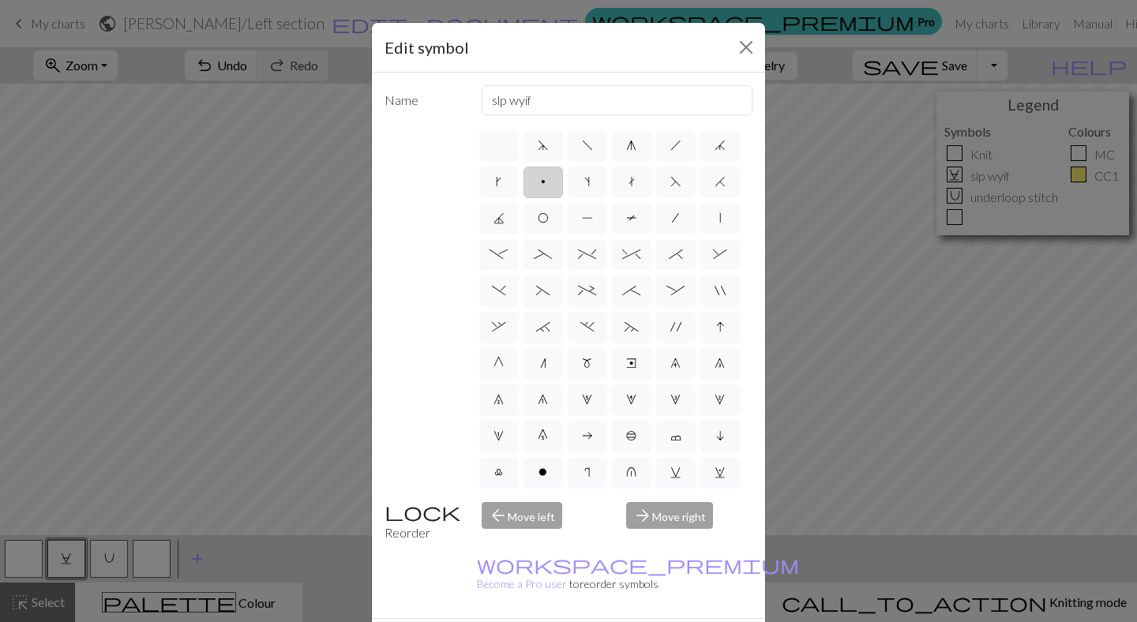
click at [543, 183] on span "p" at bounding box center [543, 181] width 5 height 13
click at [543, 182] on input "p" at bounding box center [546, 177] width 10 height 10
radio input "true"
type input "purl"
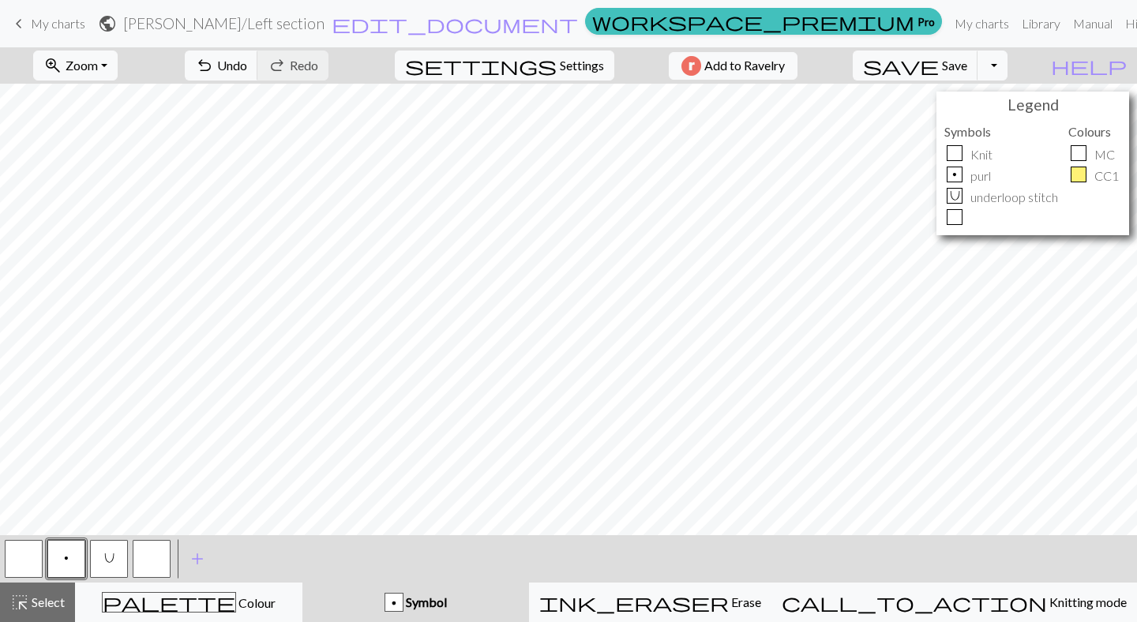
click at [28, 543] on button "button" at bounding box center [24, 559] width 38 height 38
click at [27, 543] on button "button" at bounding box center [24, 559] width 38 height 38
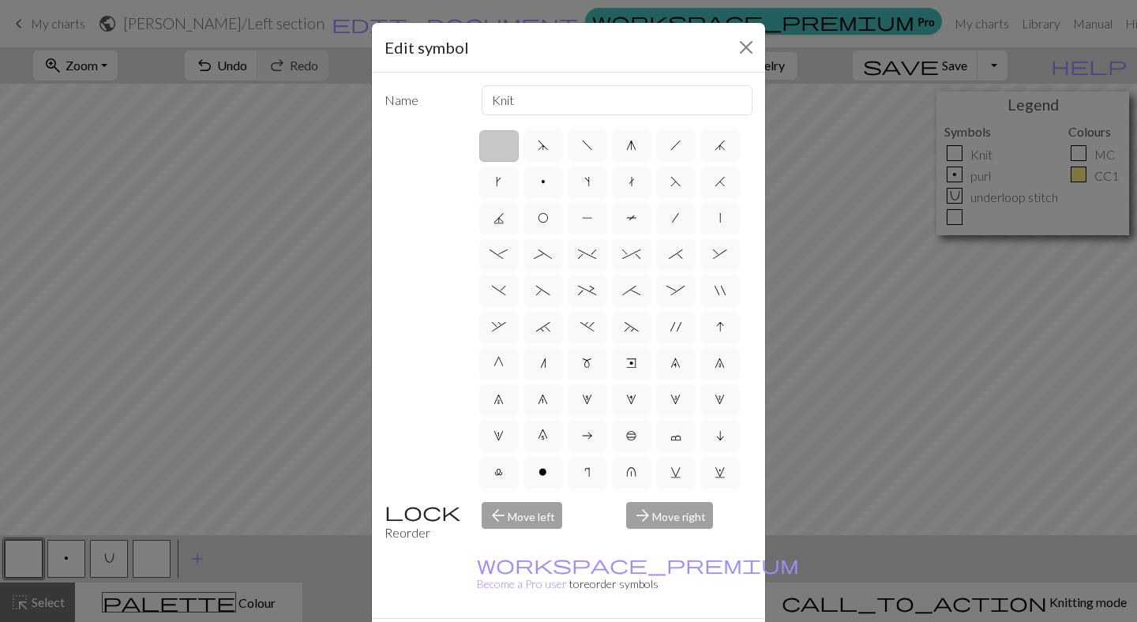
click at [501, 149] on label at bounding box center [498, 146] width 39 height 32
click at [501, 146] on input "radio" at bounding box center [504, 141] width 10 height 10
click at [500, 102] on input "Knit" at bounding box center [618, 100] width 272 height 30
type input "knit"
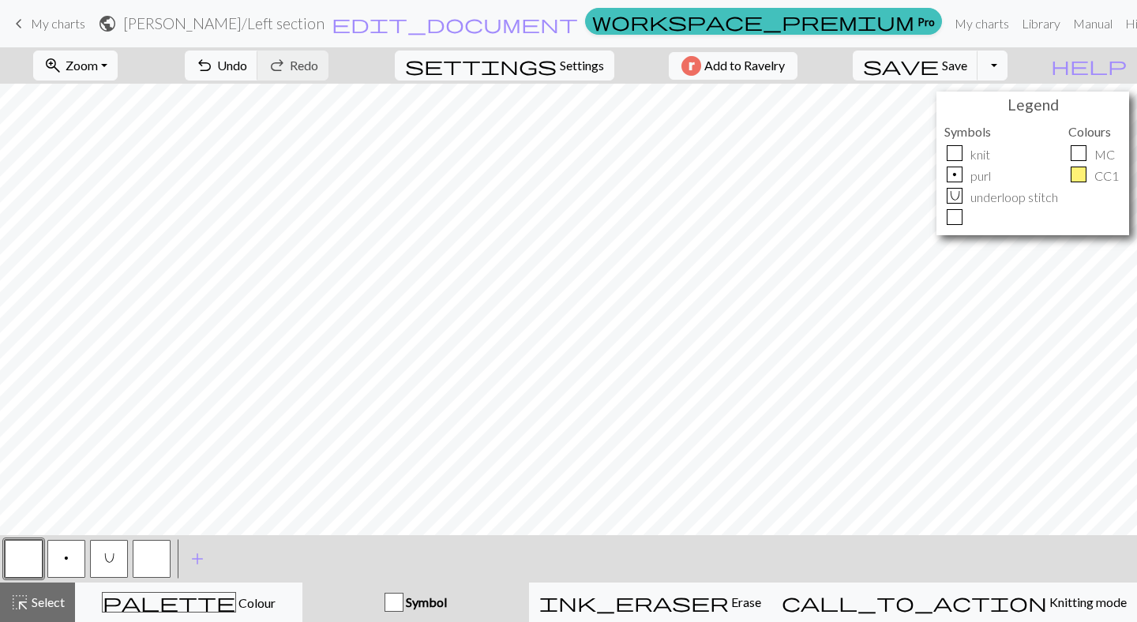
click at [108, 560] on span "U" at bounding box center [109, 558] width 10 height 13
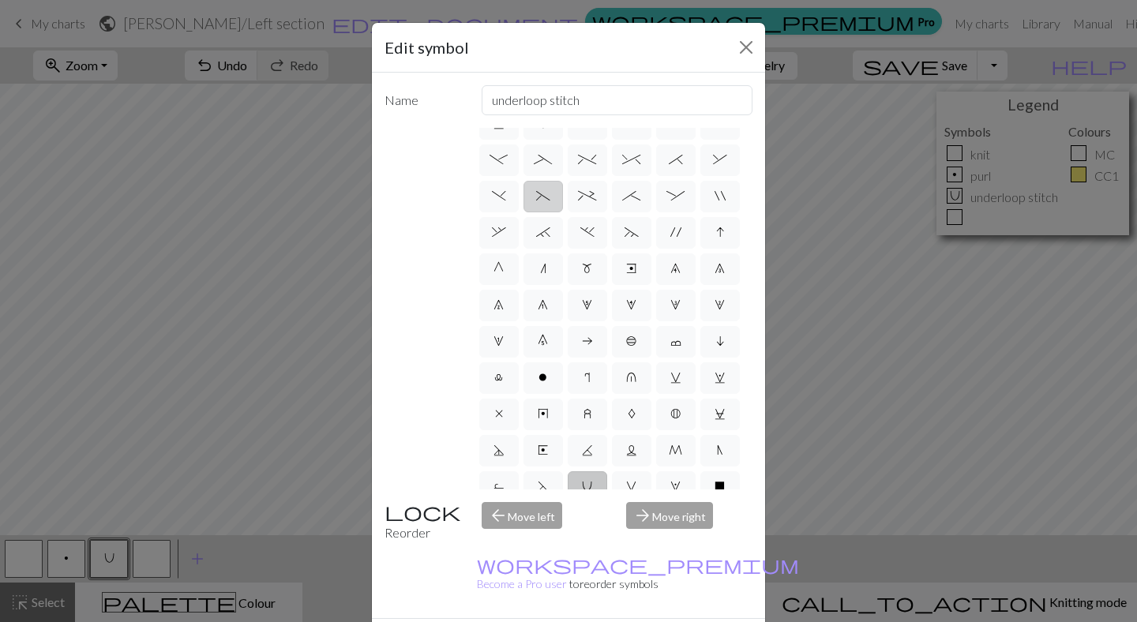
scroll to position [97, 0]
click at [720, 415] on span "C" at bounding box center [720, 411] width 11 height 13
click at [720, 499] on input "C" at bounding box center [720, 504] width 10 height 10
radio input "true"
click at [507, 104] on input "slp wyif" at bounding box center [618, 100] width 272 height 30
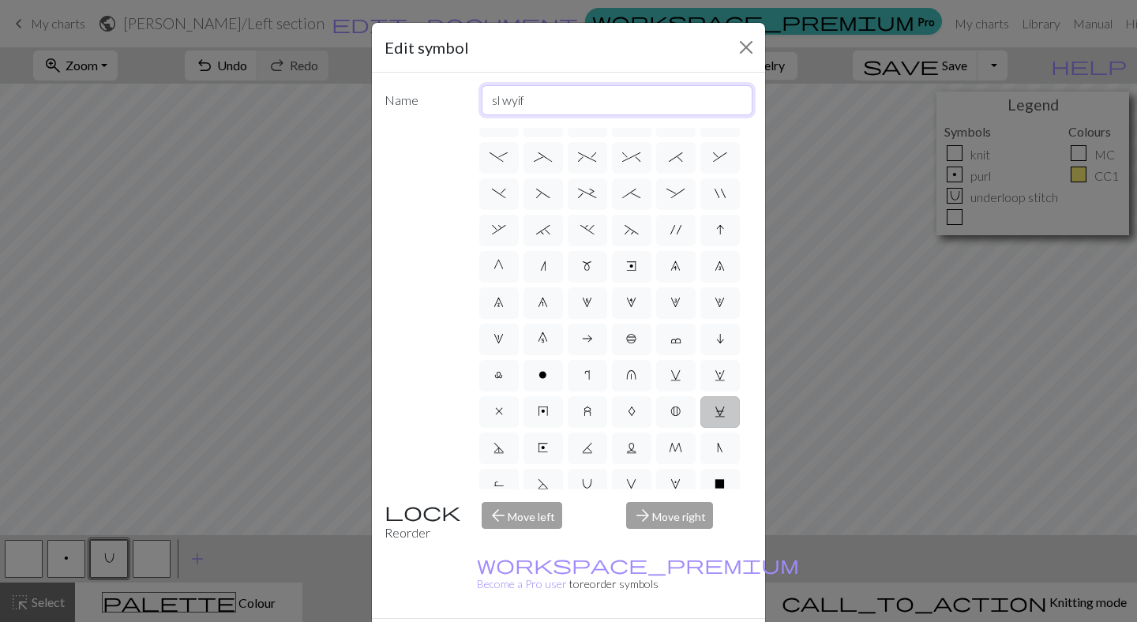
type input "sl wyif"
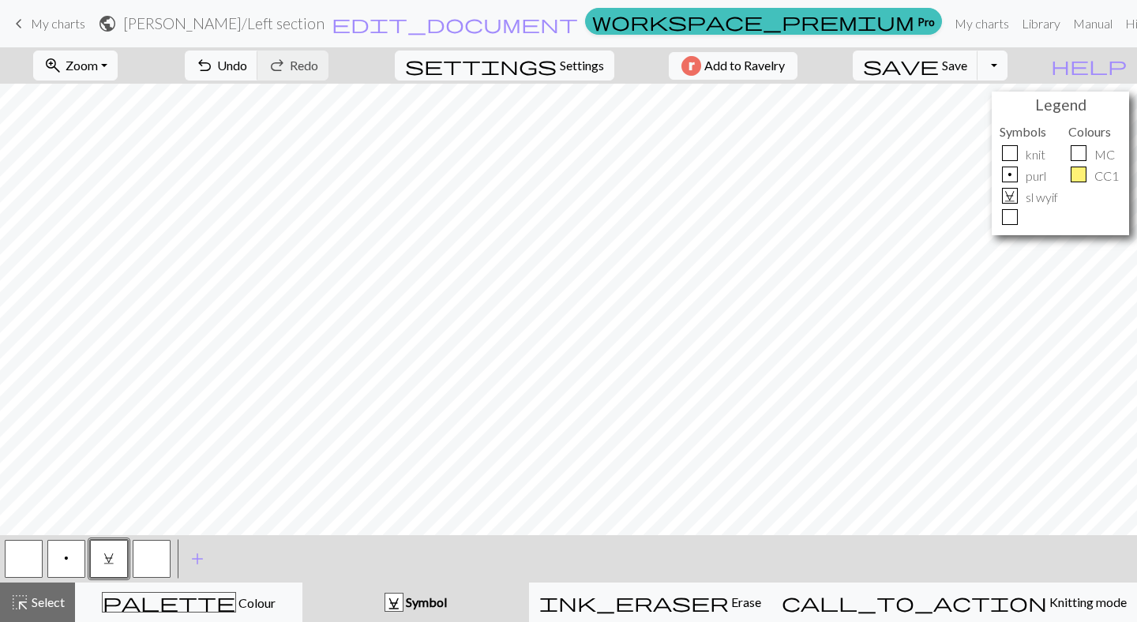
click at [152, 569] on button "button" at bounding box center [152, 559] width 38 height 38
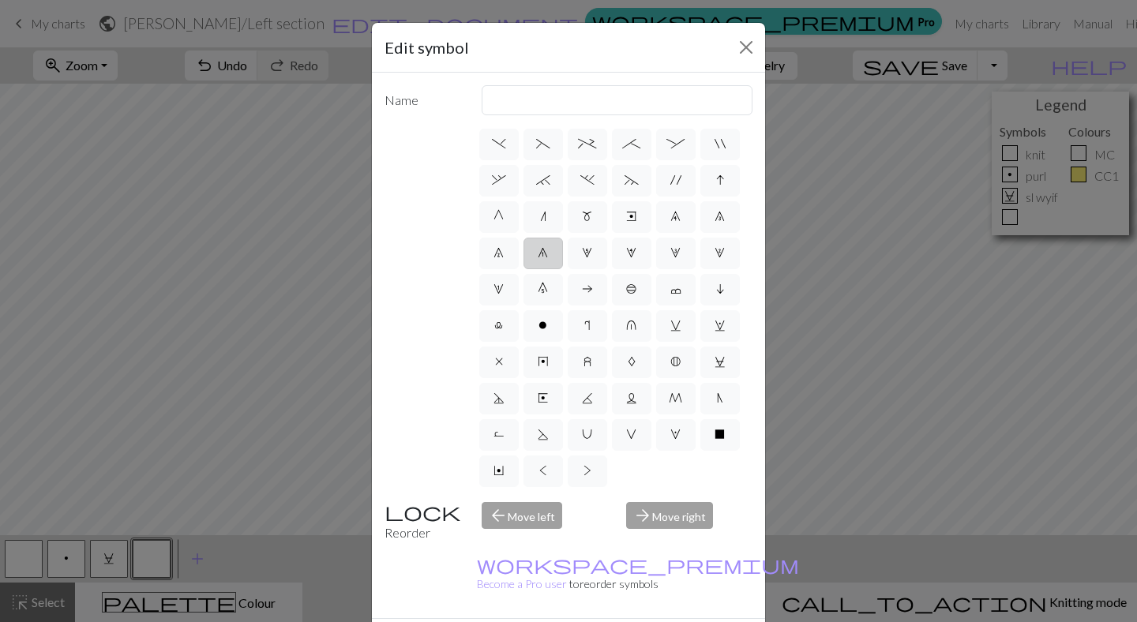
scroll to position [147, 0]
click at [591, 435] on span "U" at bounding box center [587, 434] width 10 height 13
click at [591, 572] on input "U" at bounding box center [587, 577] width 10 height 10
radio input "true"
click at [512, 96] on input "eyelet" at bounding box center [618, 100] width 272 height 30
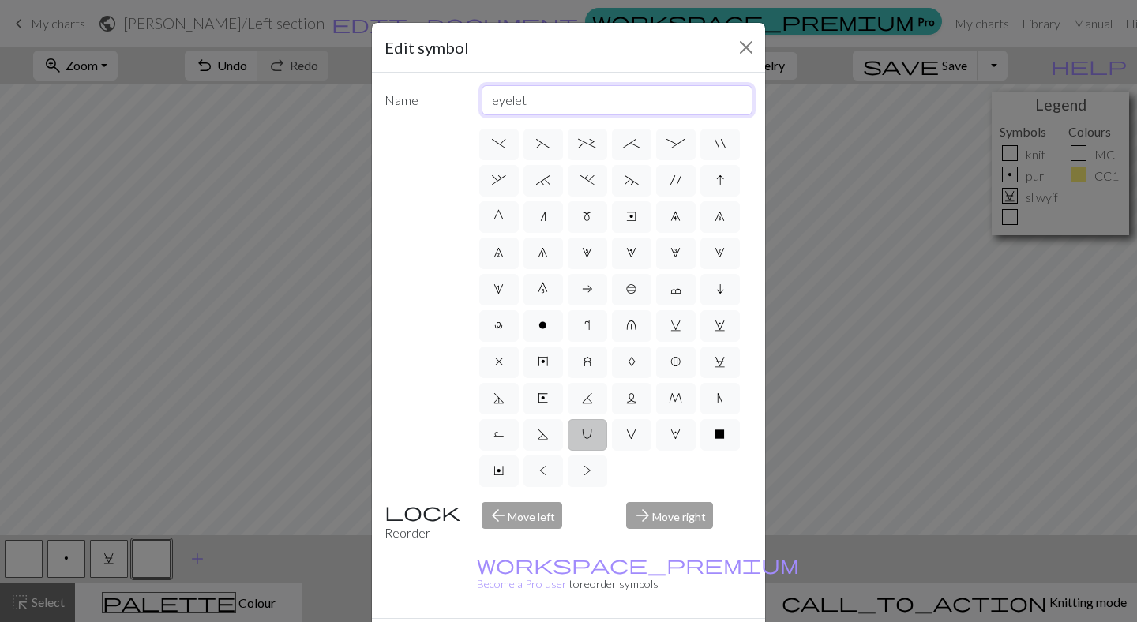
click at [512, 96] on input "eyelet" at bounding box center [618, 100] width 272 height 30
type input "under loop stitch"
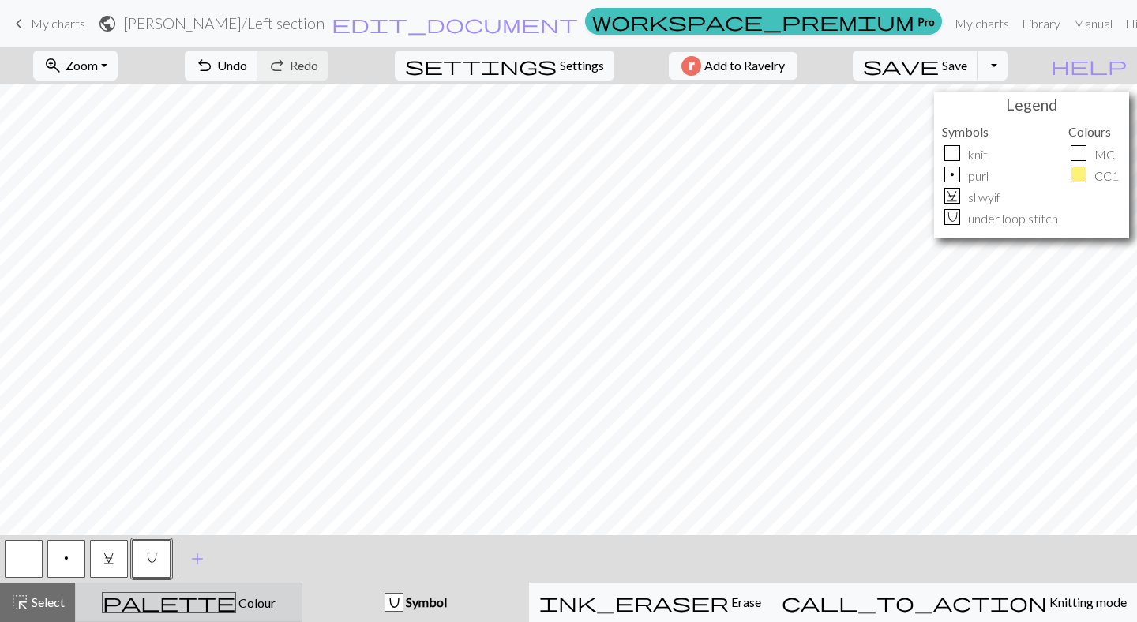
click at [244, 612] on div "palette Colour Colour" at bounding box center [188, 602] width 207 height 21
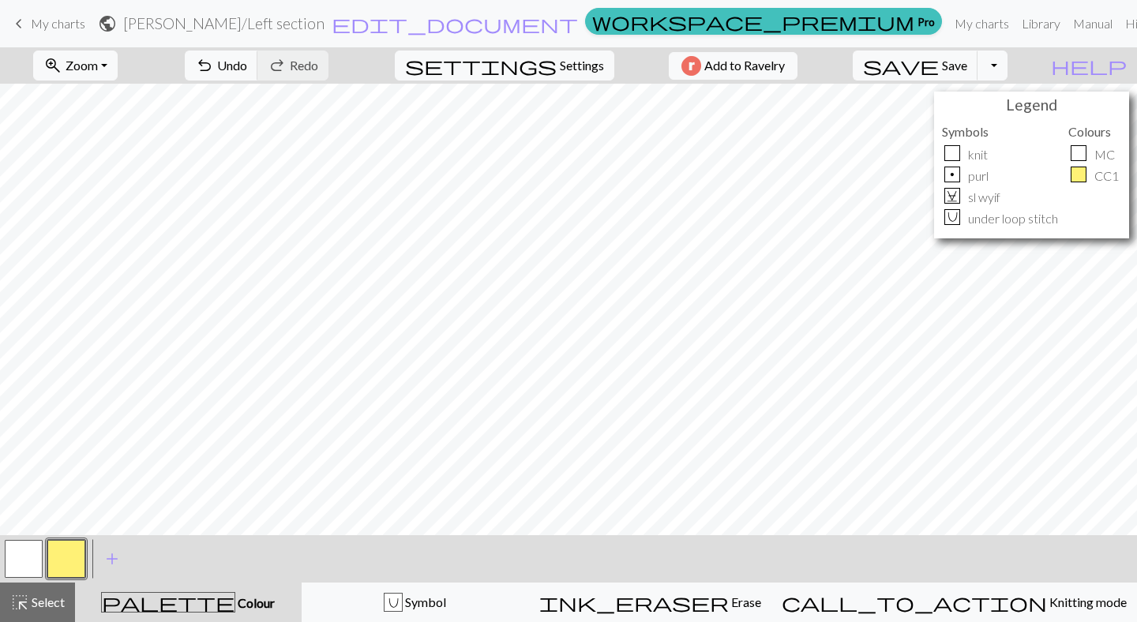
click at [26, 563] on button "button" at bounding box center [24, 559] width 38 height 38
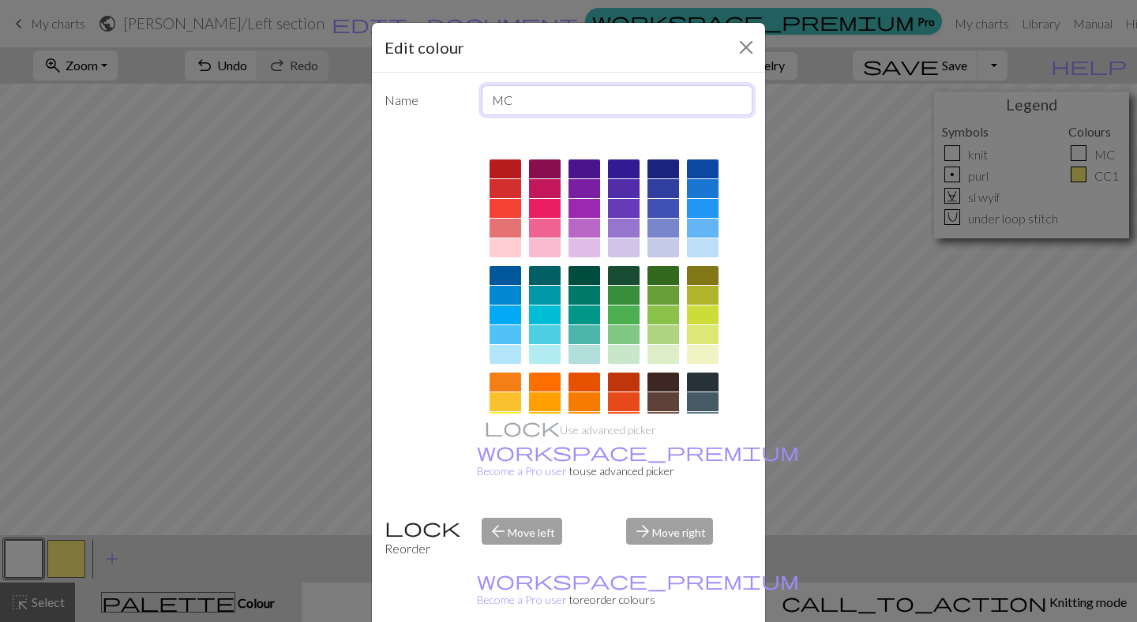
click at [496, 111] on input "MC" at bounding box center [618, 100] width 272 height 30
type input "general chart"
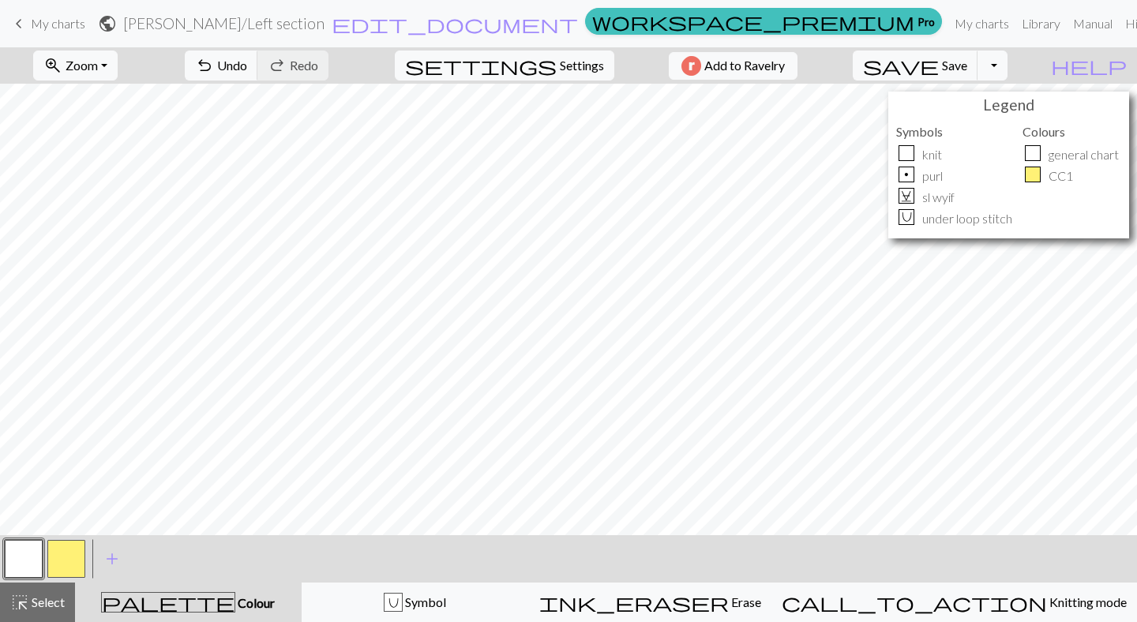
click at [65, 551] on button "button" at bounding box center [66, 559] width 38 height 38
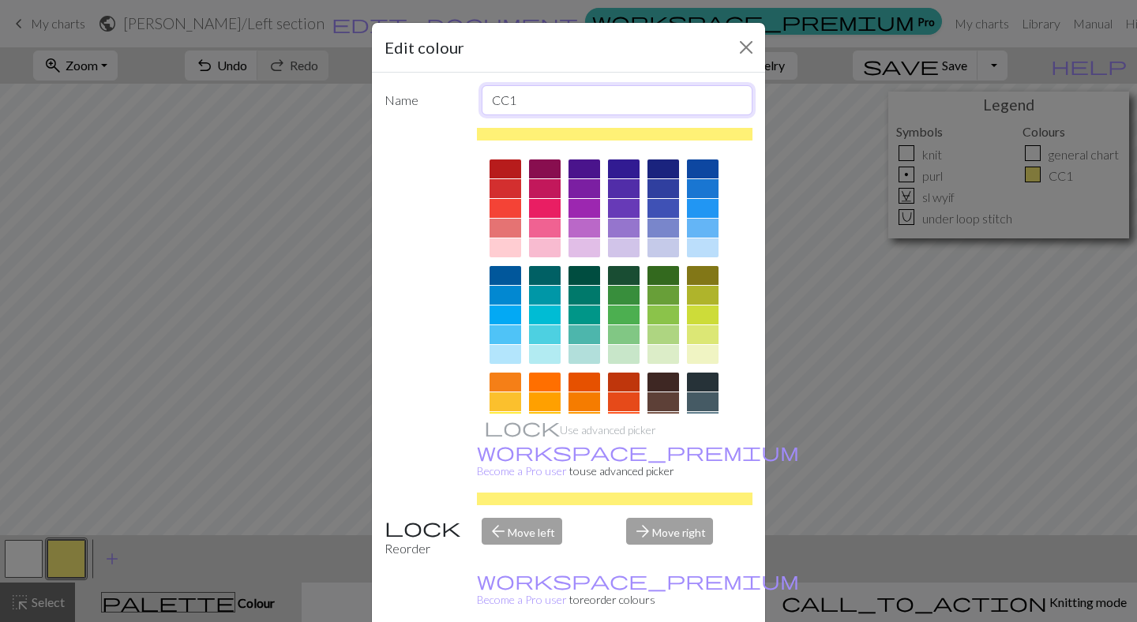
click at [506, 103] on input "CC1" at bounding box center [618, 100] width 272 height 30
type input "repeat"
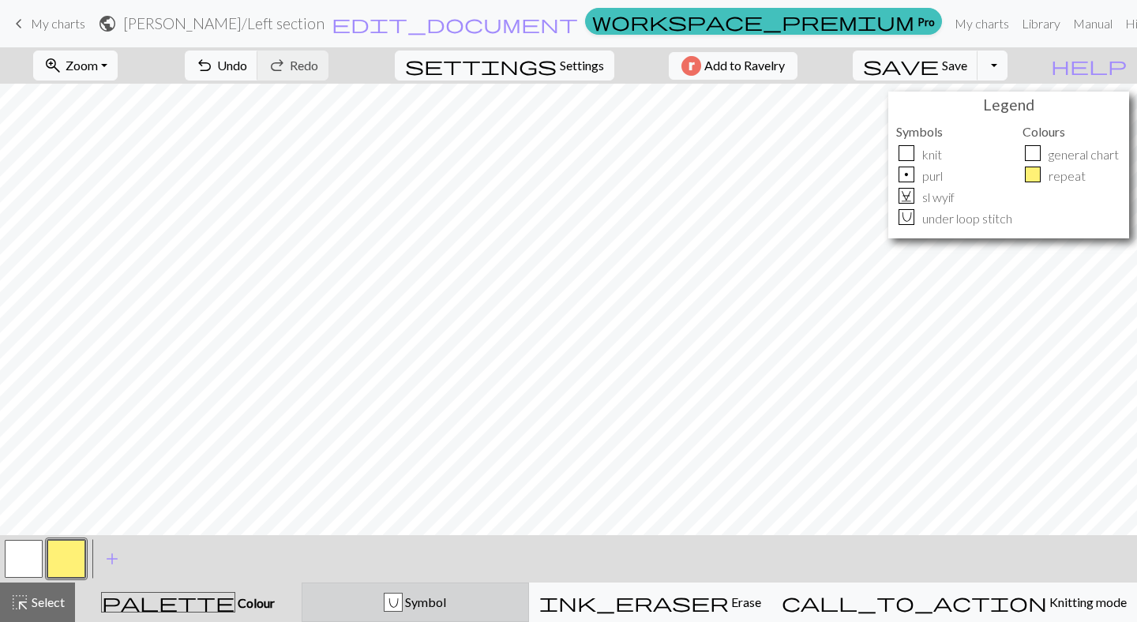
click at [446, 601] on span "Symbol" at bounding box center [424, 602] width 43 height 15
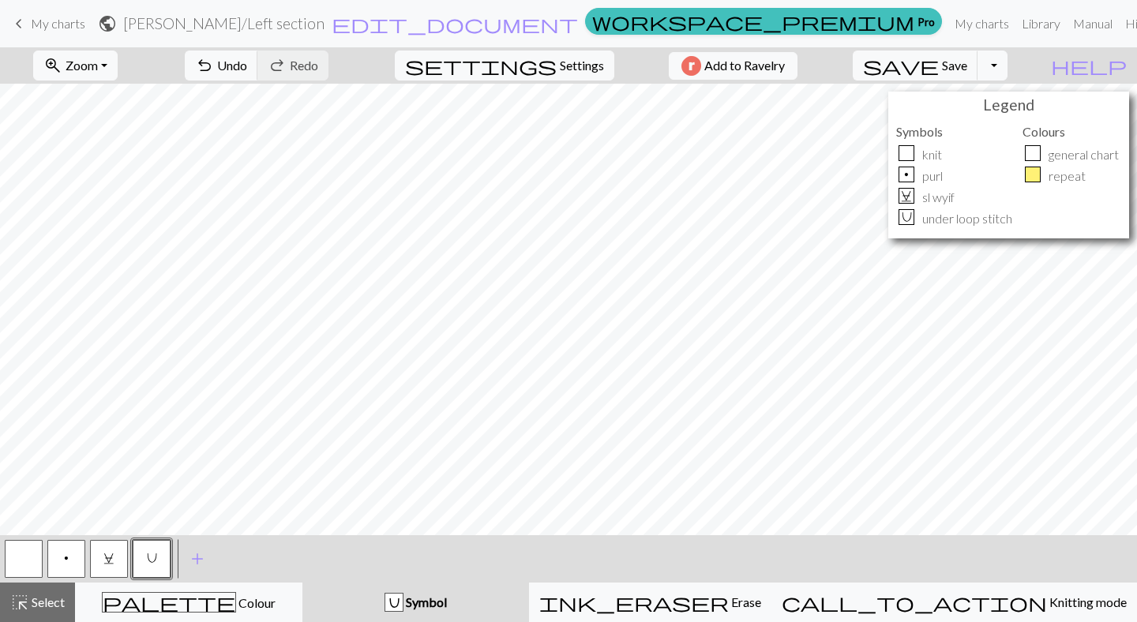
click at [154, 563] on span "U" at bounding box center [152, 558] width 10 height 13
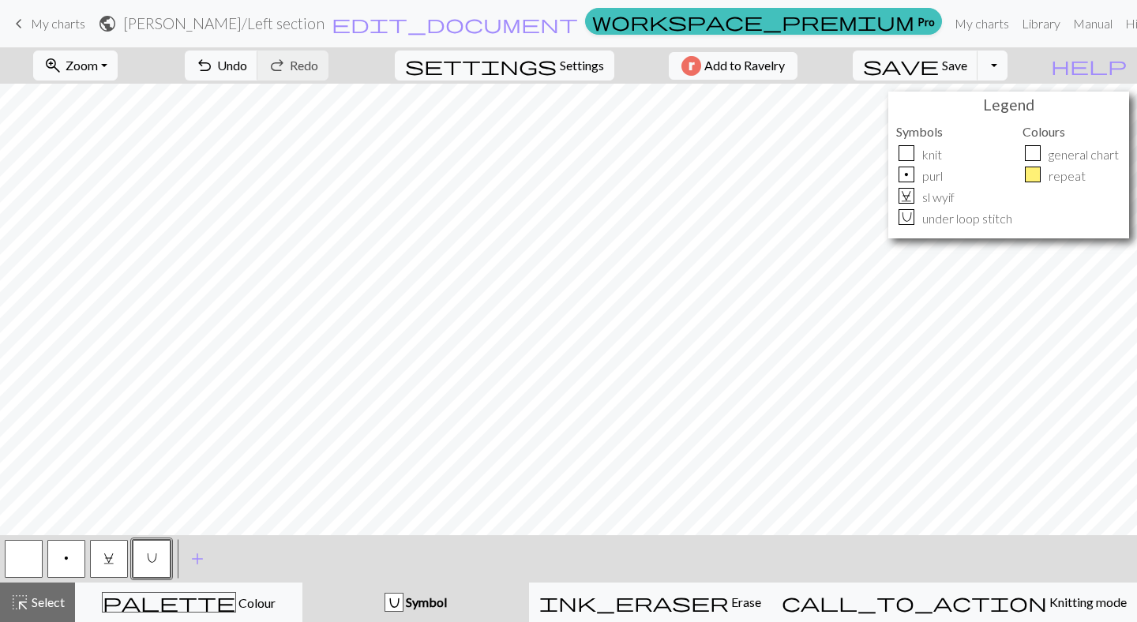
click at [31, 564] on button "button" at bounding box center [24, 559] width 38 height 38
click at [94, 560] on button "C" at bounding box center [109, 559] width 38 height 38
click at [6, 607] on button "highlight_alt Select Select" at bounding box center [37, 602] width 75 height 39
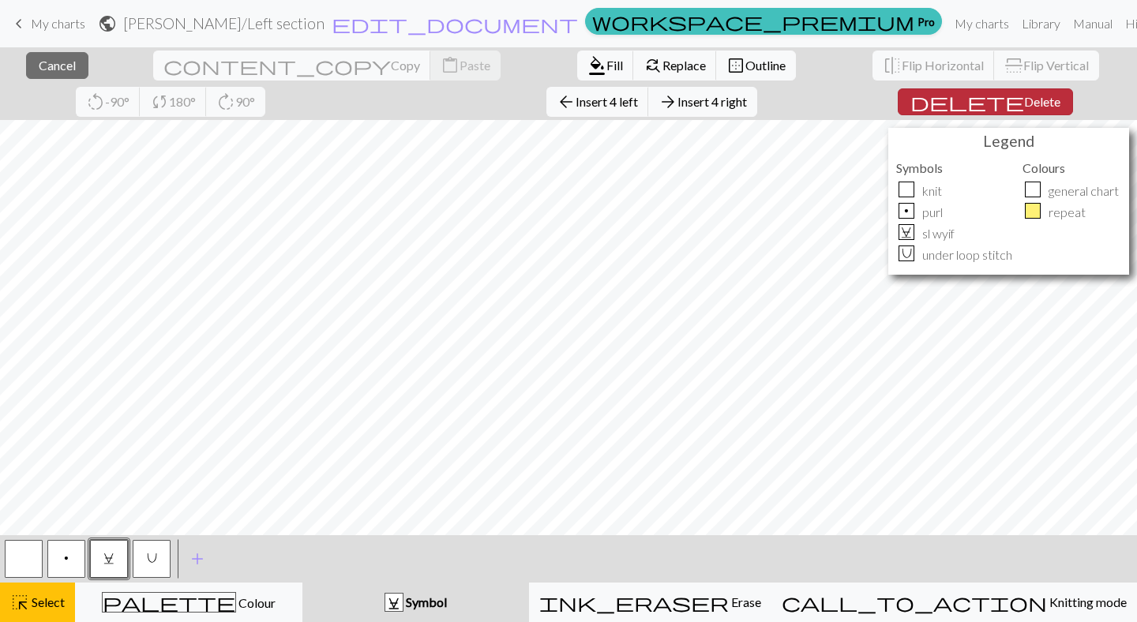
click at [1024, 96] on span "Delete" at bounding box center [1042, 101] width 36 height 15
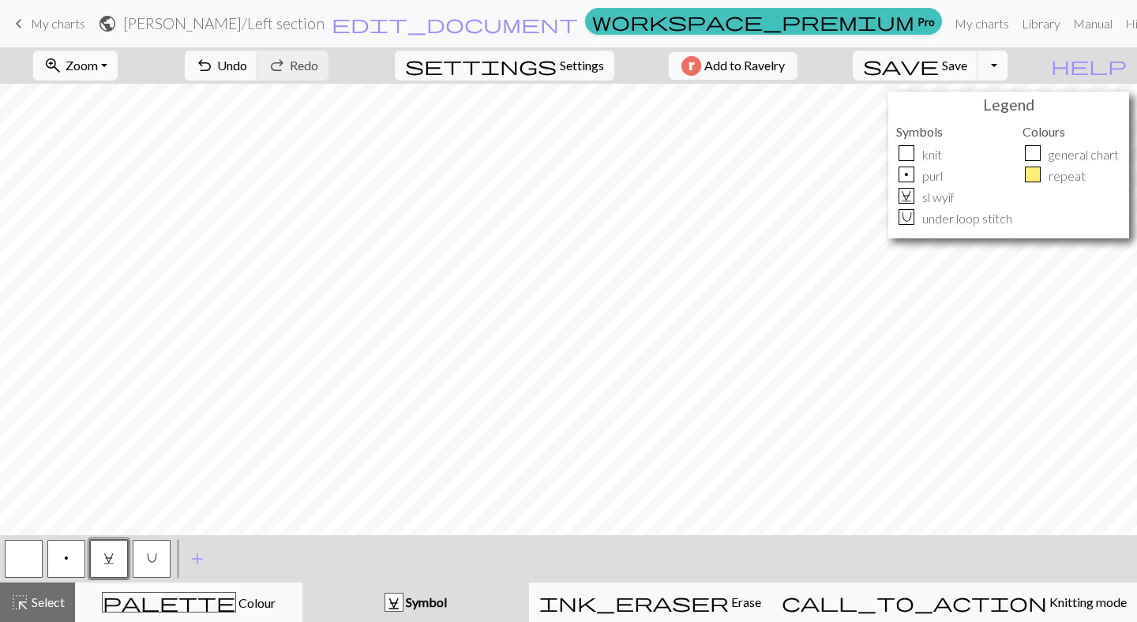
click at [30, 552] on button "button" at bounding box center [24, 559] width 38 height 38
click at [103, 557] on button "C" at bounding box center [109, 559] width 38 height 38
click at [162, 556] on button "U" at bounding box center [152, 559] width 38 height 38
click at [108, 551] on button "C" at bounding box center [109, 559] width 38 height 38
click at [71, 543] on button "p" at bounding box center [66, 559] width 38 height 38
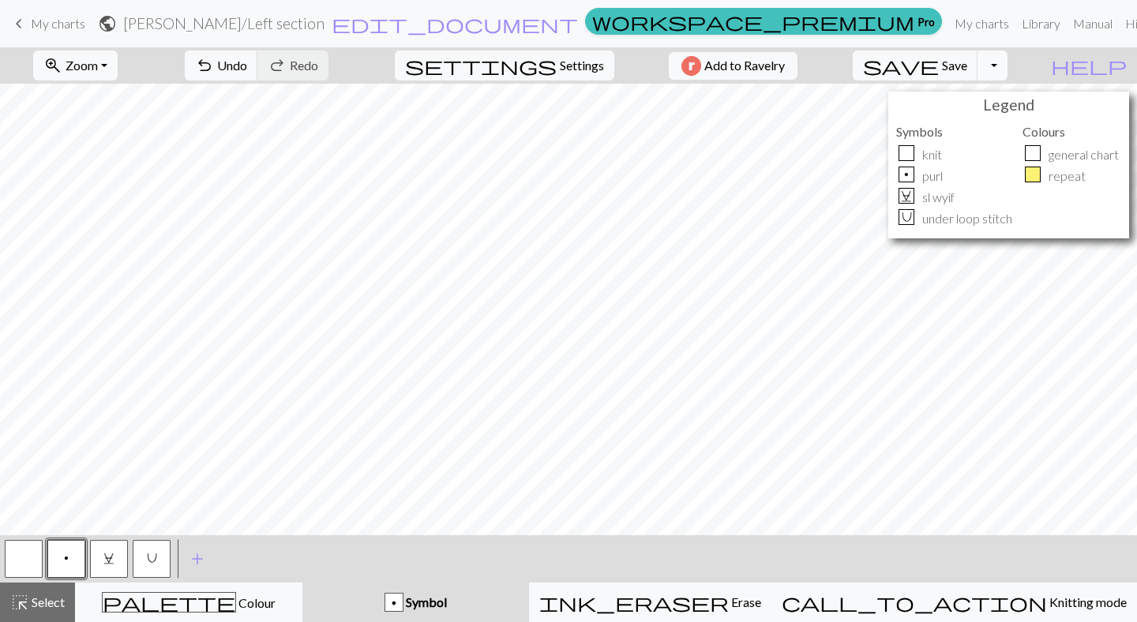
click at [113, 565] on button "C" at bounding box center [109, 559] width 38 height 38
click at [23, 560] on button "button" at bounding box center [24, 559] width 38 height 38
click at [99, 567] on button "C" at bounding box center [109, 559] width 38 height 38
click at [39, 614] on button "highlight_alt Select Select" at bounding box center [37, 602] width 75 height 39
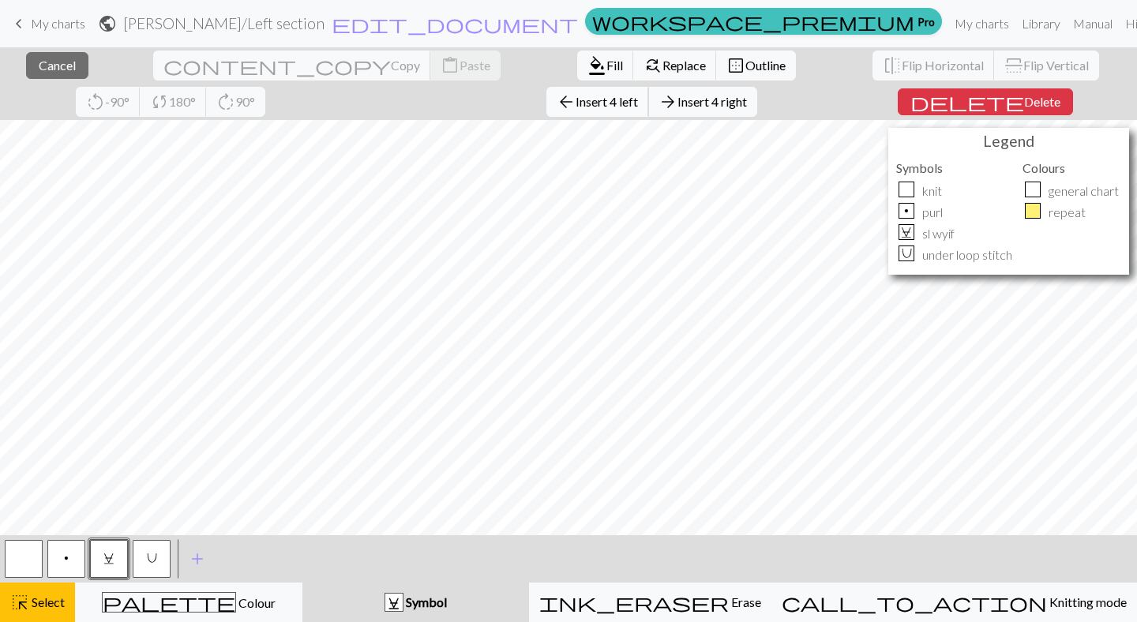
click at [576, 99] on span "Insert 4 left" at bounding box center [607, 101] width 62 height 15
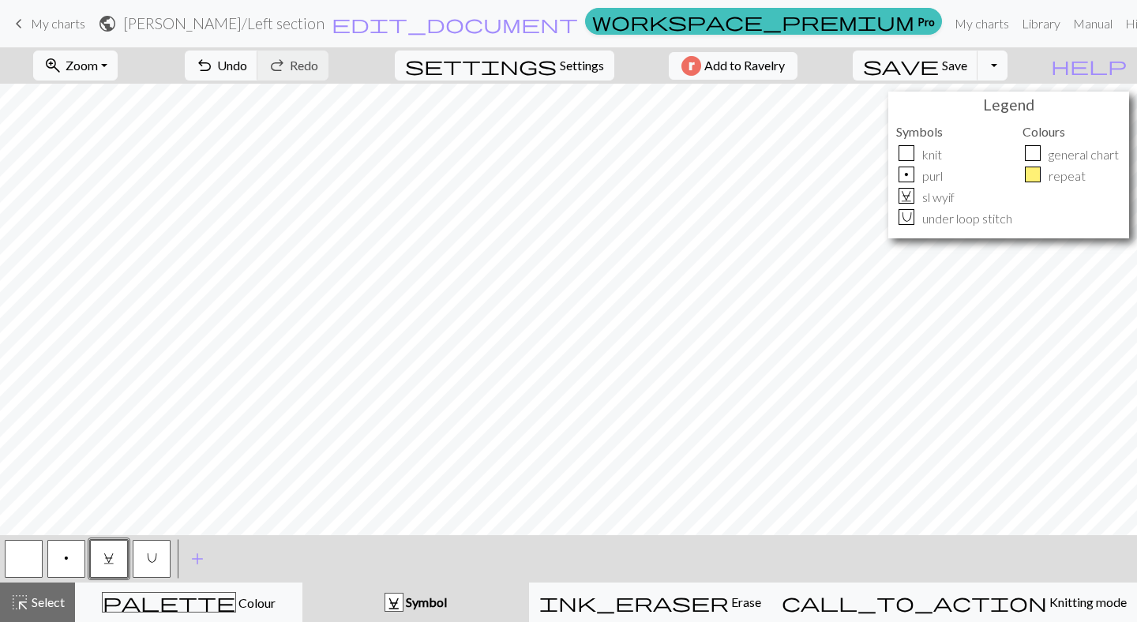
click at [62, 563] on button "p" at bounding box center [66, 559] width 38 height 38
click at [95, 562] on button "C" at bounding box center [109, 559] width 38 height 38
click at [156, 565] on span "U" at bounding box center [152, 558] width 10 height 13
click at [968, 62] on span "Save" at bounding box center [954, 65] width 25 height 15
click at [70, 35] on link "keyboard_arrow_left My charts" at bounding box center [47, 23] width 76 height 27
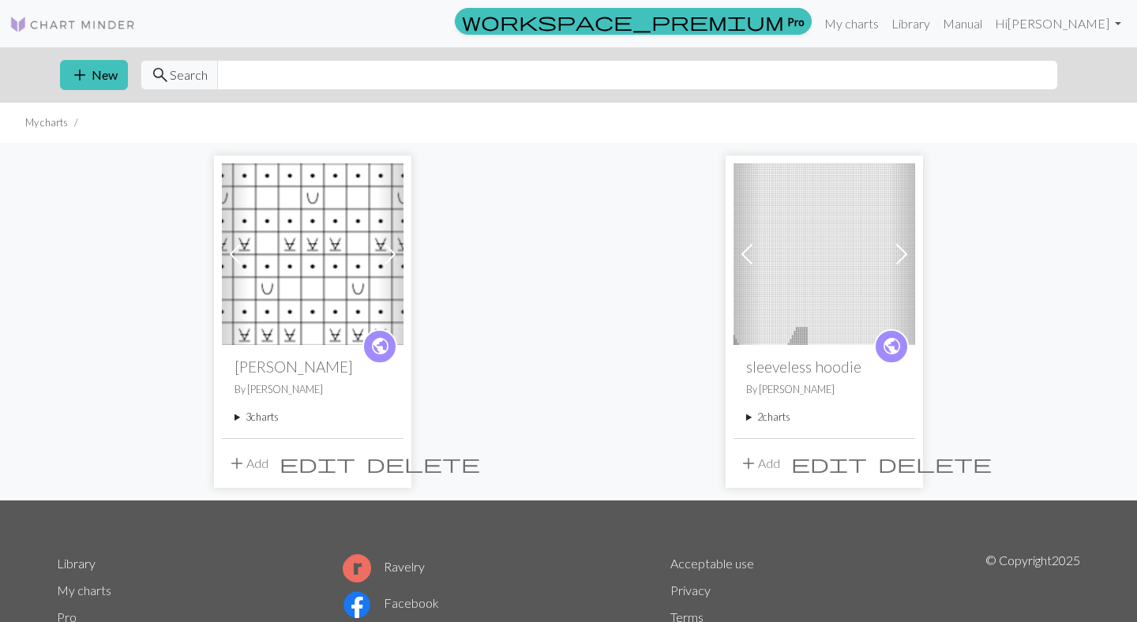
click at [266, 424] on summary "3 charts" at bounding box center [313, 417] width 156 height 15
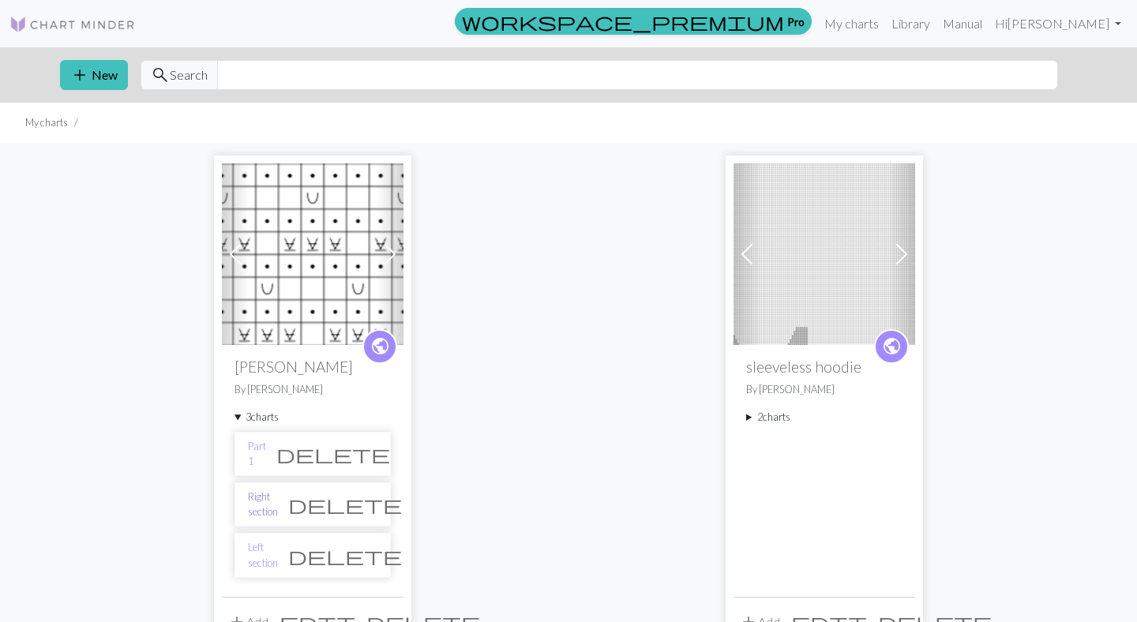
click at [277, 506] on link "Right section" at bounding box center [263, 505] width 30 height 30
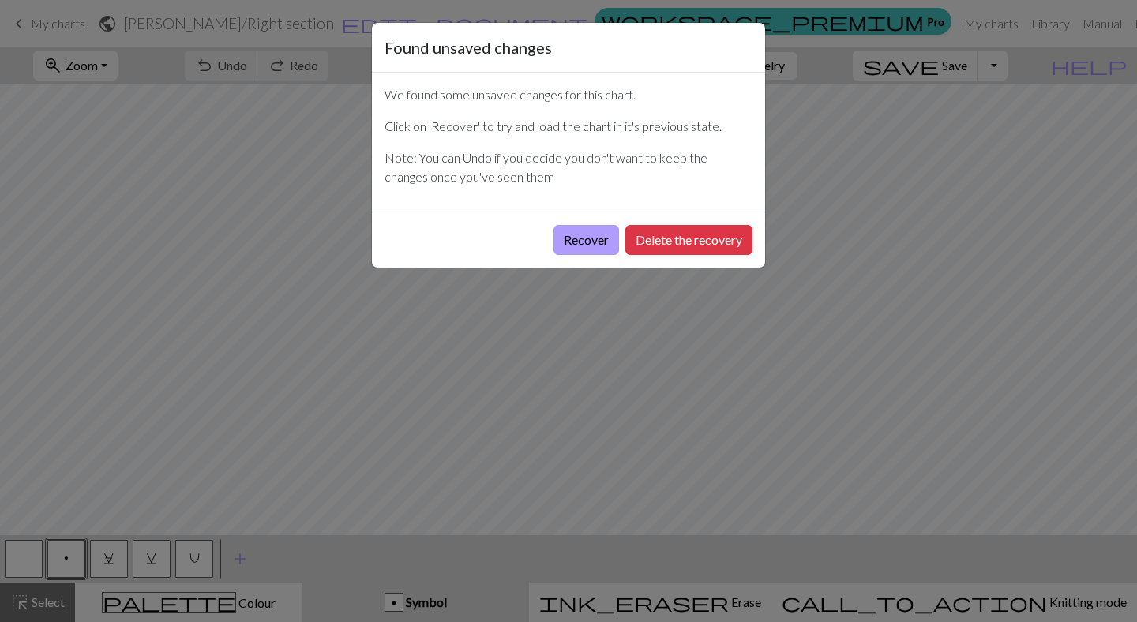
click at [584, 250] on button "Recover" at bounding box center [587, 240] width 66 height 30
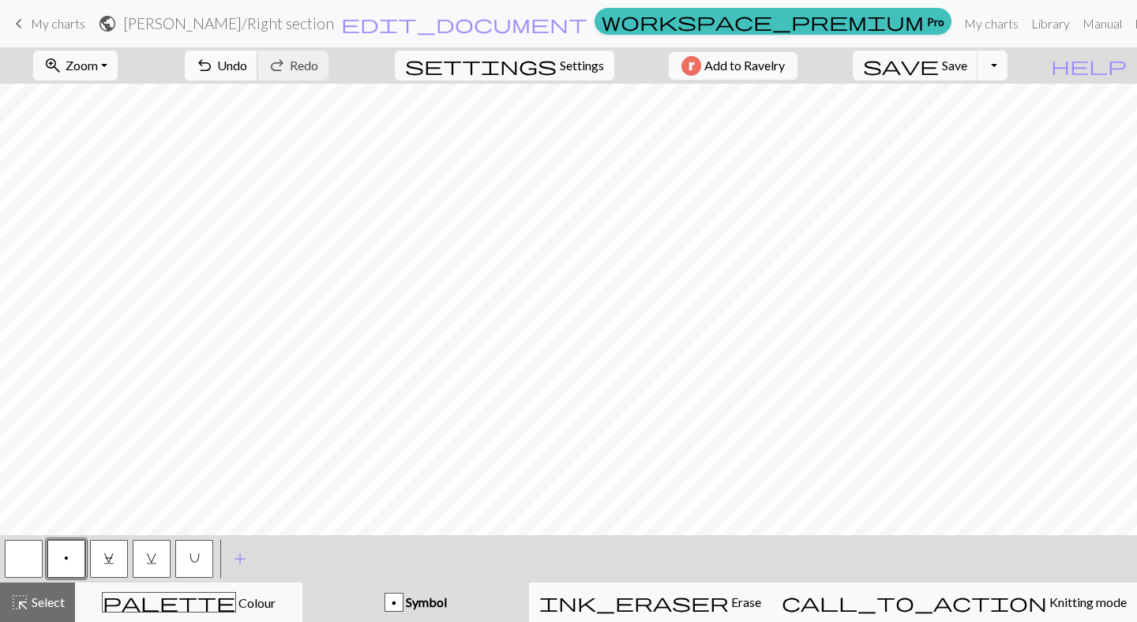
click at [247, 73] on span "Undo" at bounding box center [232, 65] width 30 height 15
click at [329, 51] on button "redo Redo Redo" at bounding box center [292, 66] width 71 height 30
click at [45, 599] on span "Select" at bounding box center [47, 602] width 36 height 15
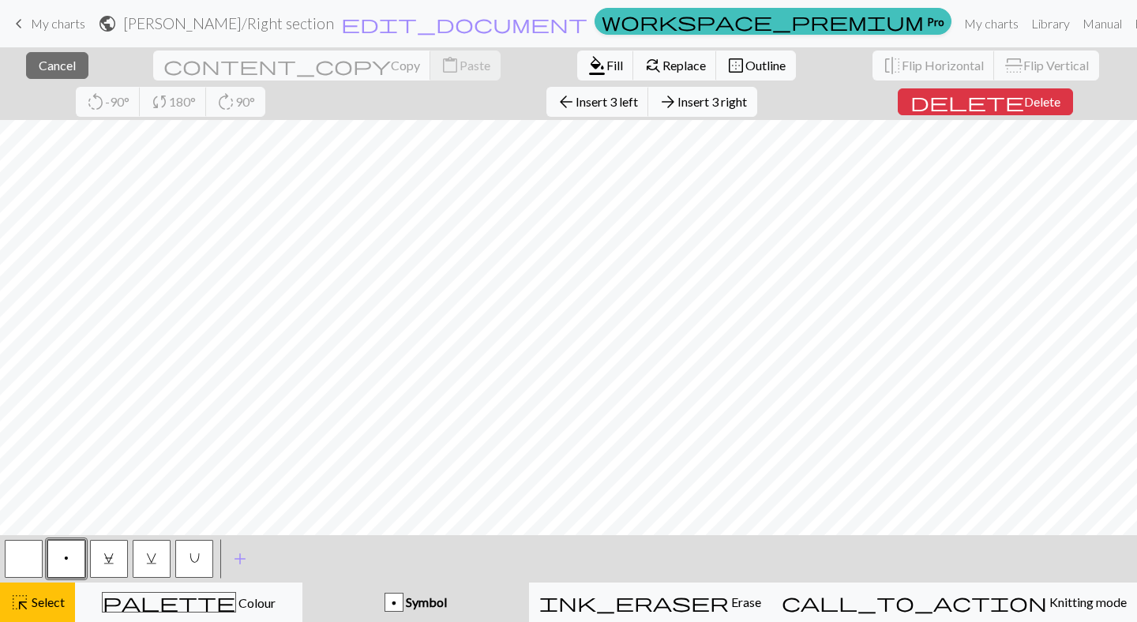
click at [678, 107] on span "Insert 3 right" at bounding box center [713, 101] width 70 height 15
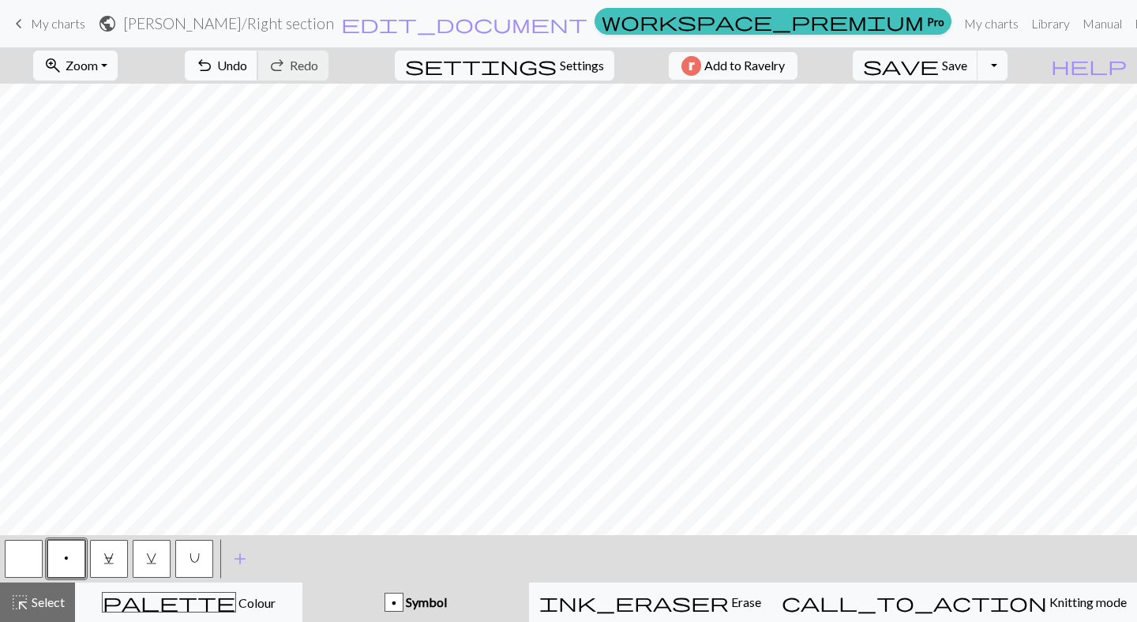
click at [258, 75] on button "undo Undo Undo" at bounding box center [221, 66] width 73 height 30
click at [247, 64] on span "Undo" at bounding box center [232, 65] width 30 height 15
click at [31, 590] on button "highlight_alt Select Select" at bounding box center [37, 602] width 75 height 39
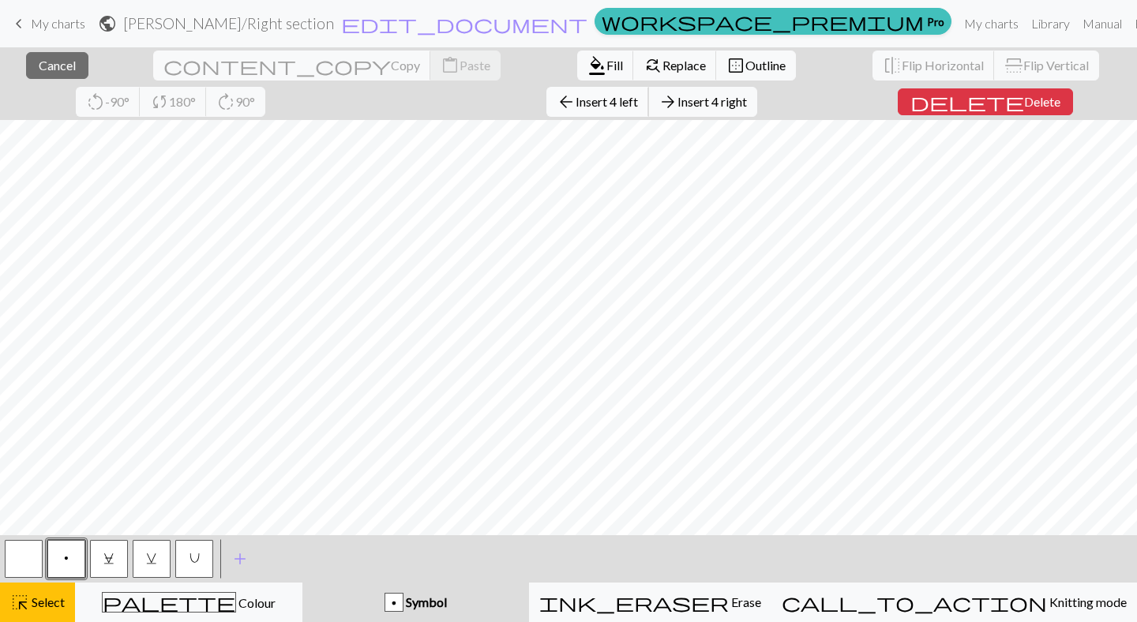
click at [576, 95] on span "Insert 4 left" at bounding box center [607, 101] width 62 height 15
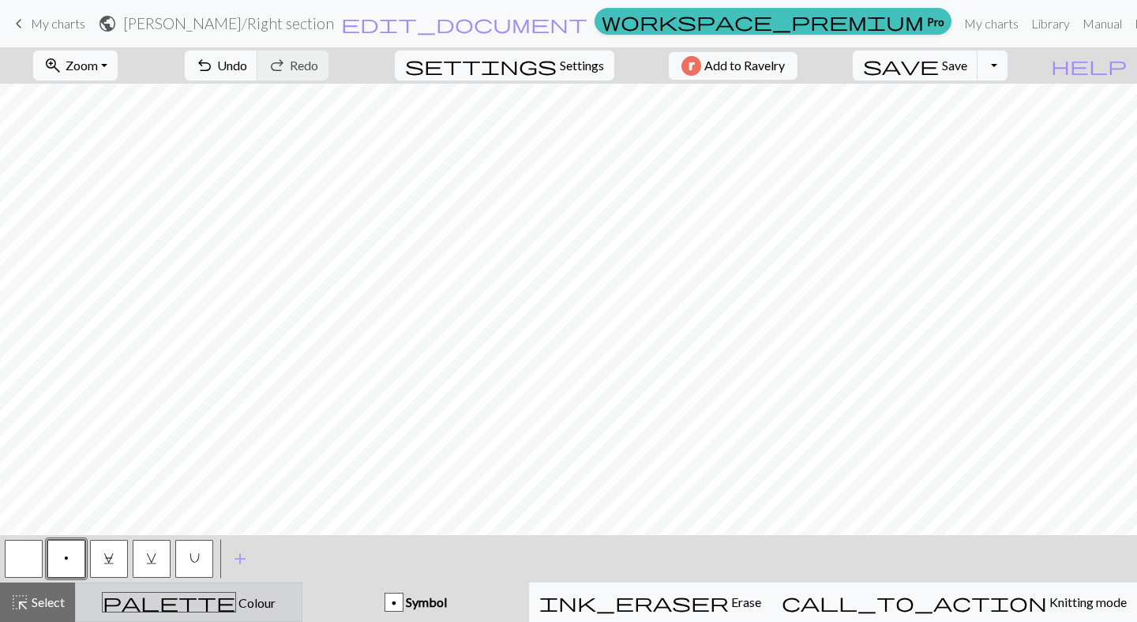
click at [248, 596] on div "palette Colour Colour" at bounding box center [188, 602] width 207 height 21
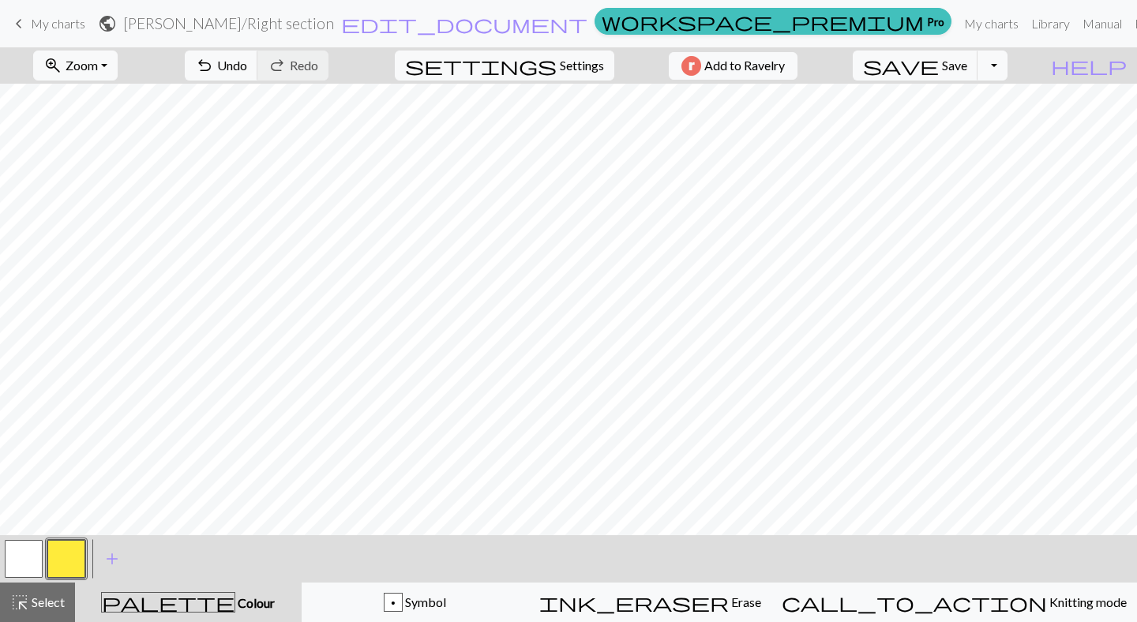
click at [77, 555] on button "button" at bounding box center [66, 559] width 38 height 38
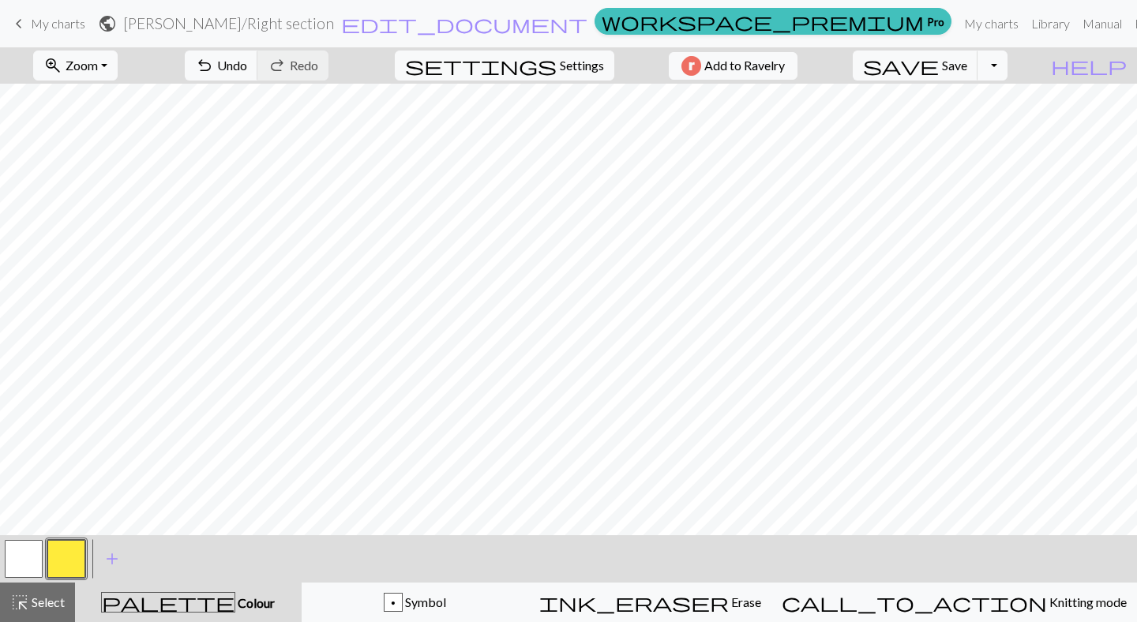
click at [28, 553] on button "button" at bounding box center [24, 559] width 38 height 38
click at [78, 561] on button "button" at bounding box center [66, 559] width 38 height 38
click at [11, 554] on button "button" at bounding box center [24, 559] width 38 height 38
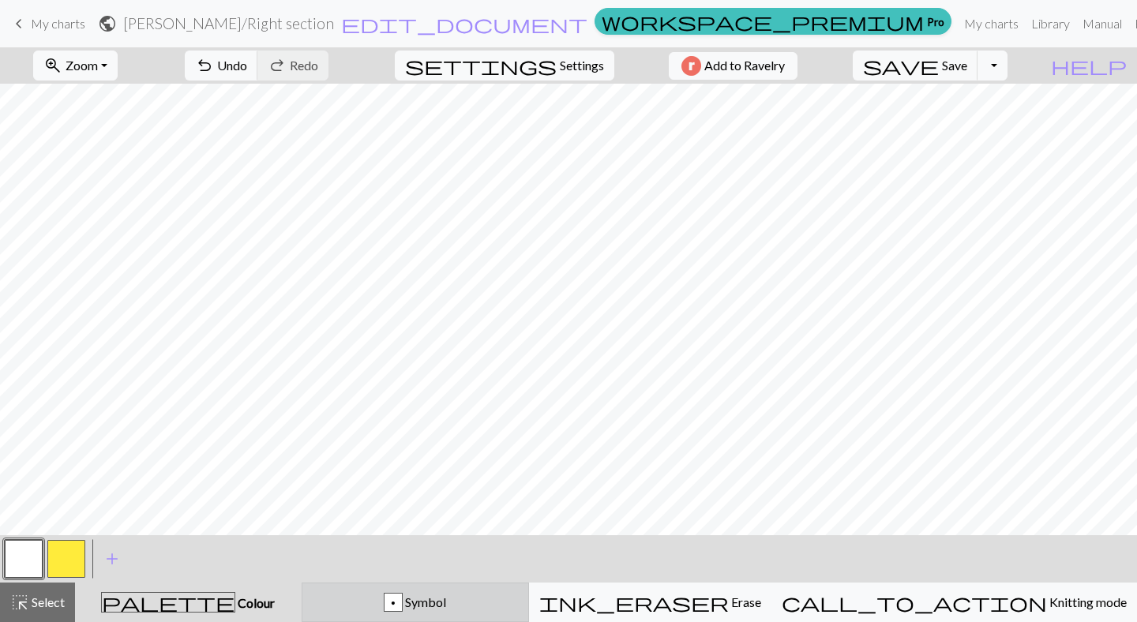
click at [429, 606] on div "p Symbol" at bounding box center [415, 602] width 207 height 19
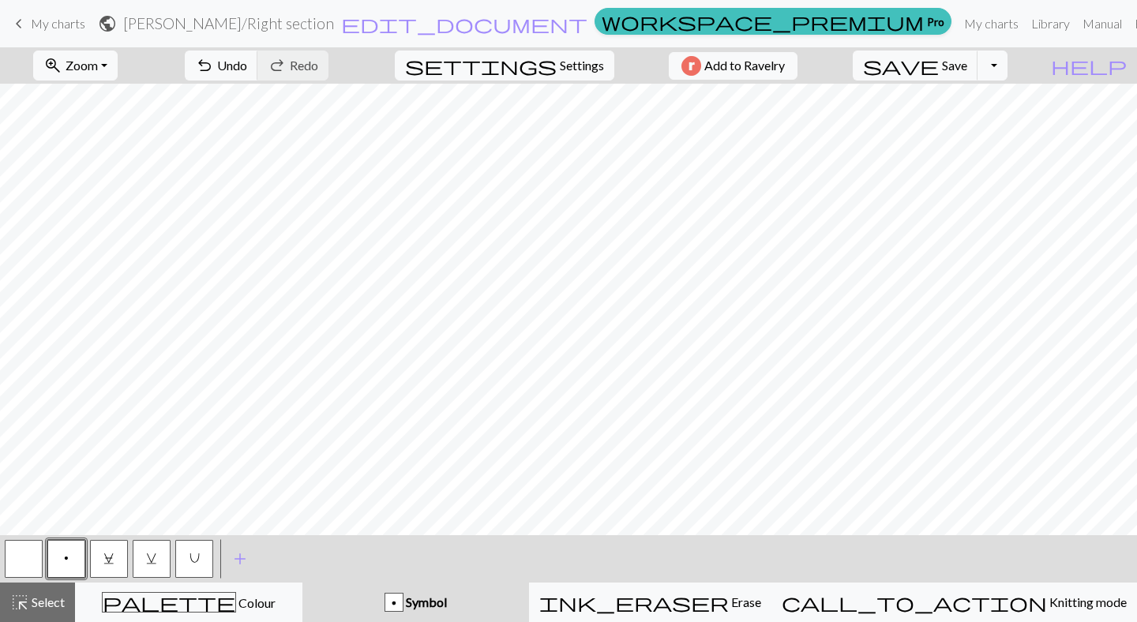
click at [23, 557] on button "button" at bounding box center [24, 559] width 38 height 38
click at [74, 551] on button "p" at bounding box center [66, 559] width 38 height 38
click at [18, 560] on button "button" at bounding box center [24, 559] width 38 height 38
click at [194, 551] on button "U" at bounding box center [194, 559] width 38 height 38
click at [115, 562] on button "C" at bounding box center [109, 559] width 38 height 38
